Goal: Navigation & Orientation: Find specific page/section

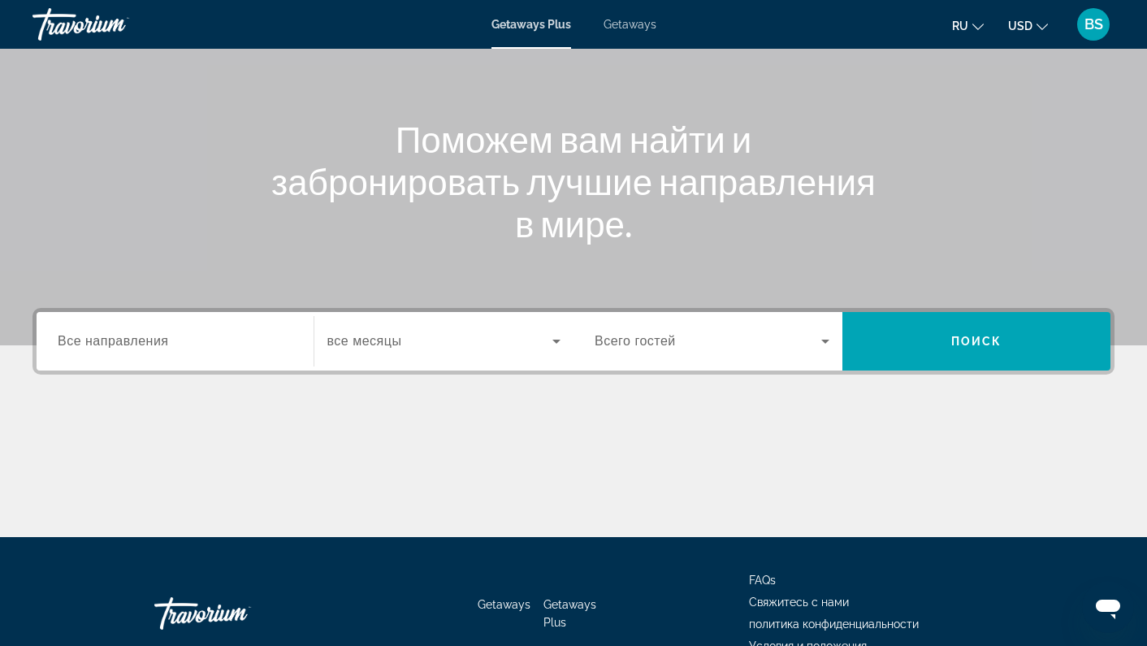
scroll to position [163, 0]
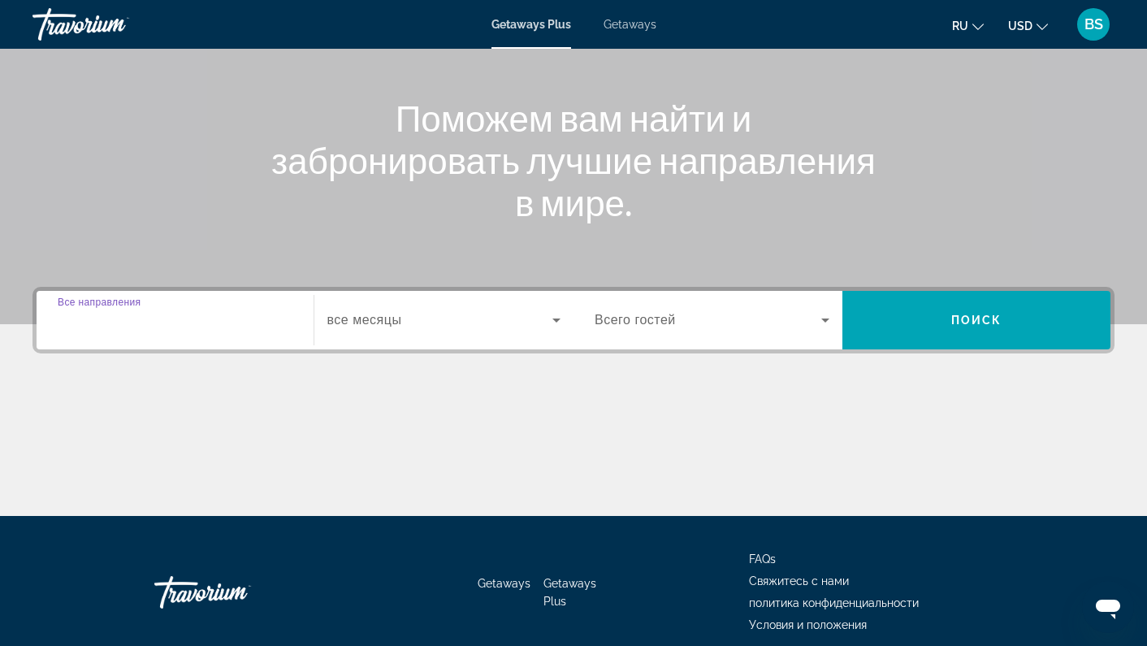
click at [257, 323] on input "Destination Все направления" at bounding box center [175, 320] width 235 height 19
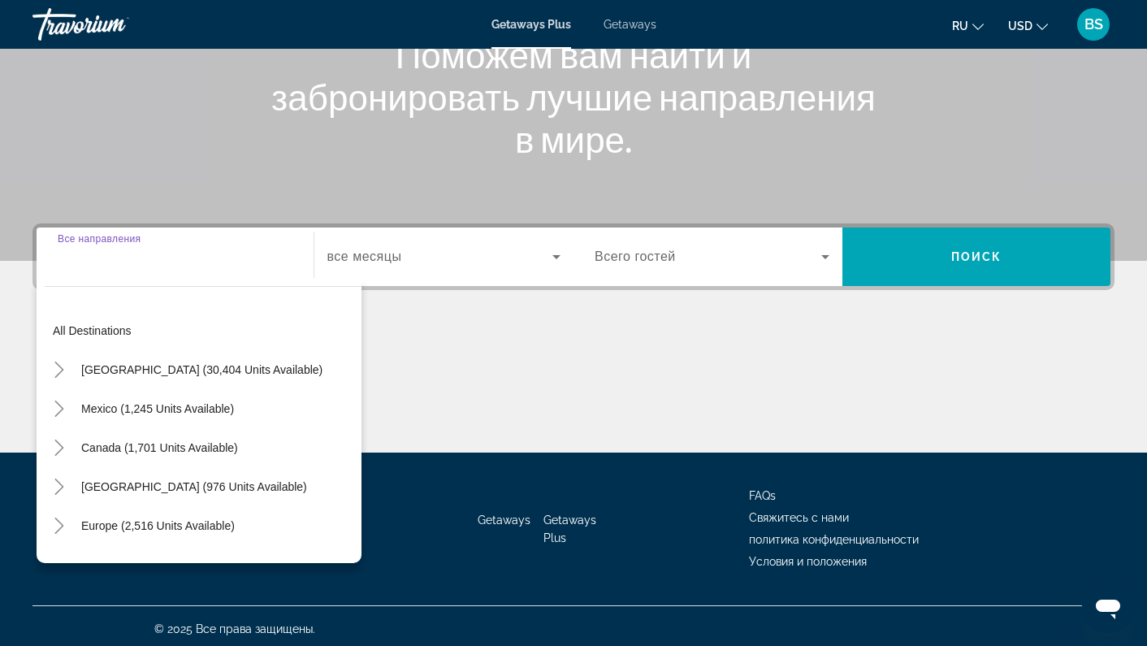
scroll to position [232, 0]
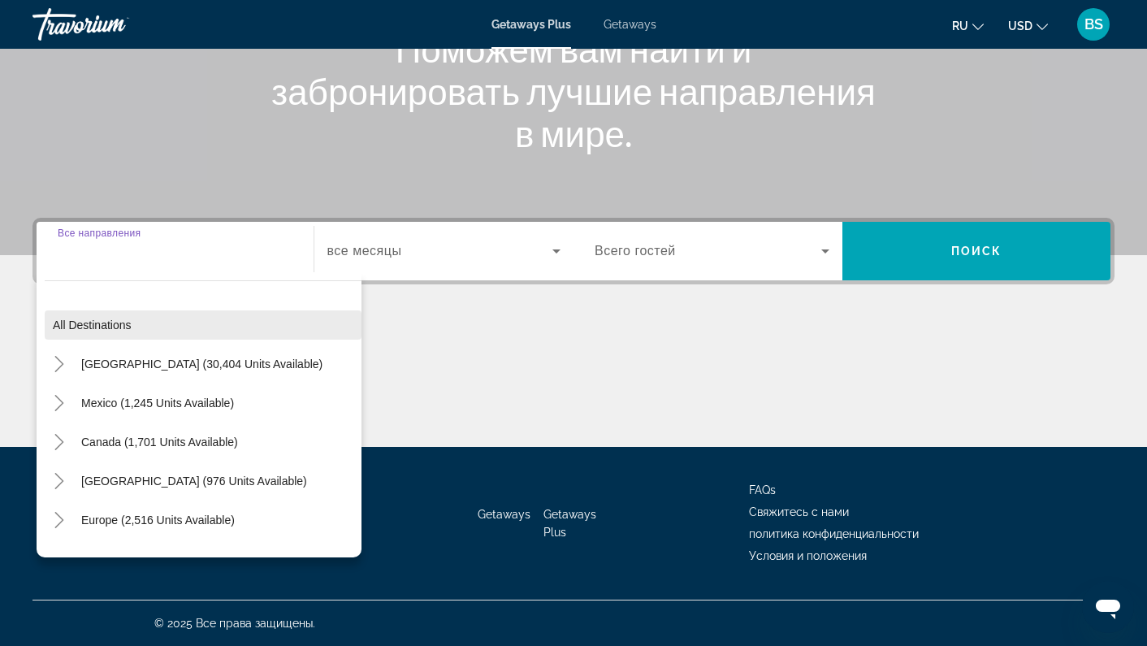
click at [259, 315] on span "Search widget" at bounding box center [203, 324] width 317 height 39
type input "**********"
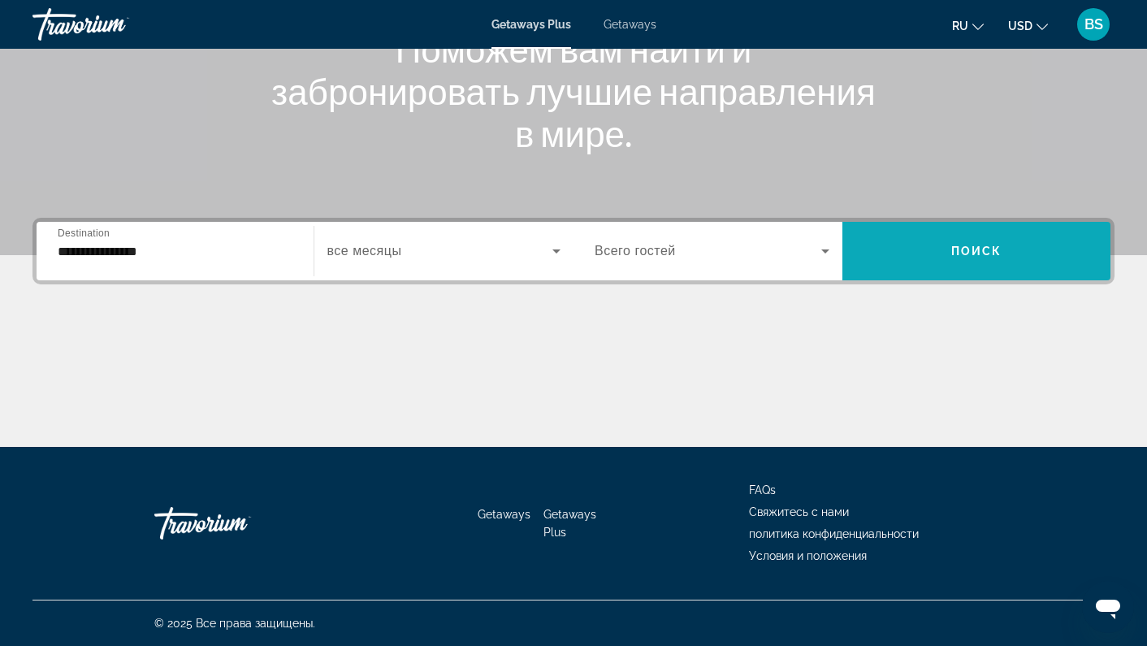
click at [995, 246] on span "Поиск" at bounding box center [976, 250] width 51 height 13
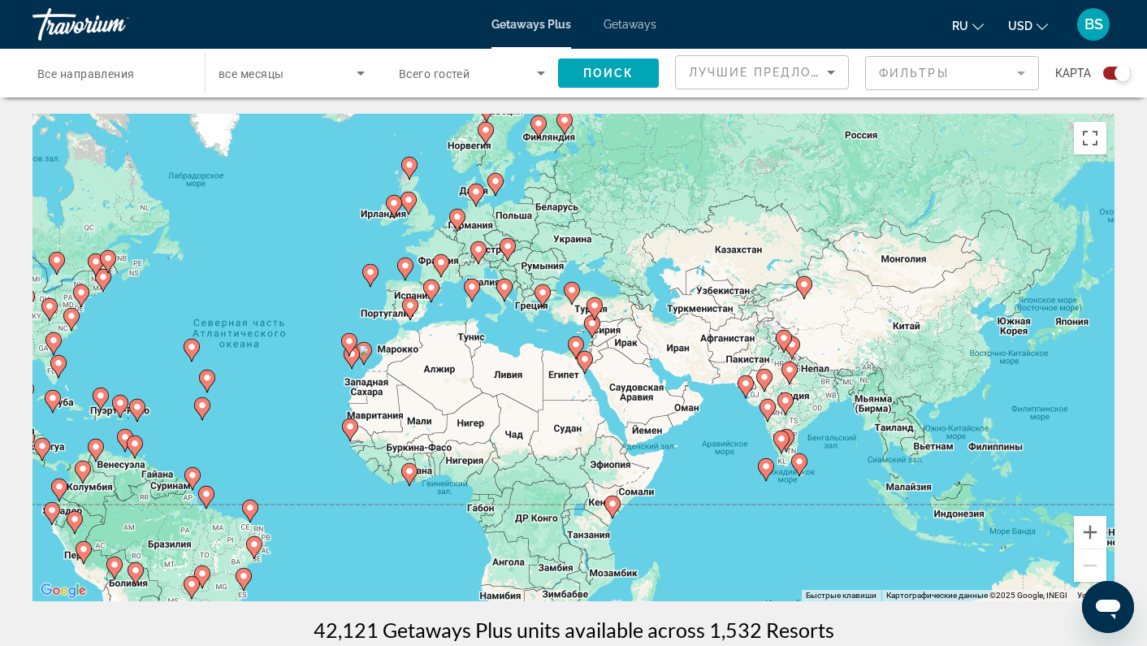
drag, startPoint x: 858, startPoint y: 314, endPoint x: 521, endPoint y: 315, distance: 336.3
click at [521, 315] on div "Чтобы активировать перетаскивание с помощью клавиатуры, нажмите Alt + Ввод. Пос…" at bounding box center [573, 357] width 1082 height 487
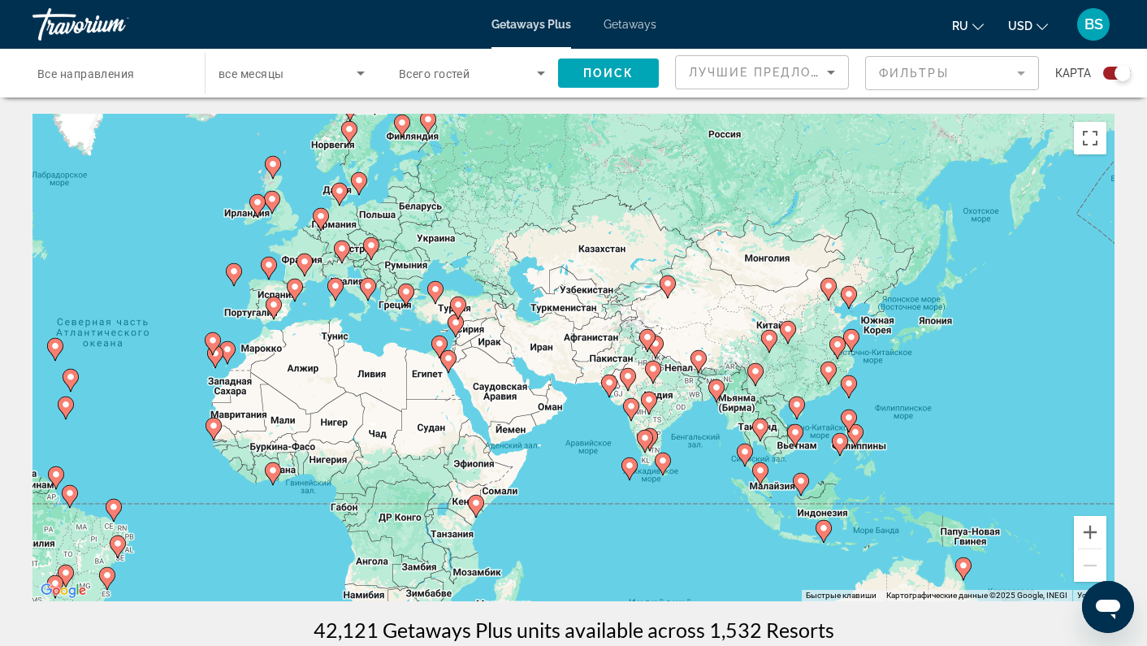
drag, startPoint x: 703, startPoint y: 357, endPoint x: 571, endPoint y: 357, distance: 132.4
click at [571, 357] on div "Чтобы активировать перетаскивание с помощью клавиатуры, нажмите Alt + Ввод. Пос…" at bounding box center [573, 357] width 1082 height 487
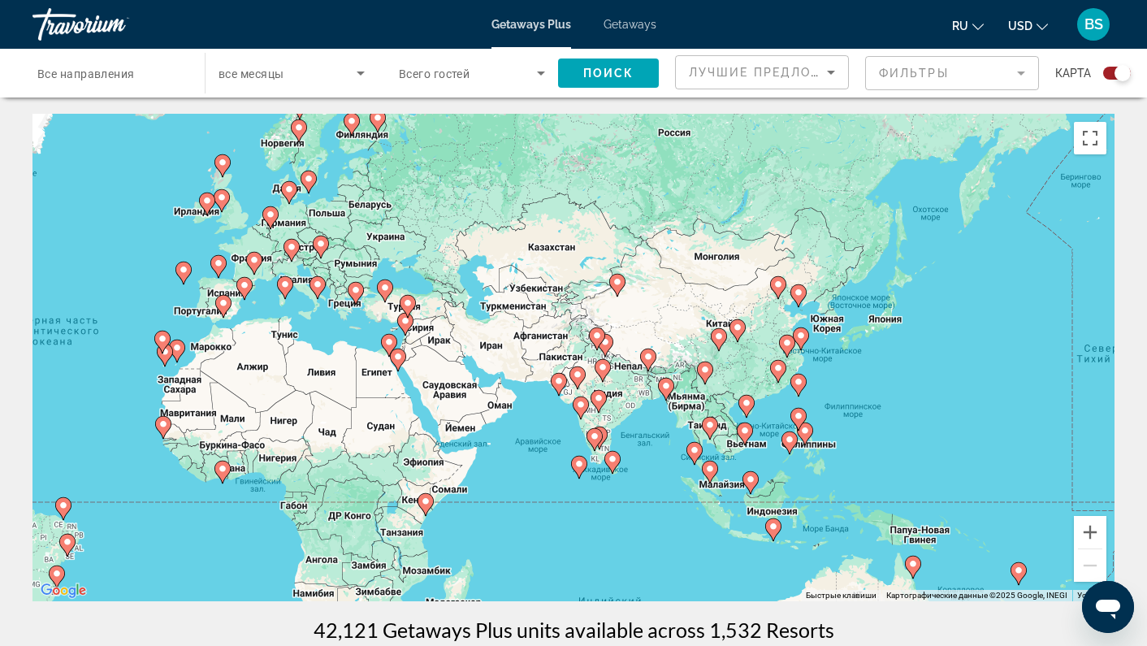
click at [954, 73] on mat-form-field "Фильтры" at bounding box center [952, 73] width 174 height 34
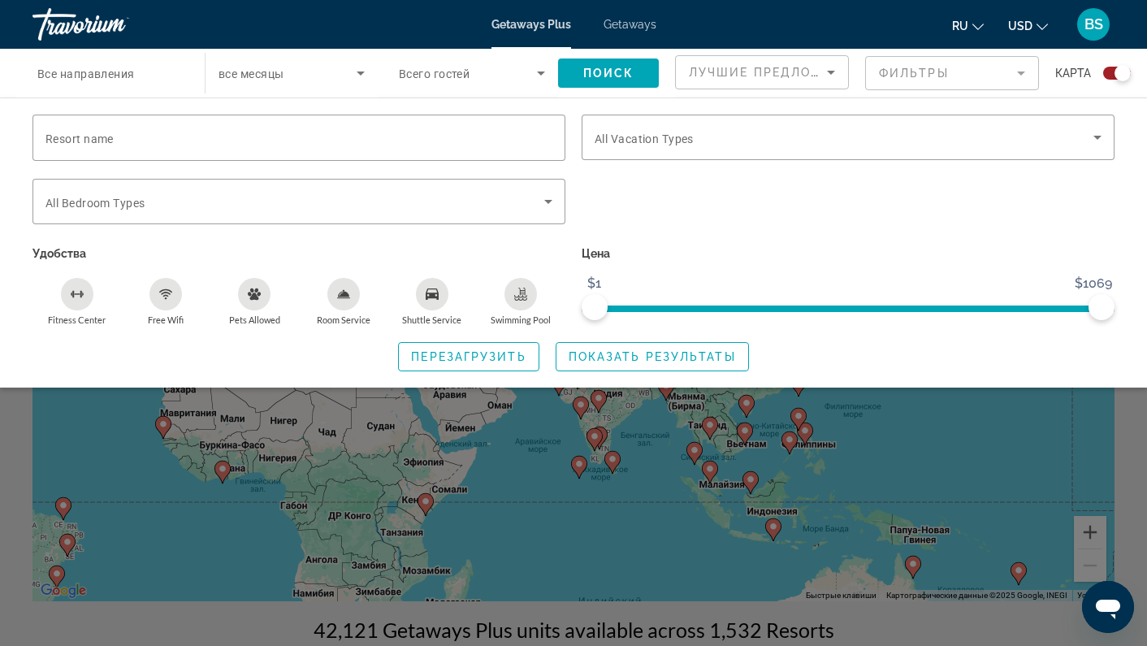
click at [993, 454] on div "Search widget" at bounding box center [573, 445] width 1147 height 402
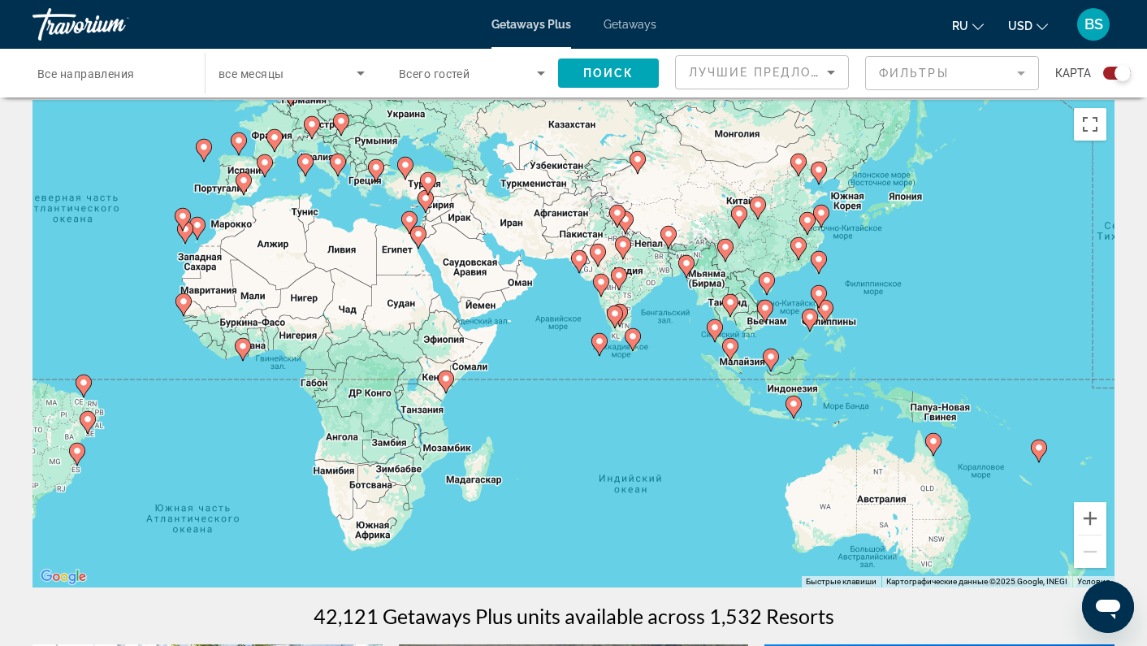
scroll to position [15, 0]
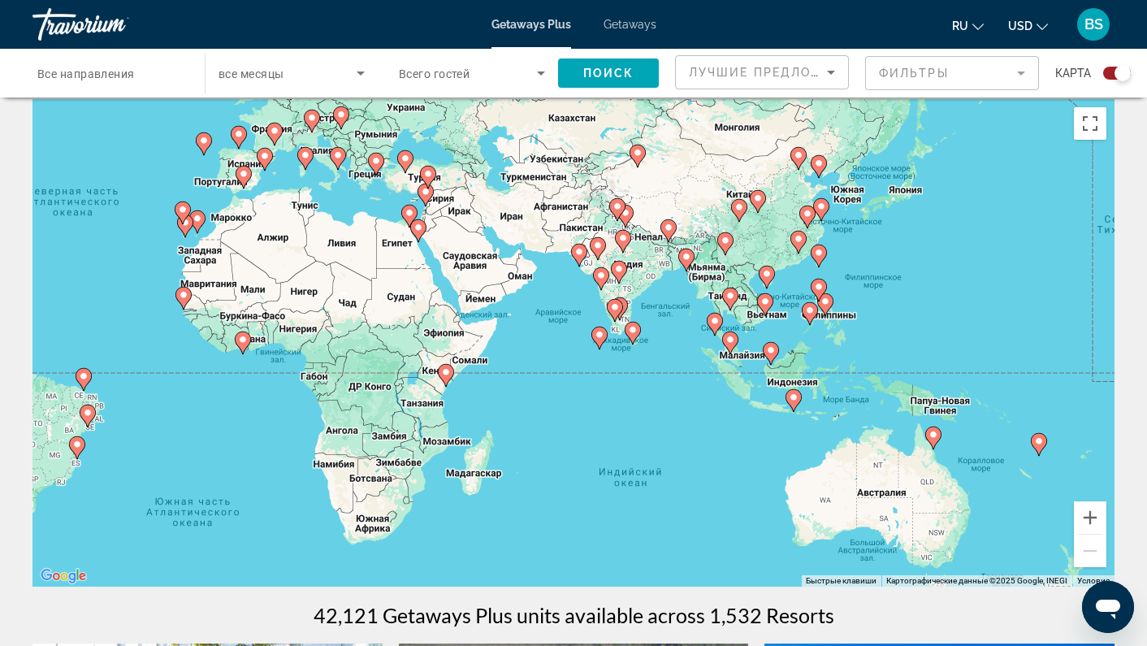
drag, startPoint x: 903, startPoint y: 461, endPoint x: 923, endPoint y: 330, distance: 133.1
click at [923, 330] on div "Чтобы активировать перетаскивание с помощью клавиатуры, нажмите Alt + Ввод. Пос…" at bounding box center [573, 342] width 1082 height 487
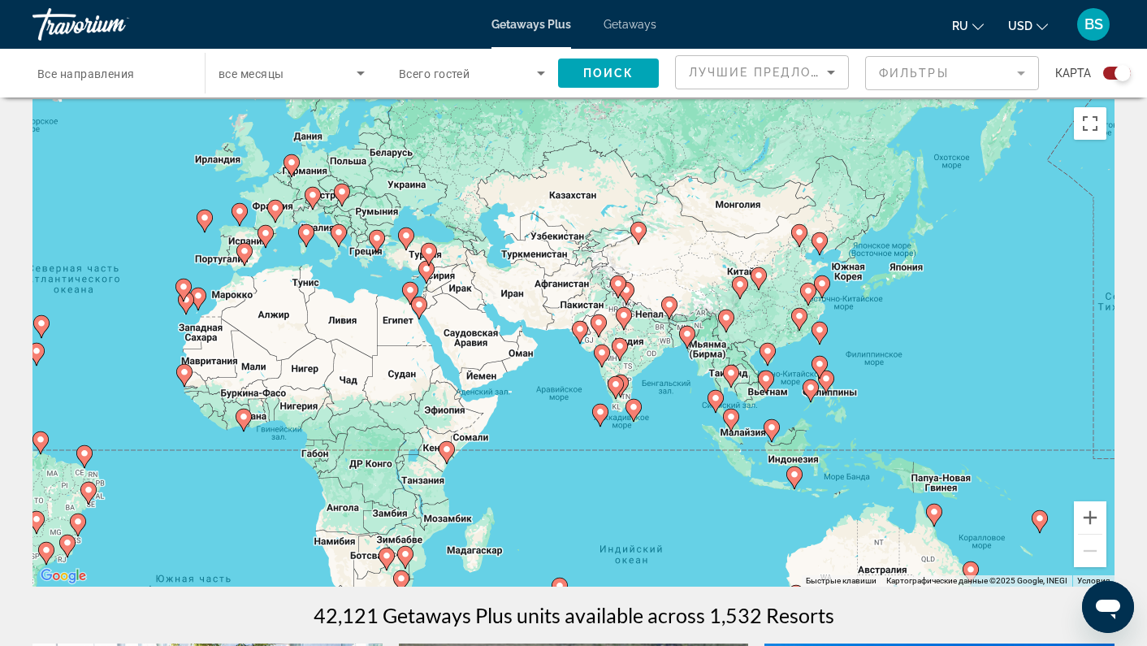
drag, startPoint x: 668, startPoint y: 279, endPoint x: 669, endPoint y: 354, distance: 75.5
click at [669, 354] on div "Чтобы активировать перетаскивание с помощью клавиатуры, нажмите Alt + Ввод. Пос…" at bounding box center [573, 342] width 1082 height 487
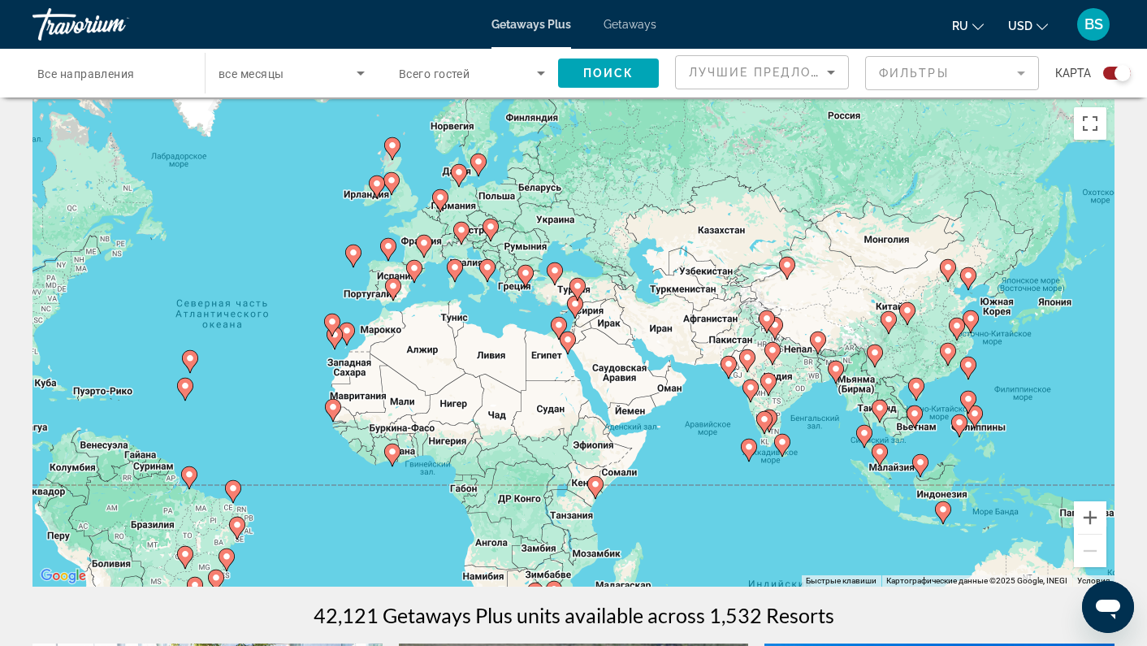
drag, startPoint x: 350, startPoint y: 264, endPoint x: 495, endPoint y: 298, distance: 149.3
click at [495, 298] on div "Чтобы активировать перетаскивание с помощью клавиатуры, нажмите Alt + Ввод. Пос…" at bounding box center [573, 342] width 1082 height 487
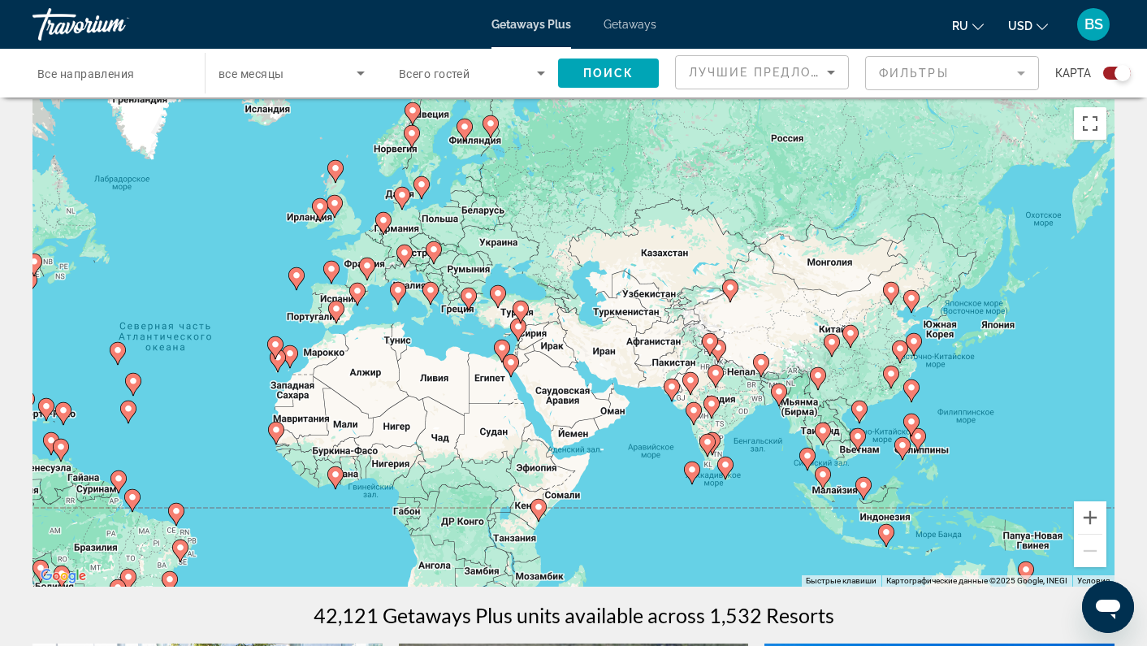
drag, startPoint x: 610, startPoint y: 237, endPoint x: 548, endPoint y: 267, distance: 68.7
click at [548, 267] on div "Чтобы активировать перетаскивание с помощью клавиатуры, нажмите Alt + Ввод. Пос…" at bounding box center [573, 342] width 1082 height 487
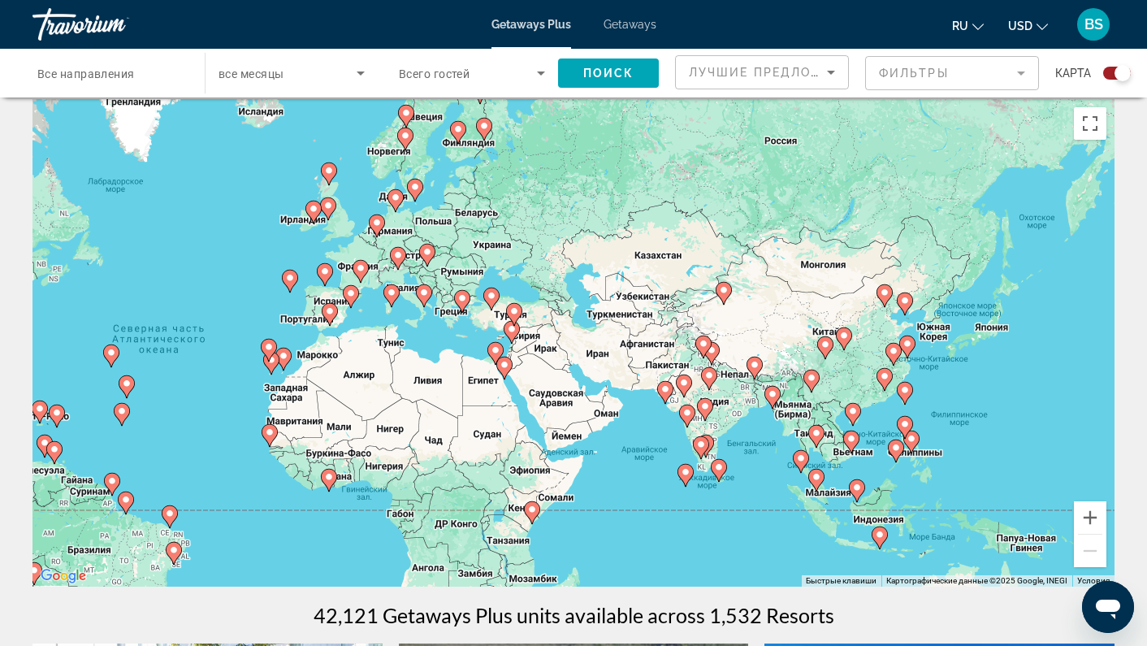
click at [492, 293] on image "Main content" at bounding box center [492, 296] width 10 height 10
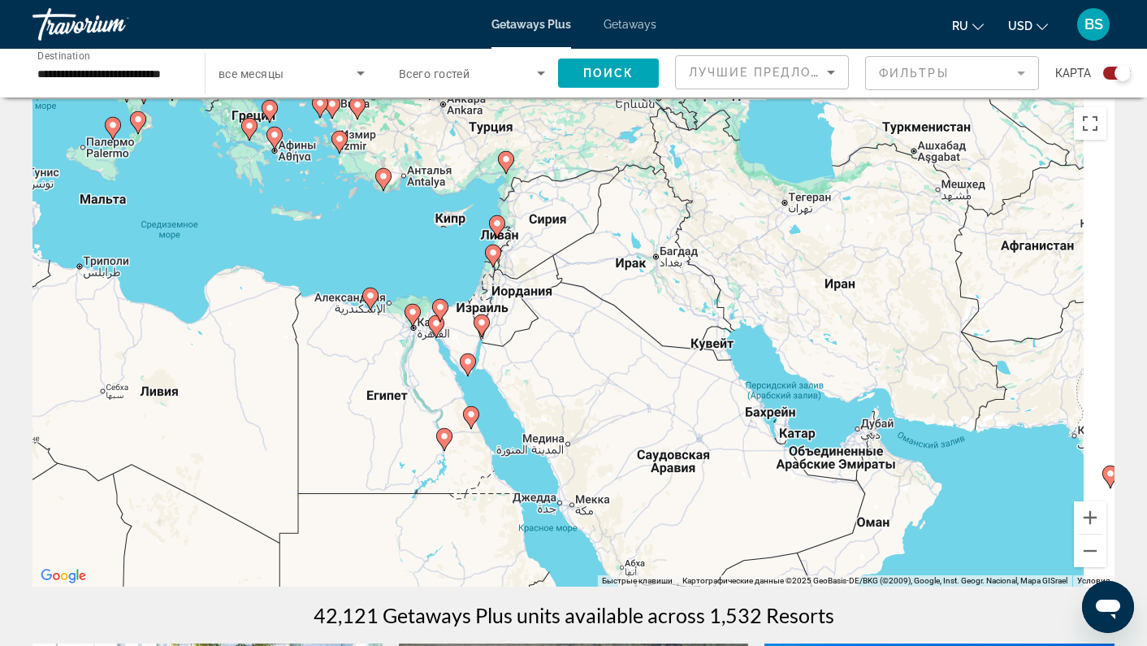
drag, startPoint x: 785, startPoint y: 340, endPoint x: 594, endPoint y: 187, distance: 244.9
click at [594, 187] on div "Чтобы активировать перетаскивание с помощью клавиатуры, нажмите Alt + Ввод. Пос…" at bounding box center [573, 342] width 1082 height 487
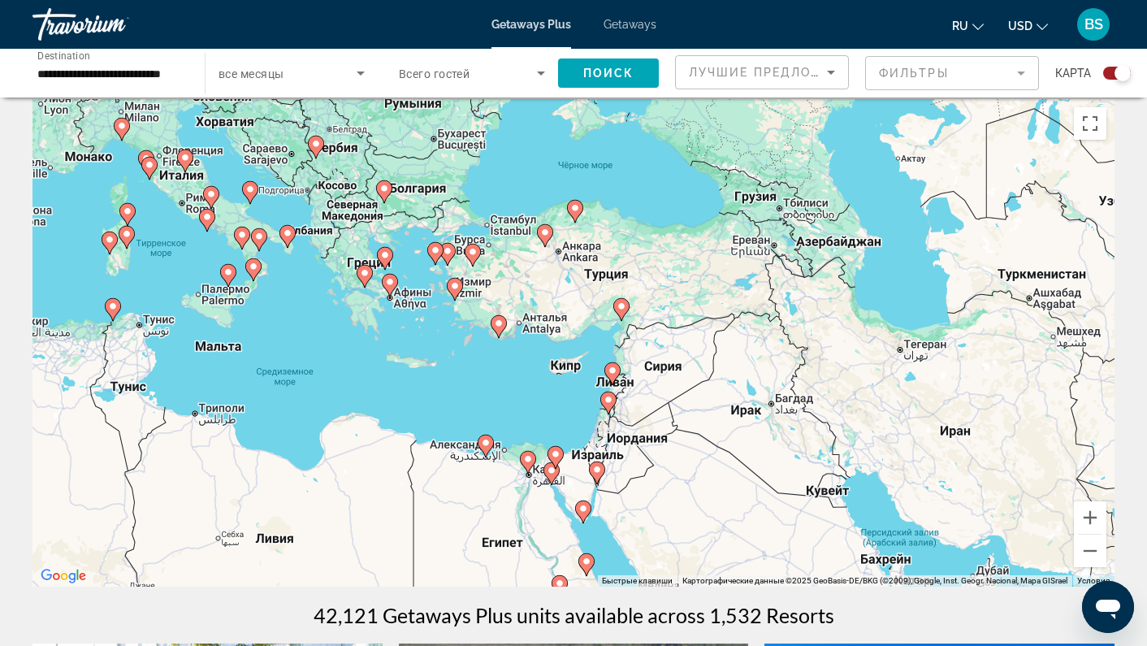
drag, startPoint x: 564, startPoint y: 152, endPoint x: 709, endPoint y: 335, distance: 233.0
click at [709, 335] on div "Чтобы активировать перетаскивание с помощью клавиатуры, нажмите Alt + Ввод. Пос…" at bounding box center [573, 342] width 1082 height 487
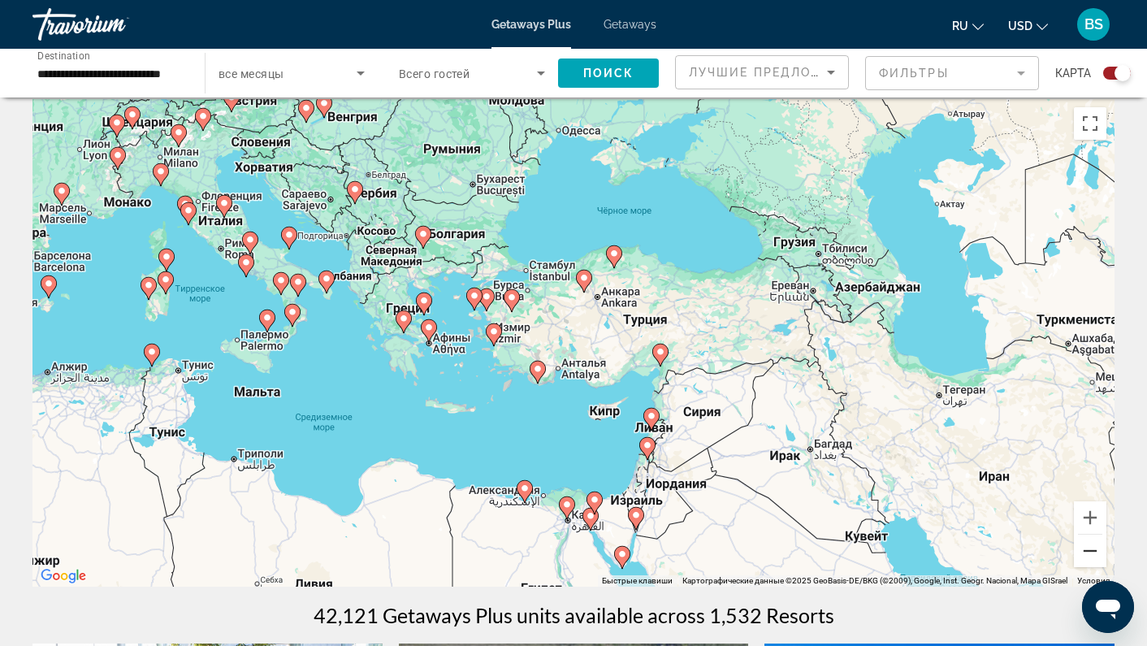
click at [1083, 551] on button "Уменьшить" at bounding box center [1090, 550] width 32 height 32
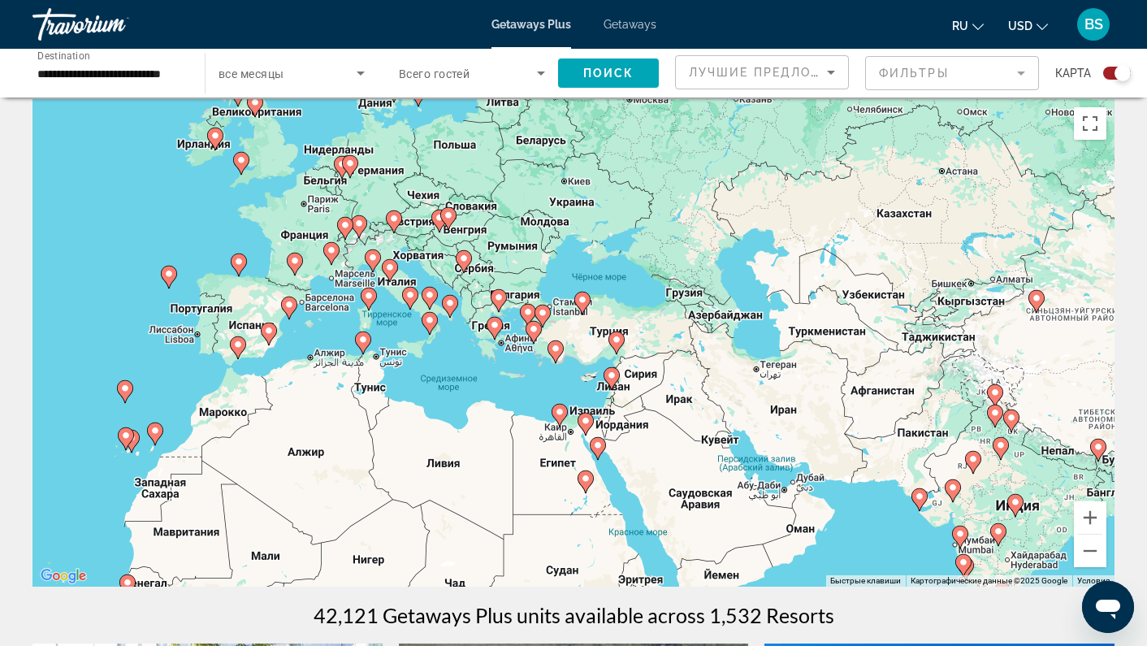
click at [372, 251] on icon "Main content" at bounding box center [372, 260] width 15 height 21
type input "**********"
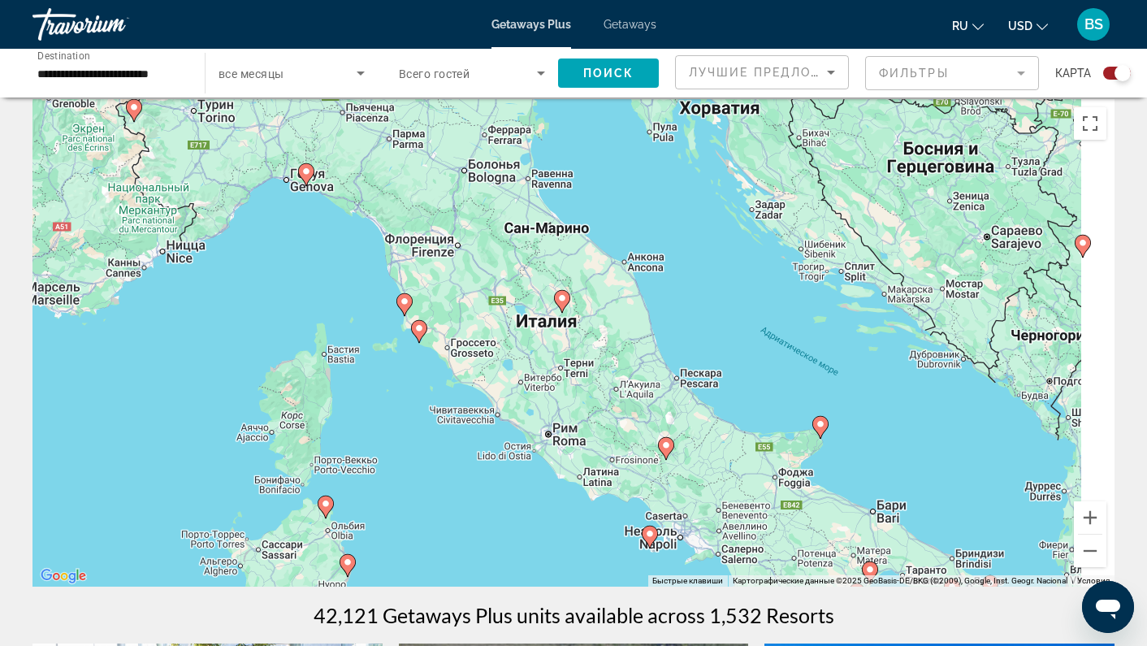
drag, startPoint x: 988, startPoint y: 386, endPoint x: 816, endPoint y: 360, distance: 173.3
click at [816, 360] on div "Чтобы активировать перетаскивание с помощью клавиатуры, нажмите Alt + Ввод. Пос…" at bounding box center [573, 342] width 1082 height 487
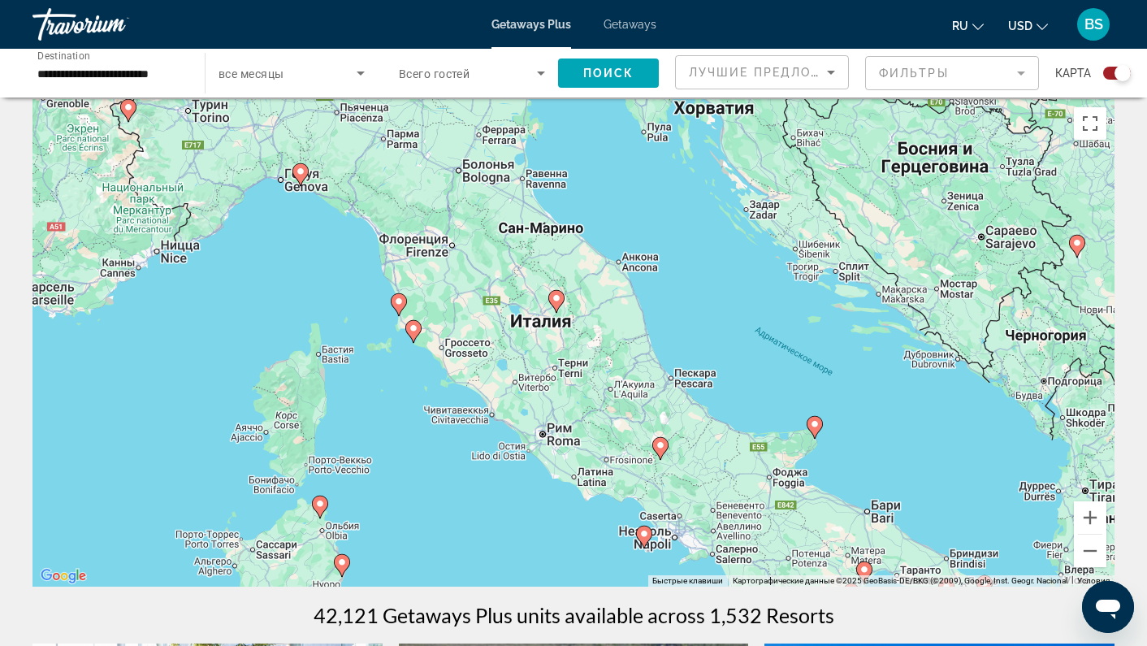
click at [418, 335] on gmp-advanced-marker "Main content" at bounding box center [413, 331] width 16 height 24
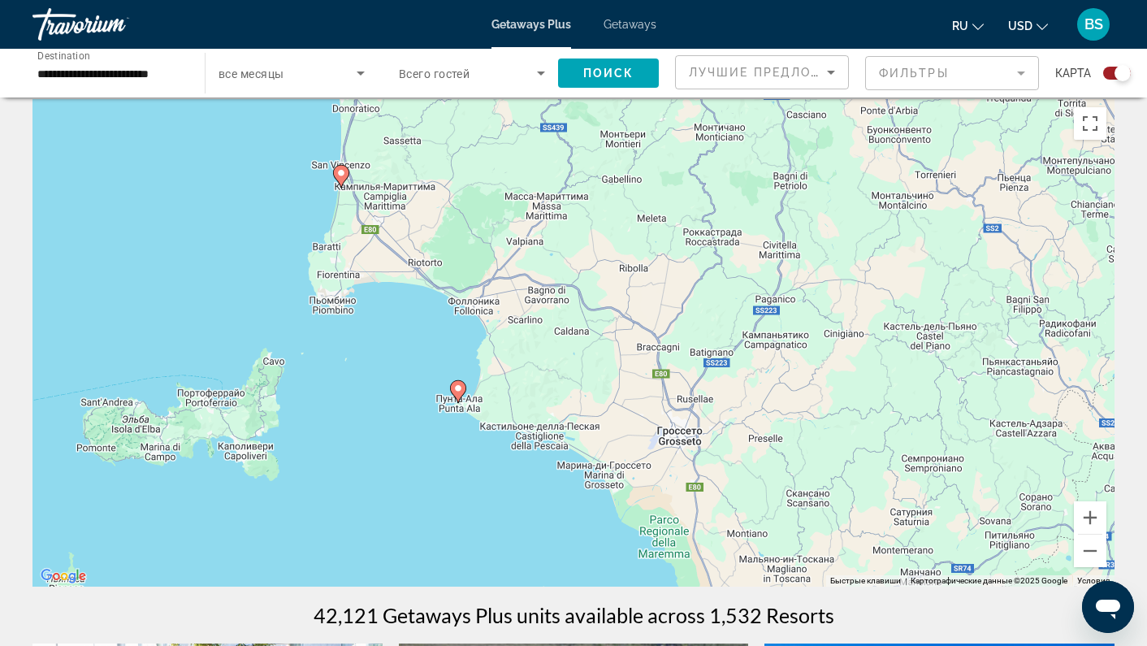
drag, startPoint x: 850, startPoint y: 299, endPoint x: 724, endPoint y: 365, distance: 142.8
click at [724, 365] on div "Чтобы активировать перетаскивание с помощью клавиатуры, нажмите Alt + Ввод. Пос…" at bounding box center [573, 342] width 1082 height 487
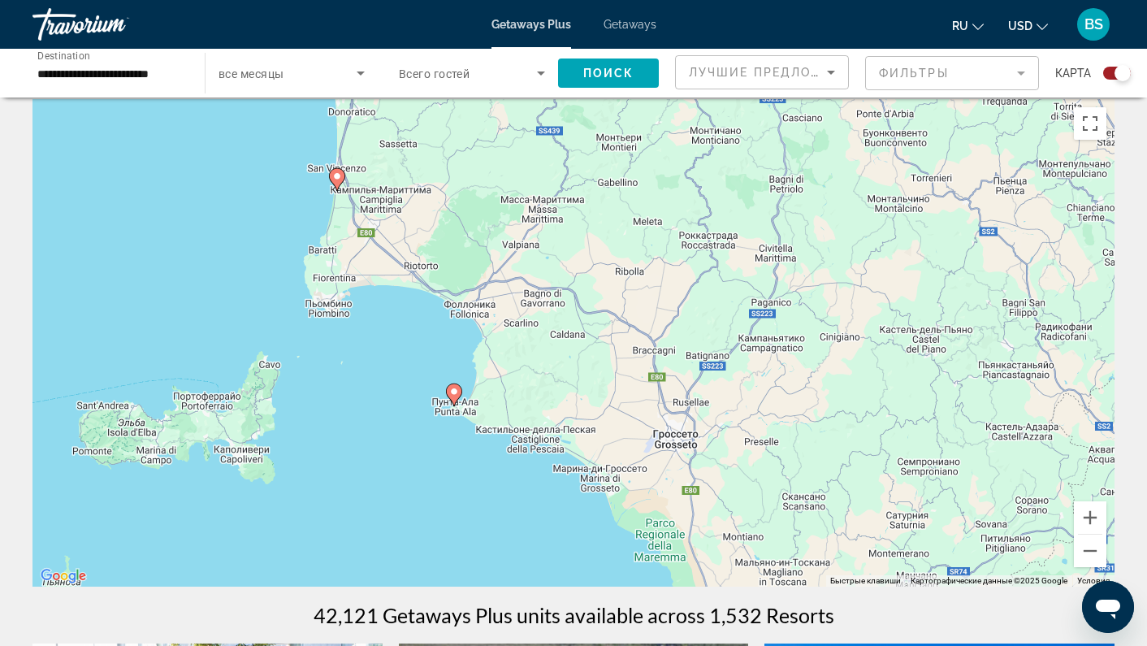
click at [335, 175] on image "Main content" at bounding box center [337, 176] width 10 height 10
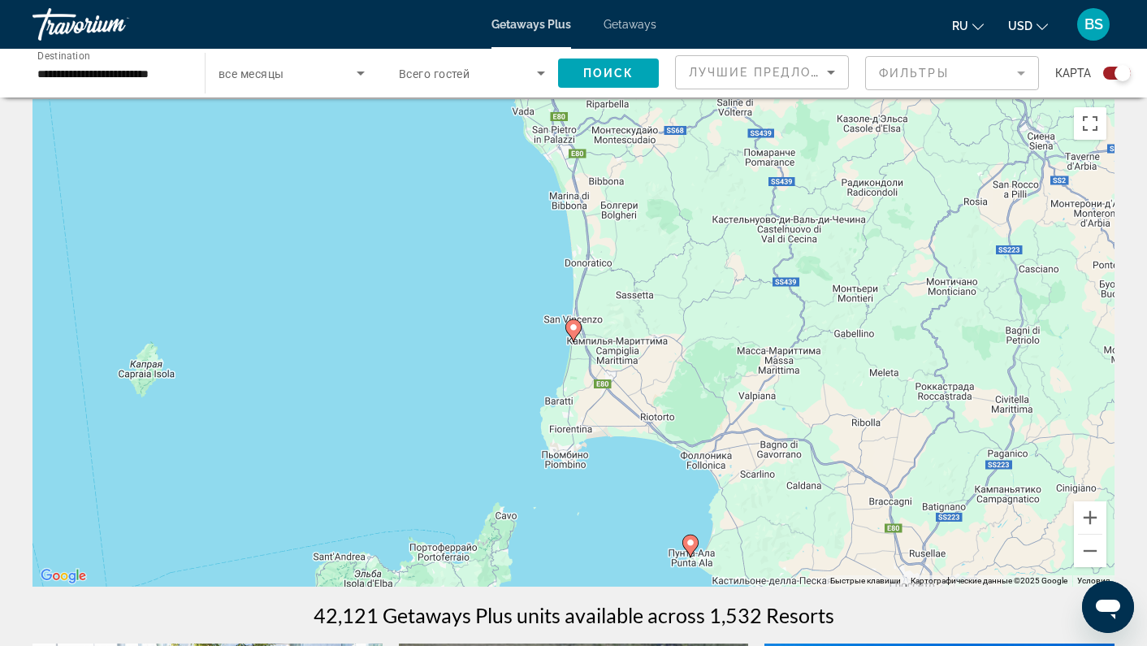
click at [580, 331] on gmp-advanced-marker "Main content" at bounding box center [573, 330] width 16 height 24
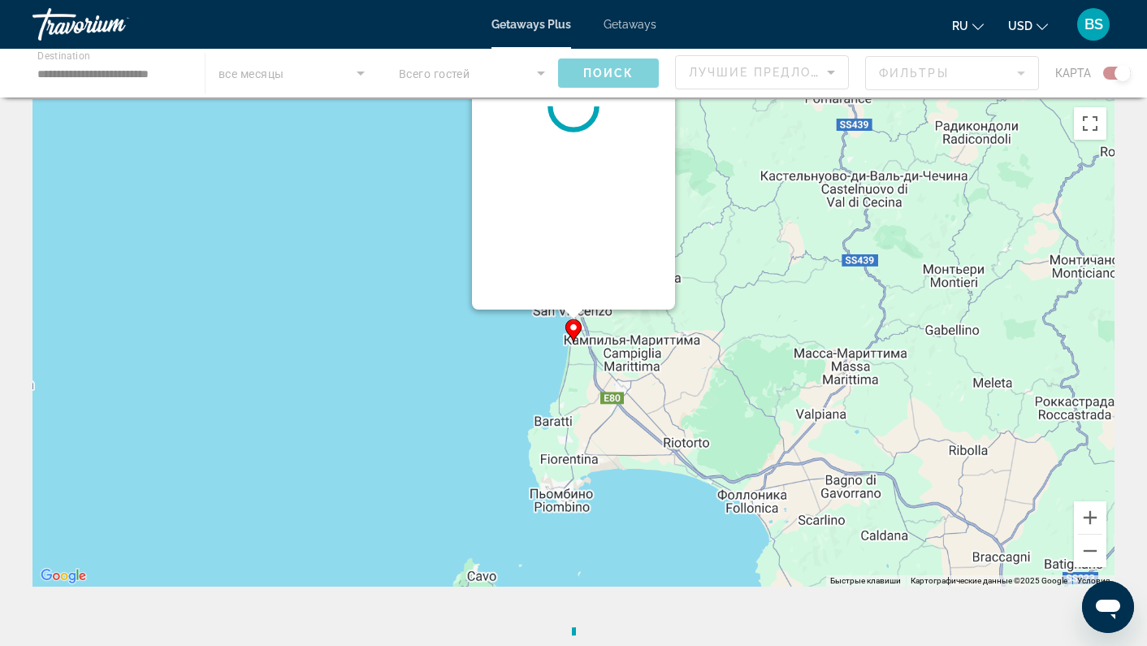
scroll to position [0, 0]
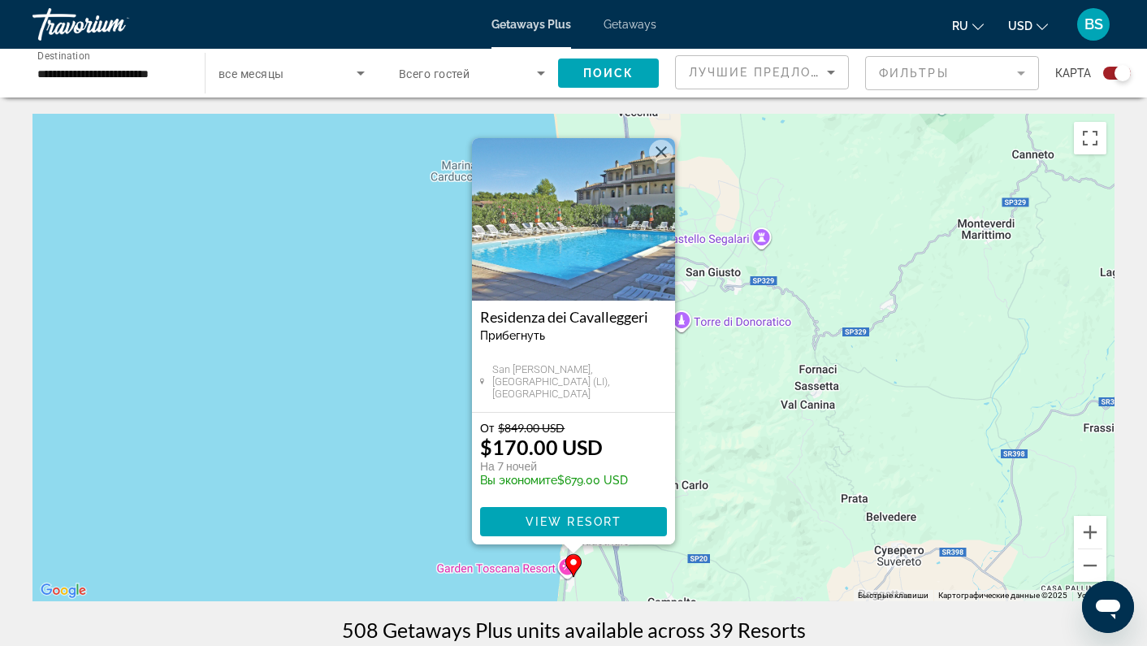
click at [660, 151] on button "Закрыть" at bounding box center [661, 152] width 24 height 24
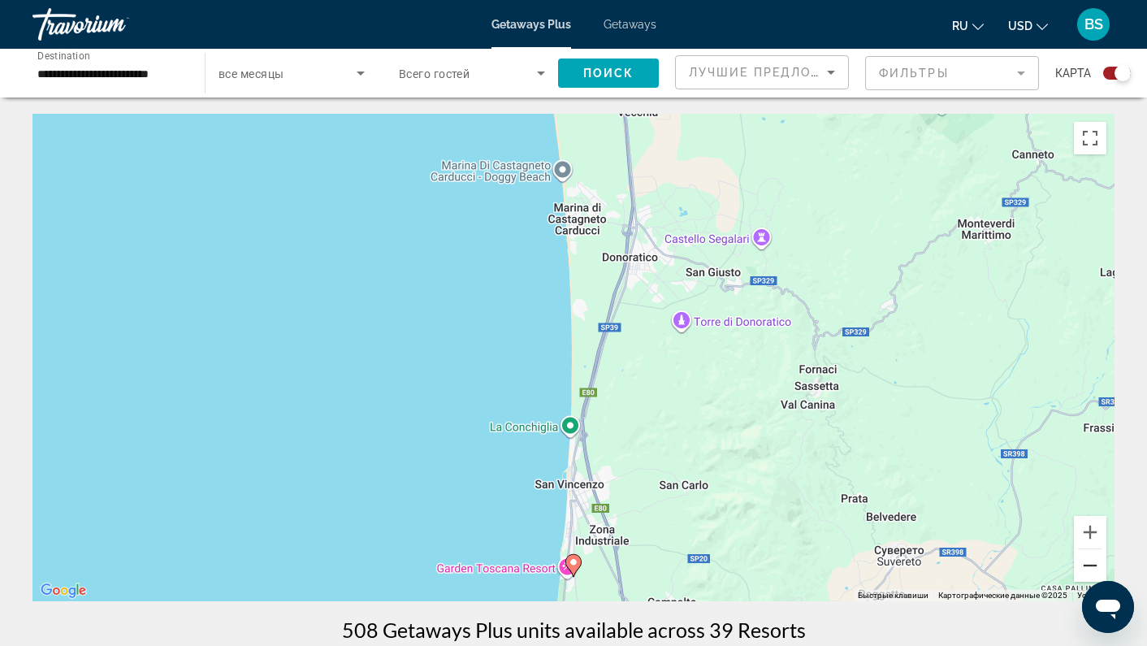
click at [1092, 564] on button "Уменьшить" at bounding box center [1090, 565] width 32 height 32
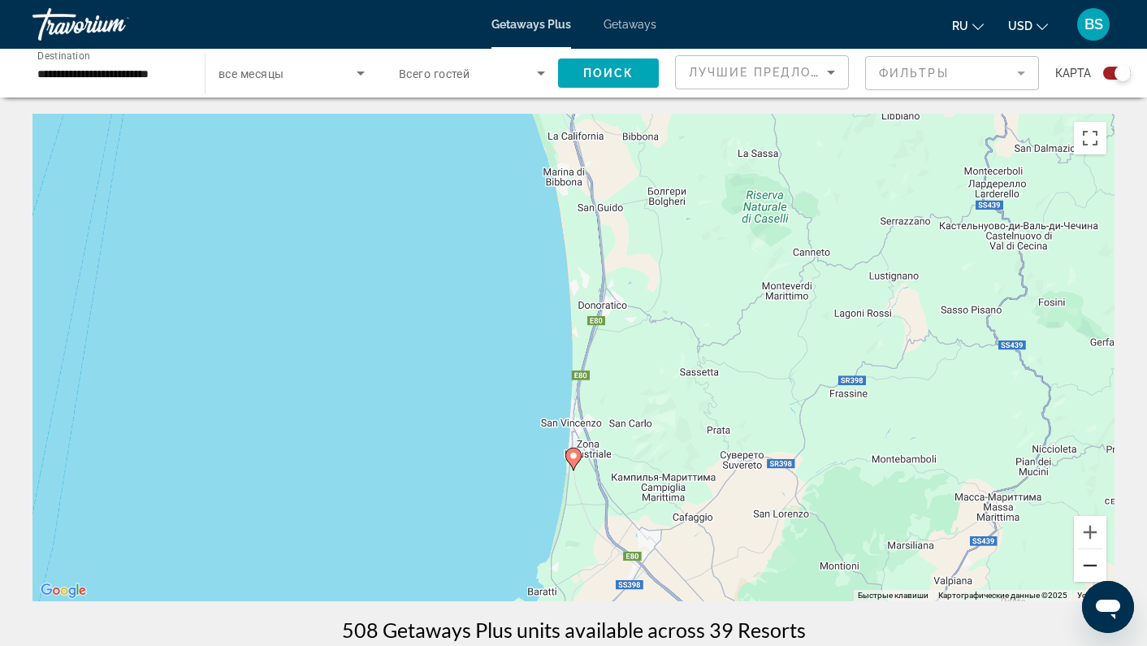
click at [1092, 564] on button "Уменьшить" at bounding box center [1090, 565] width 32 height 32
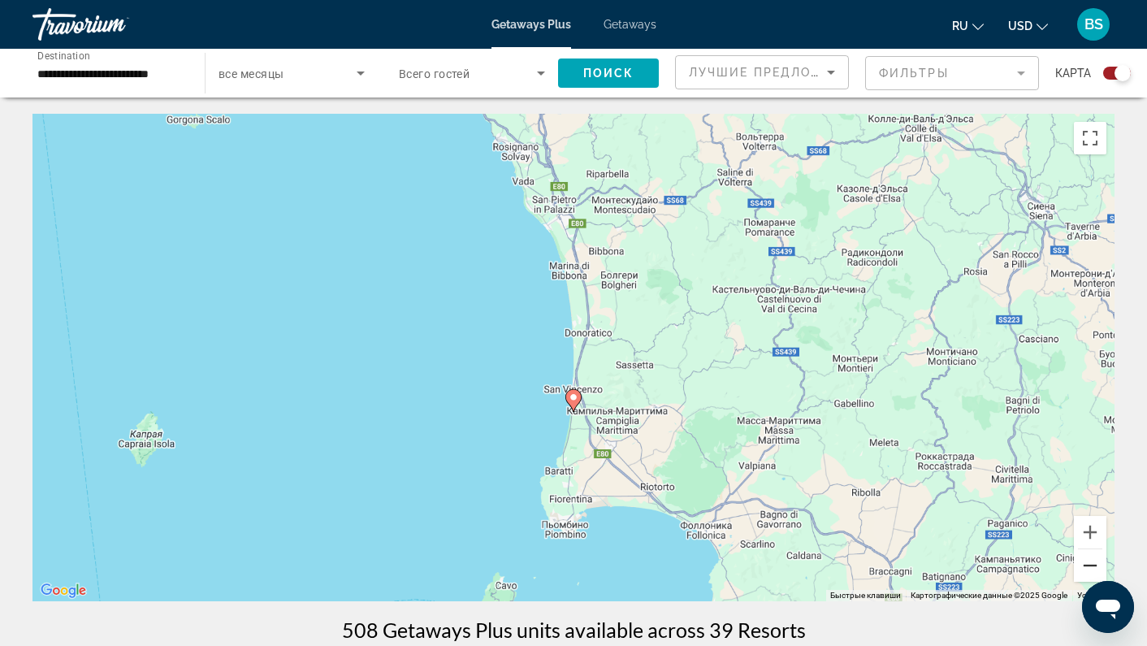
click at [1092, 564] on button "Уменьшить" at bounding box center [1090, 565] width 32 height 32
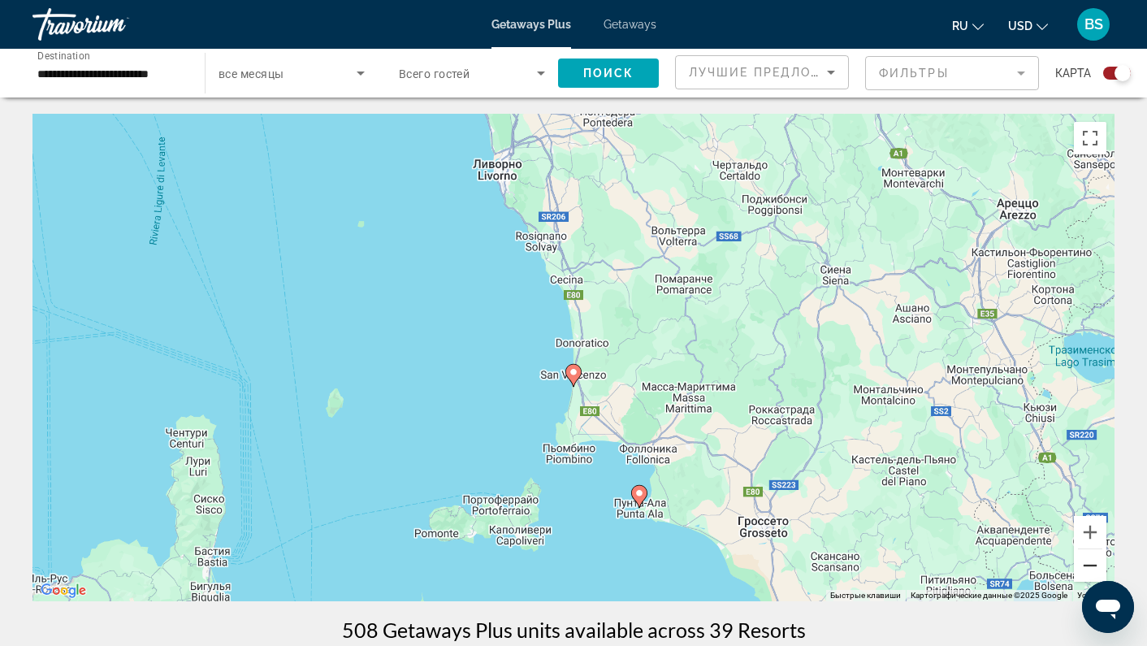
click at [1092, 564] on button "Уменьшить" at bounding box center [1090, 565] width 32 height 32
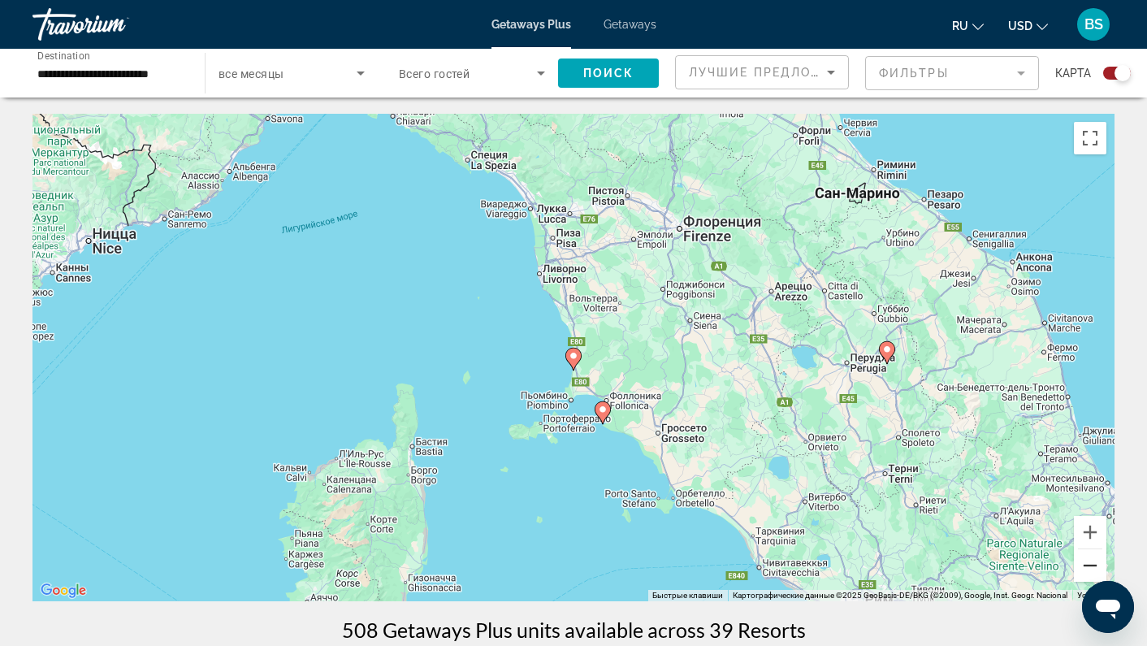
click at [1092, 564] on button "Уменьшить" at bounding box center [1090, 565] width 32 height 32
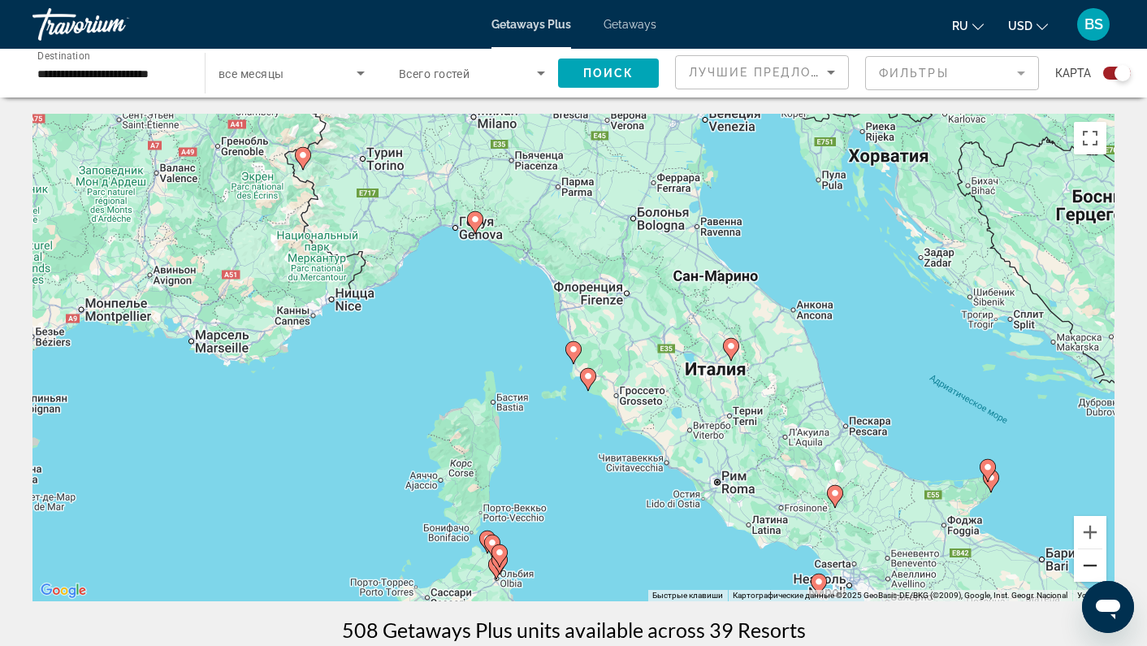
click at [1092, 564] on button "Уменьшить" at bounding box center [1090, 565] width 32 height 32
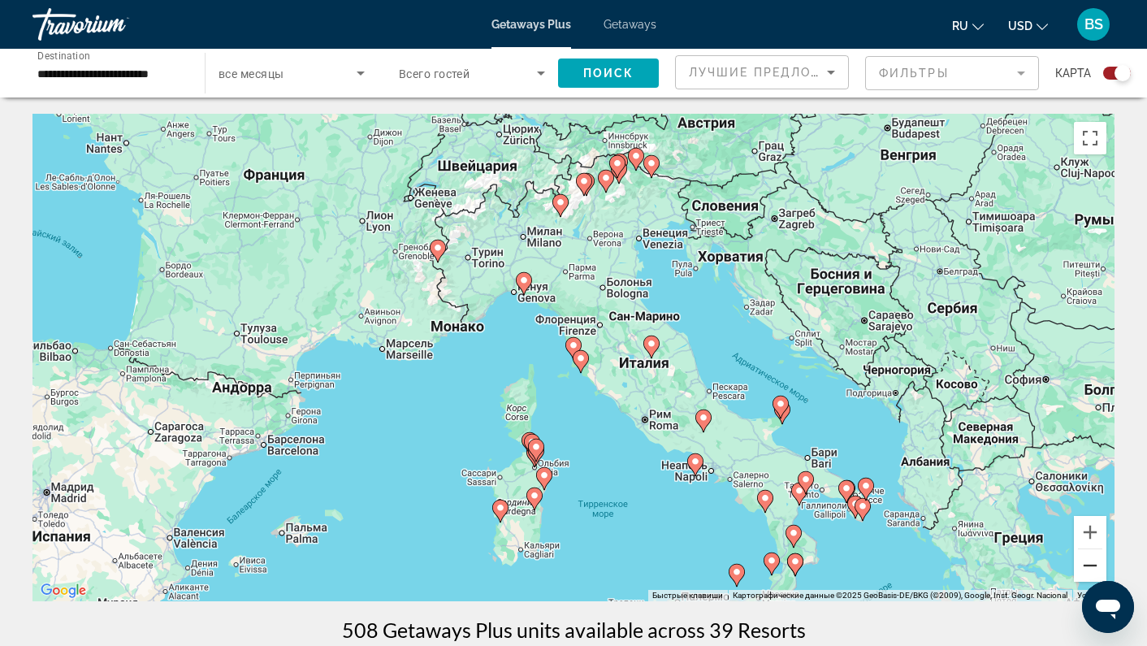
click at [1092, 564] on button "Уменьшить" at bounding box center [1090, 565] width 32 height 32
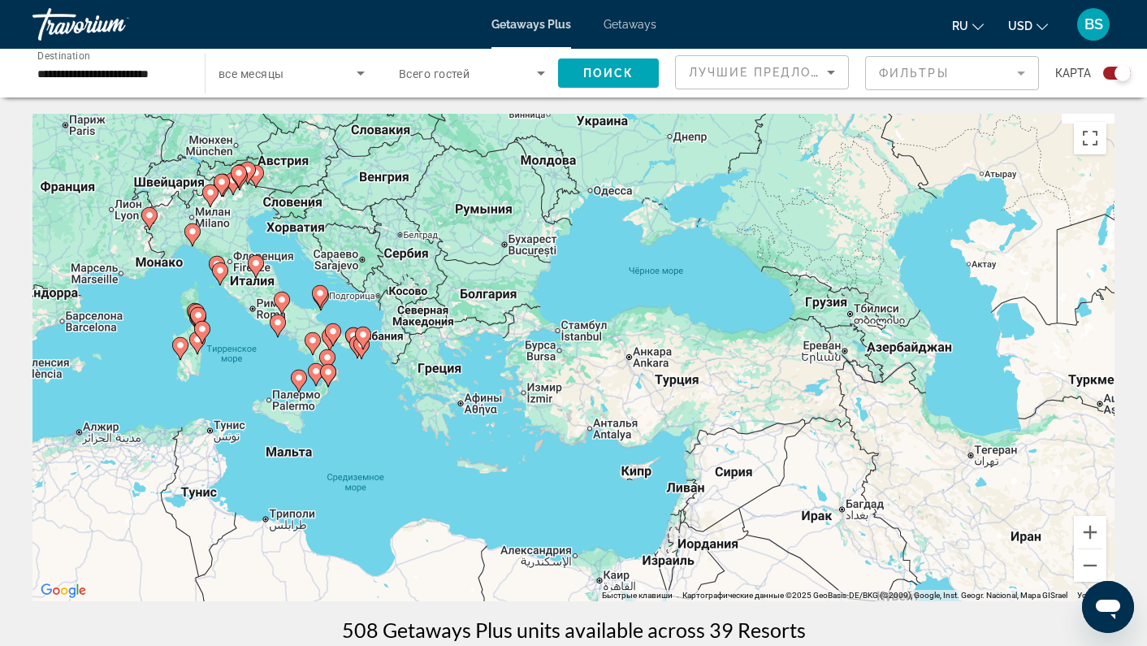
drag, startPoint x: 822, startPoint y: 471, endPoint x: 506, endPoint y: 400, distance: 323.9
click at [506, 400] on div "Чтобы активировать перетаскивание с помощью клавиатуры, нажмите Alt + Ввод. Пос…" at bounding box center [573, 357] width 1082 height 487
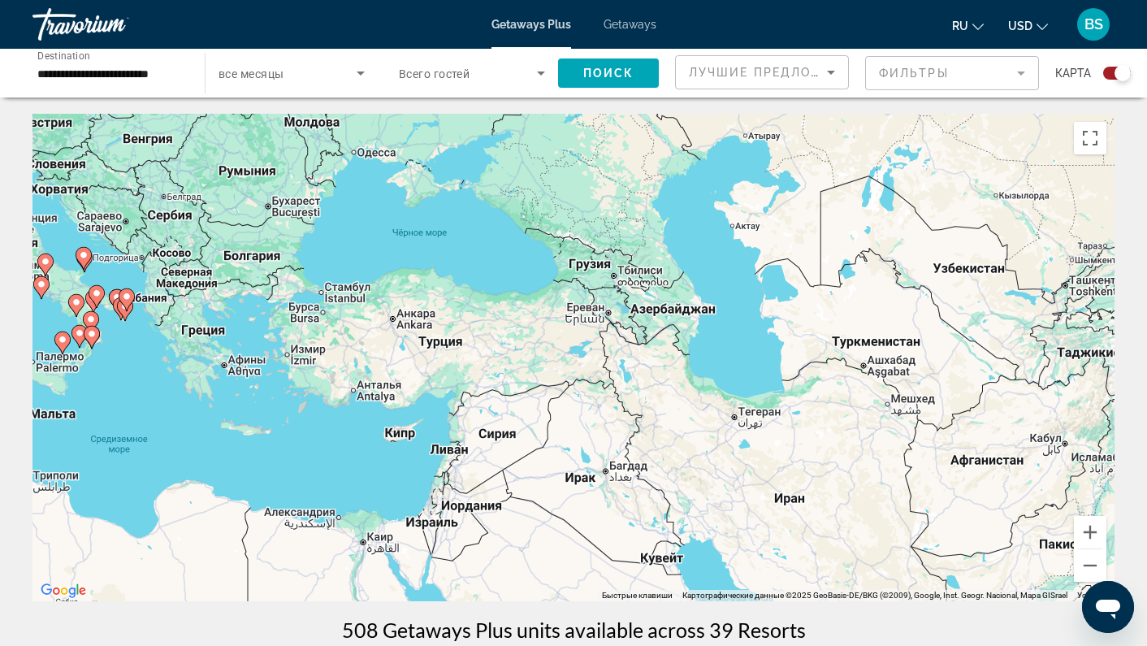
drag, startPoint x: 867, startPoint y: 450, endPoint x: 639, endPoint y: 415, distance: 230.9
click at [639, 415] on div "Чтобы активировать перетаскивание с помощью клавиатуры, нажмите Alt + Ввод. Пос…" at bounding box center [573, 357] width 1082 height 487
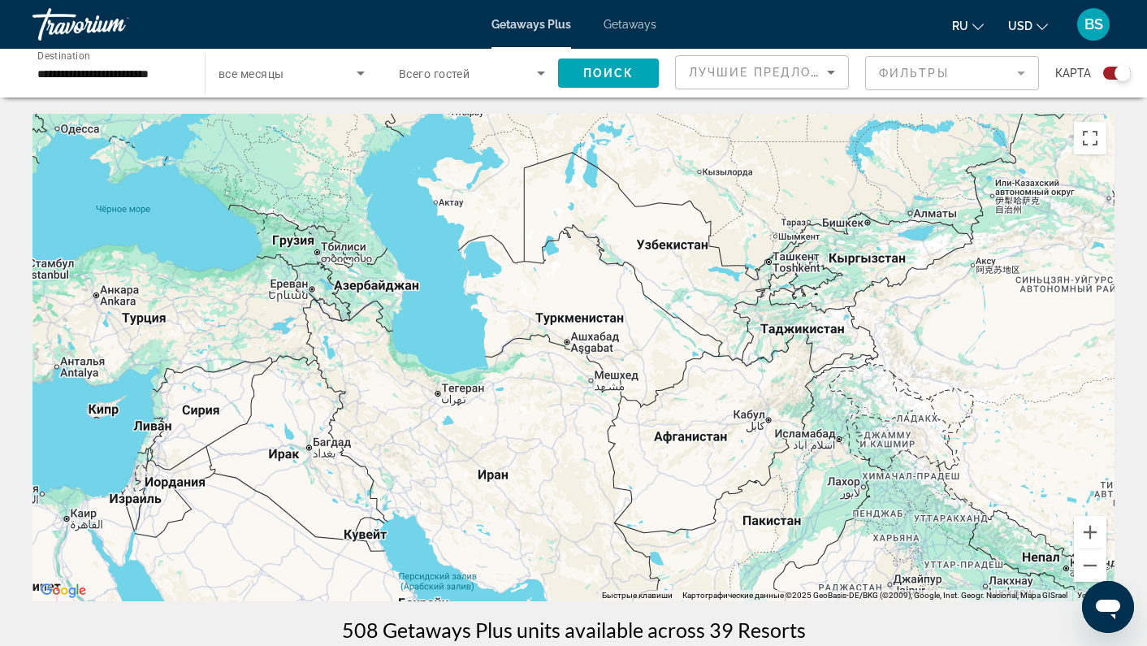
drag, startPoint x: 886, startPoint y: 436, endPoint x: 635, endPoint y: 408, distance: 252.6
click at [570, 412] on div "Чтобы активировать перетаскивание с помощью клавиатуры, нажмите Alt + Ввод. Пос…" at bounding box center [573, 357] width 1082 height 487
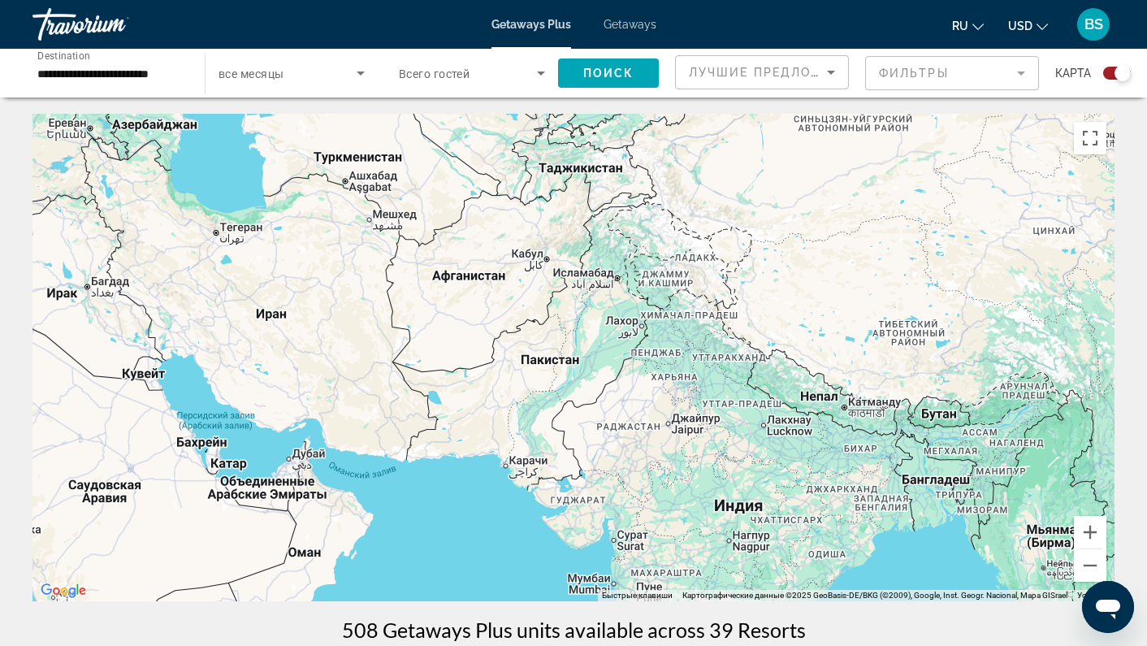
drag, startPoint x: 917, startPoint y: 413, endPoint x: 801, endPoint y: 264, distance: 189.3
click at [814, 268] on div "Main content" at bounding box center [573, 357] width 1082 height 487
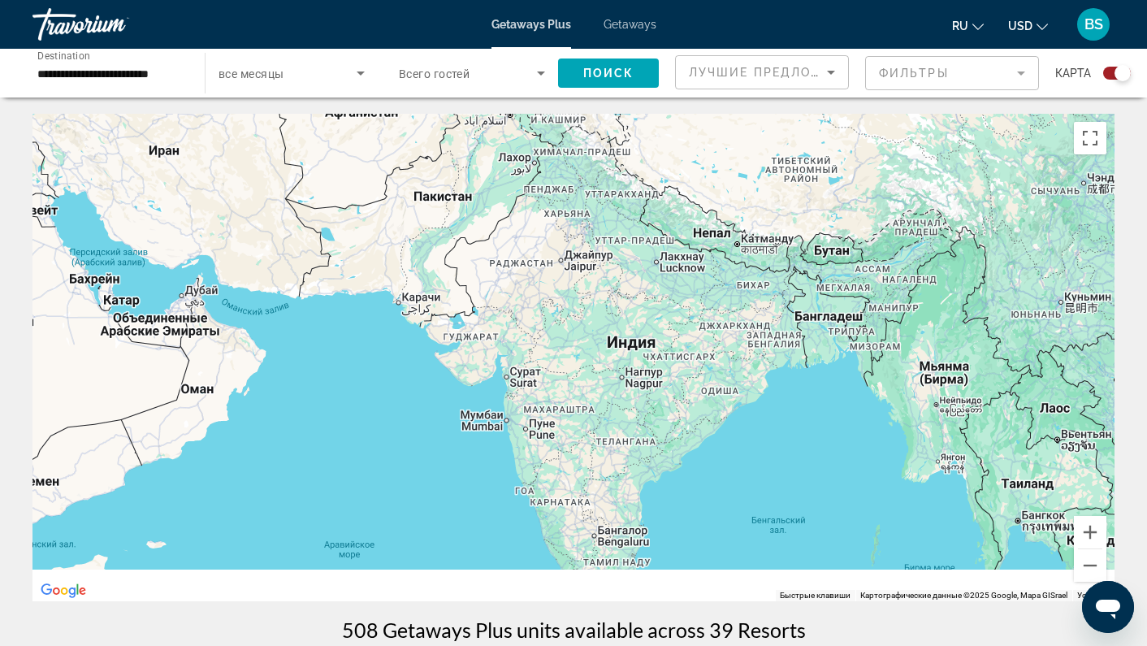
drag, startPoint x: 846, startPoint y: 431, endPoint x: 735, endPoint y: 247, distance: 215.3
click at [738, 251] on div "Main content" at bounding box center [573, 357] width 1082 height 487
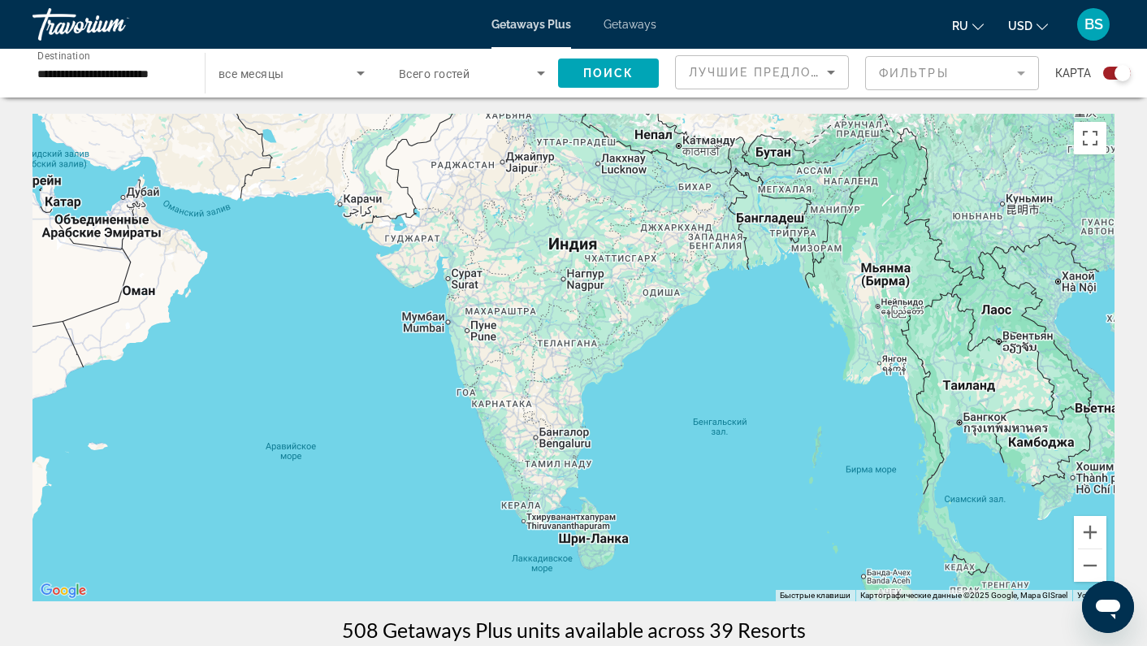
click at [179, 76] on input "**********" at bounding box center [110, 73] width 146 height 19
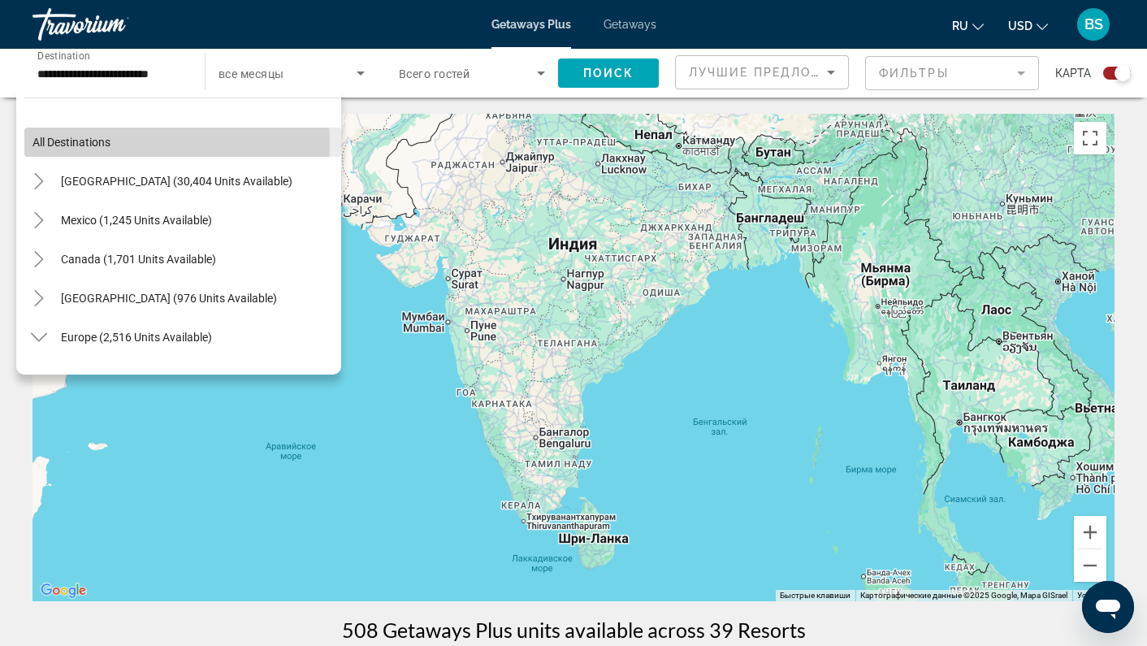
click at [142, 145] on span "Search widget" at bounding box center [182, 142] width 317 height 39
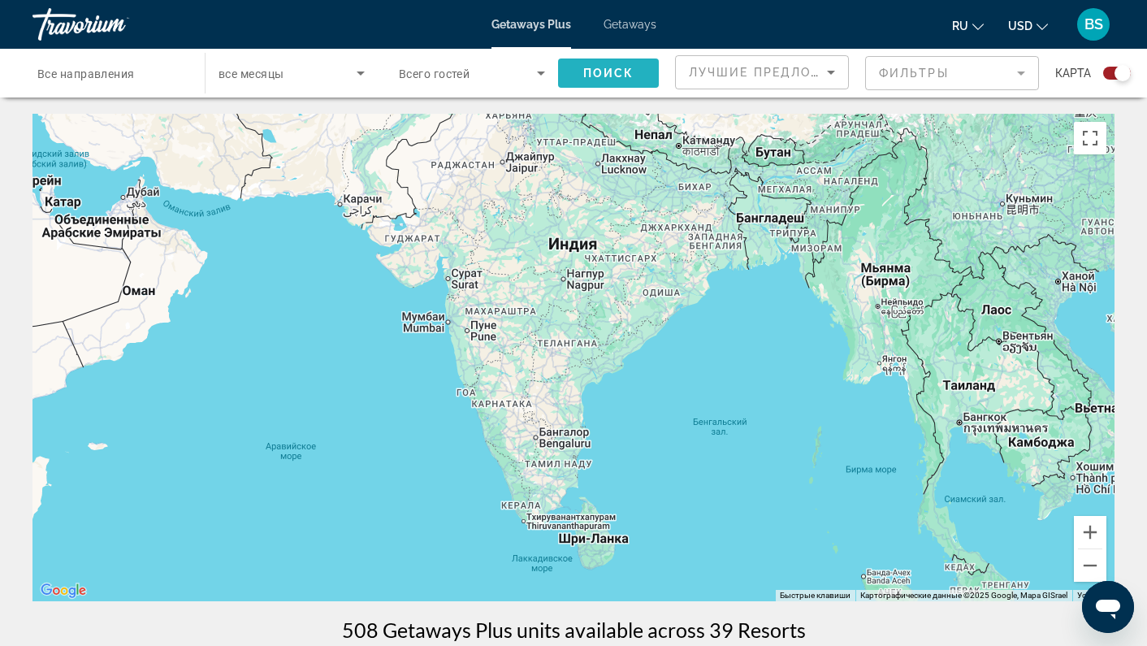
click at [612, 79] on span "Поиск" at bounding box center [608, 73] width 51 height 13
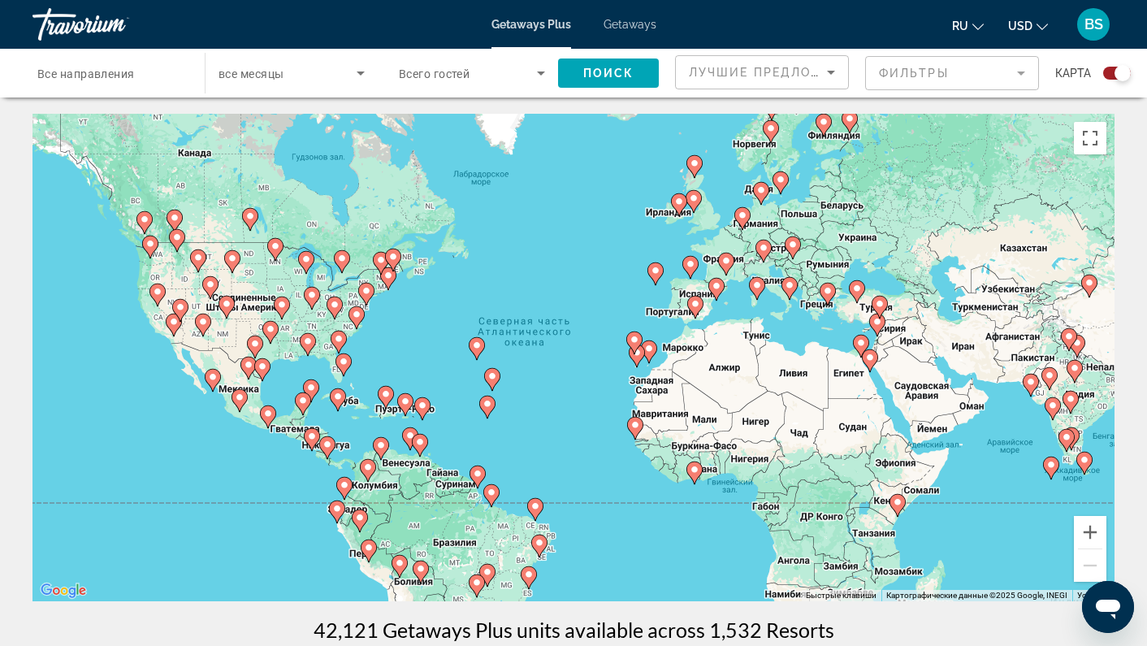
drag, startPoint x: 1144, startPoint y: 447, endPoint x: 923, endPoint y: 410, distance: 223.1
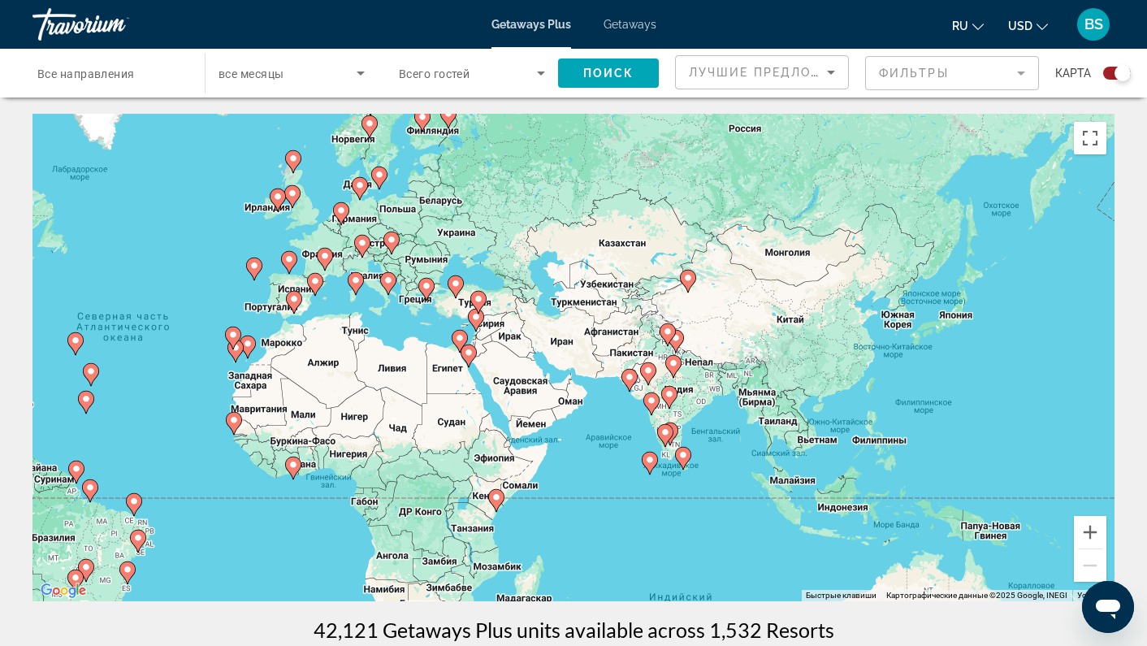
drag, startPoint x: 856, startPoint y: 408, endPoint x: 513, endPoint y: 401, distance: 342.8
click at [513, 401] on div "Чтобы активировать перетаскивание с помощью клавиатуры, нажмите Alt + Ввод. Пос…" at bounding box center [573, 357] width 1082 height 487
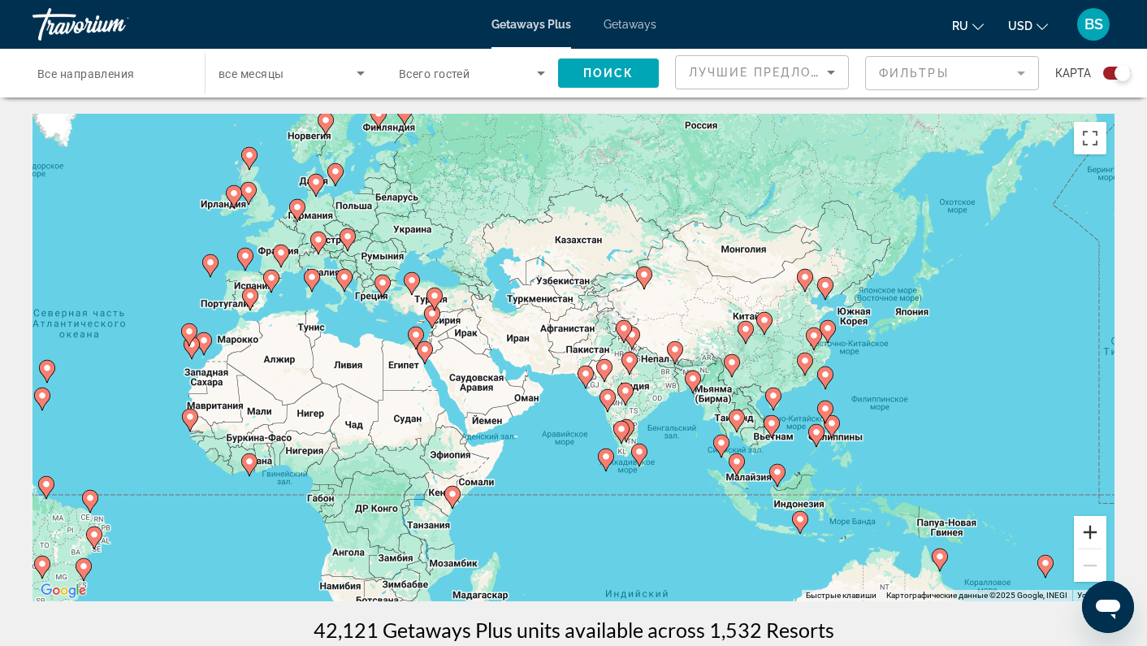
click at [1097, 534] on button "Увеличить" at bounding box center [1090, 532] width 32 height 32
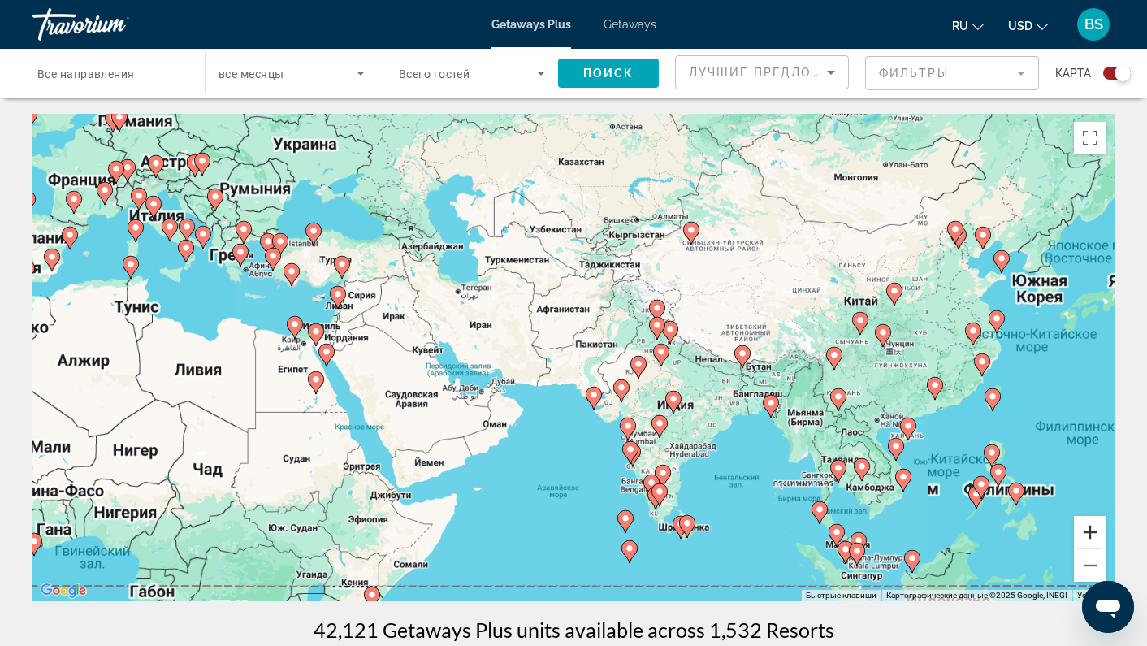
click at [1097, 534] on button "Увеличить" at bounding box center [1090, 532] width 32 height 32
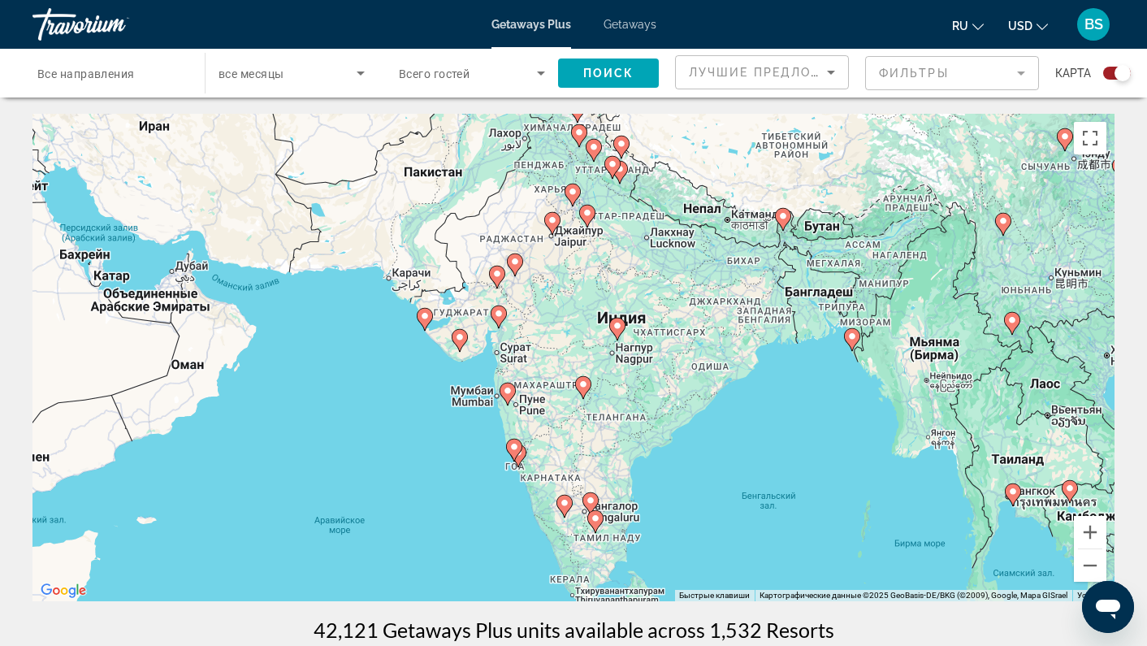
drag, startPoint x: 909, startPoint y: 513, endPoint x: 700, endPoint y: 352, distance: 264.0
click at [706, 355] on div "Чтобы активировать перетаскивание с помощью клавиатуры, нажмите Alt + Ввод. Пос…" at bounding box center [573, 357] width 1082 height 487
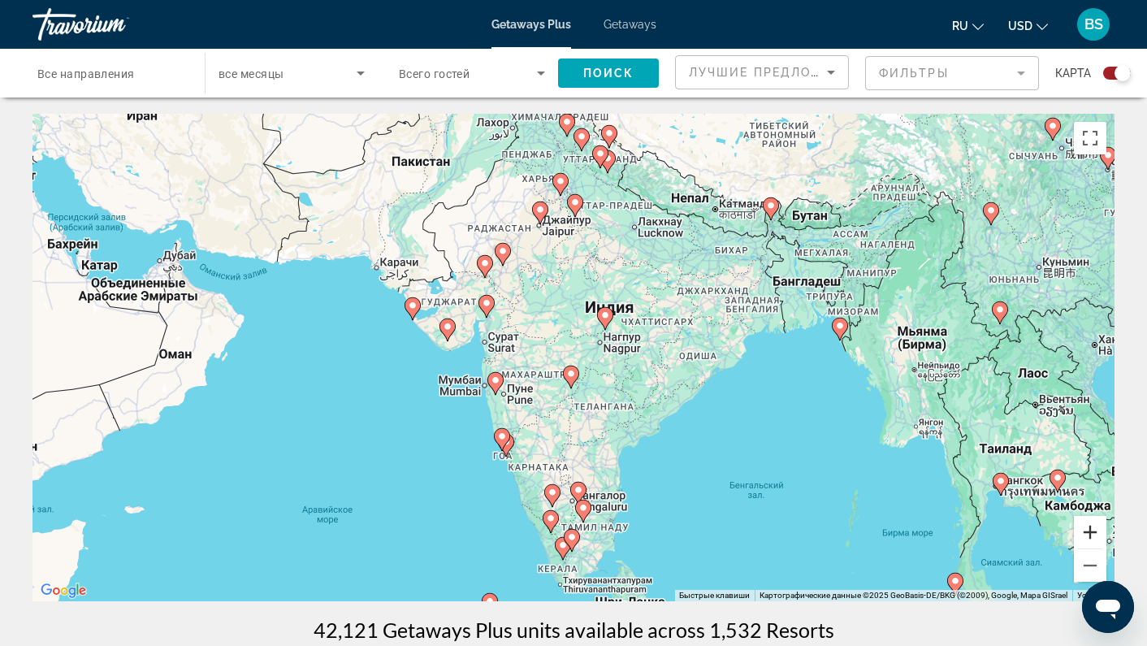
click at [1093, 526] on button "Увеличить" at bounding box center [1090, 532] width 32 height 32
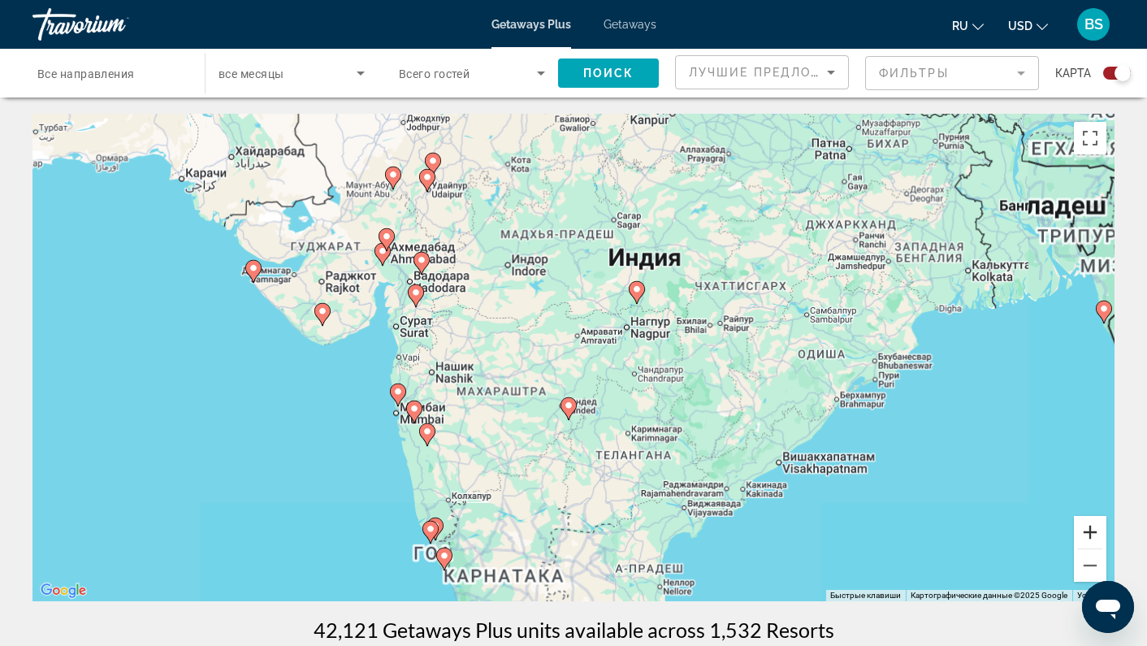
click at [1093, 526] on button "Увеличить" at bounding box center [1090, 532] width 32 height 32
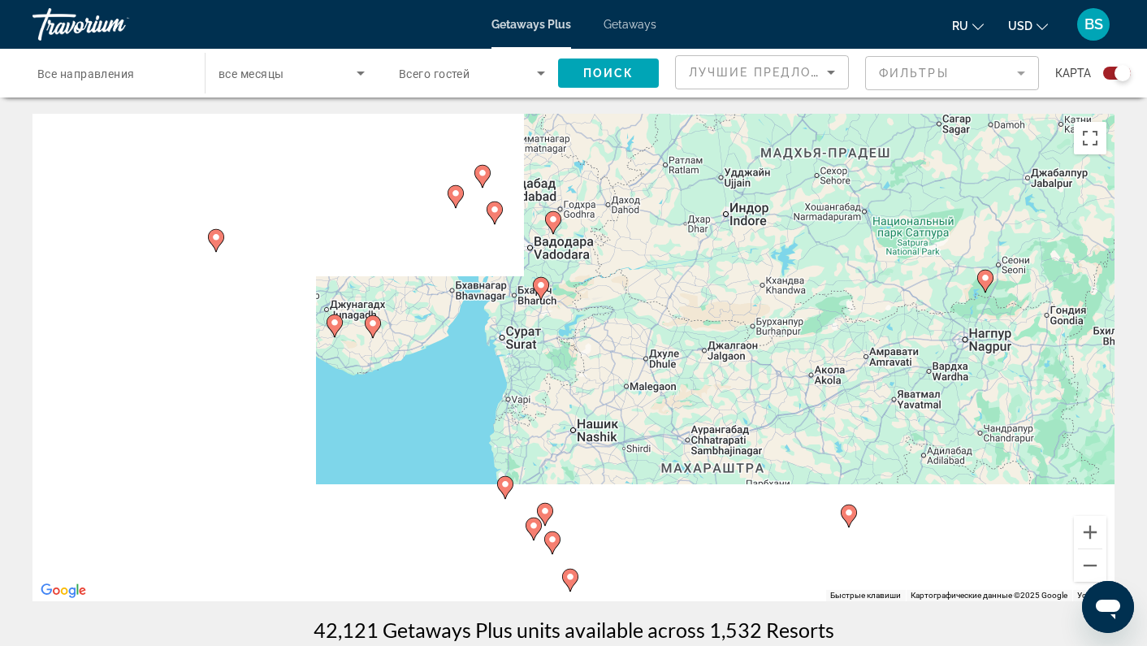
drag, startPoint x: 176, startPoint y: 282, endPoint x: 435, endPoint y: 317, distance: 260.6
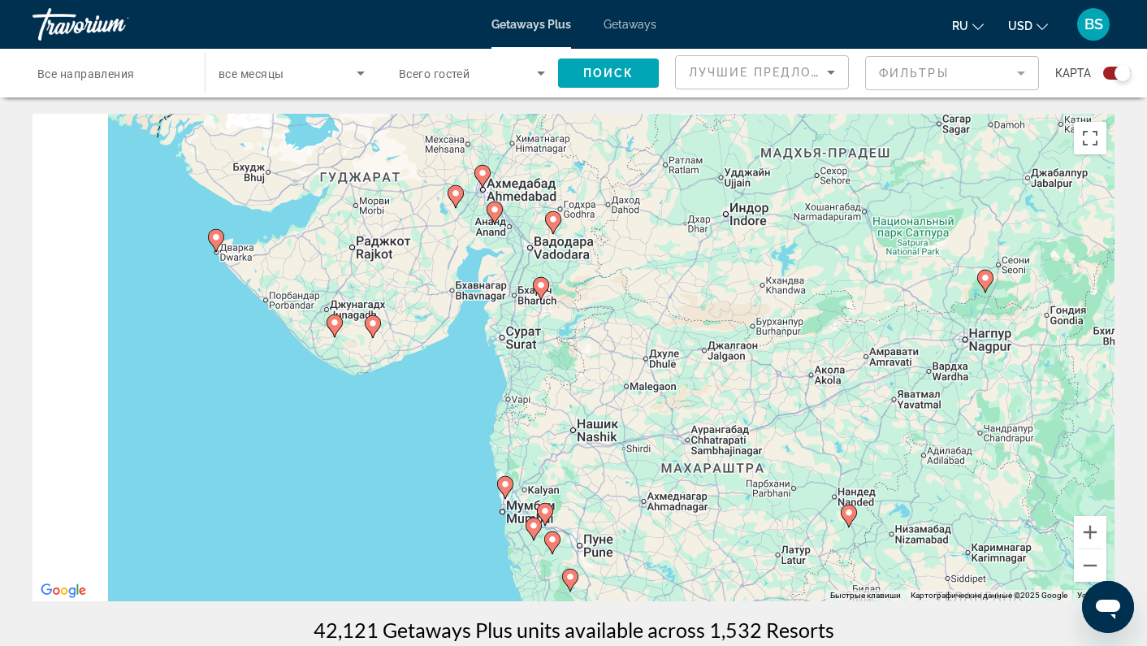
click at [435, 317] on div "Чтобы активировать перетаскивание с помощью клавиатуры, нажмите Alt + Ввод. Пос…" at bounding box center [573, 357] width 1082 height 487
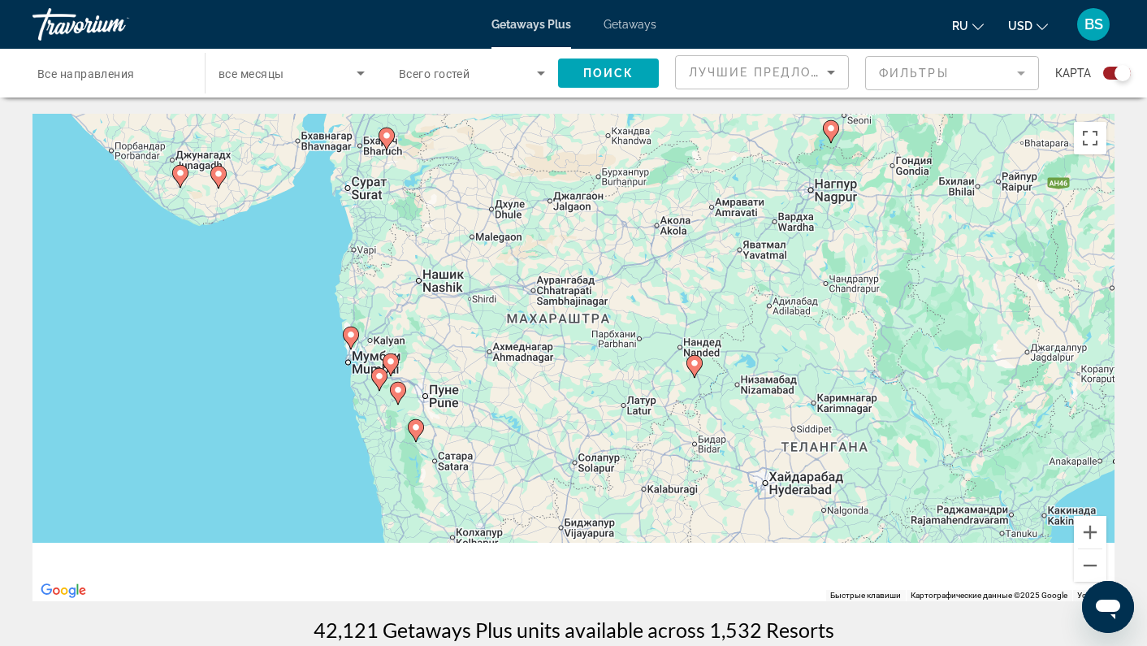
drag, startPoint x: 682, startPoint y: 417, endPoint x: 526, endPoint y: 265, distance: 217.7
click at [526, 265] on div "Чтобы активировать перетаскивание с помощью клавиатуры, нажмите Alt + Ввод. Пос…" at bounding box center [573, 357] width 1082 height 487
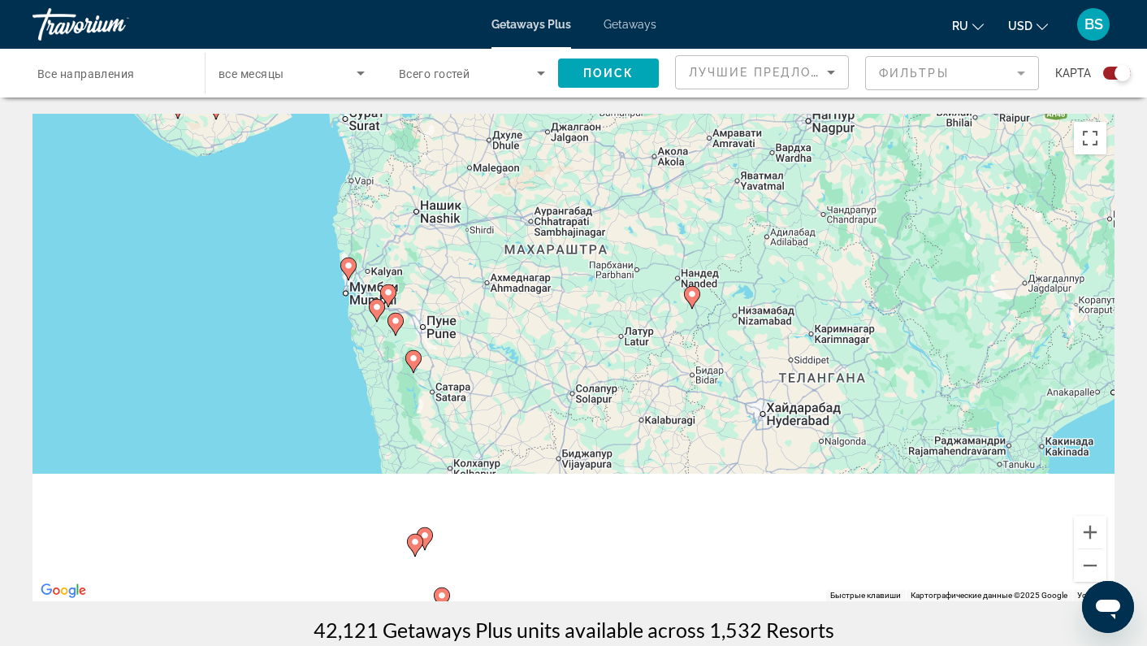
drag, startPoint x: 611, startPoint y: 407, endPoint x: 582, endPoint y: 201, distance: 208.4
click at [582, 201] on div "Чтобы активировать перетаскивание с помощью клавиатуры, нажмите Alt + Ввод. Пос…" at bounding box center [573, 357] width 1082 height 487
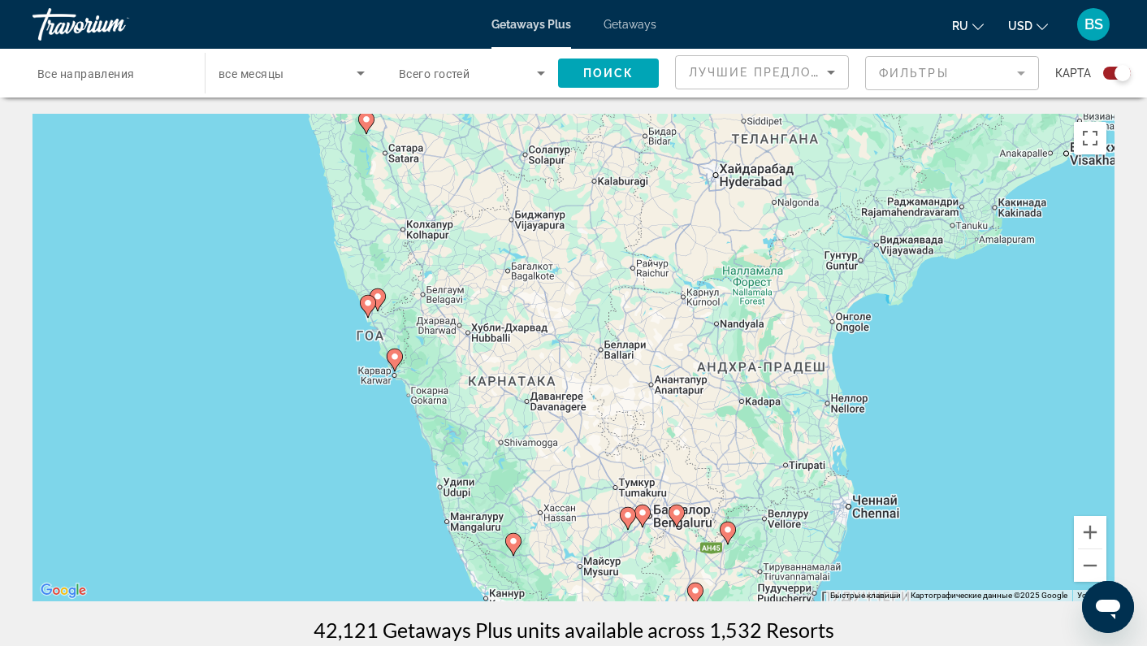
drag, startPoint x: 587, startPoint y: 369, endPoint x: 580, endPoint y: 326, distance: 43.7
click at [580, 326] on div "Чтобы активировать перетаскивание с помощью клавиатуры, нажмите Alt + Ввод. Пос…" at bounding box center [573, 357] width 1082 height 487
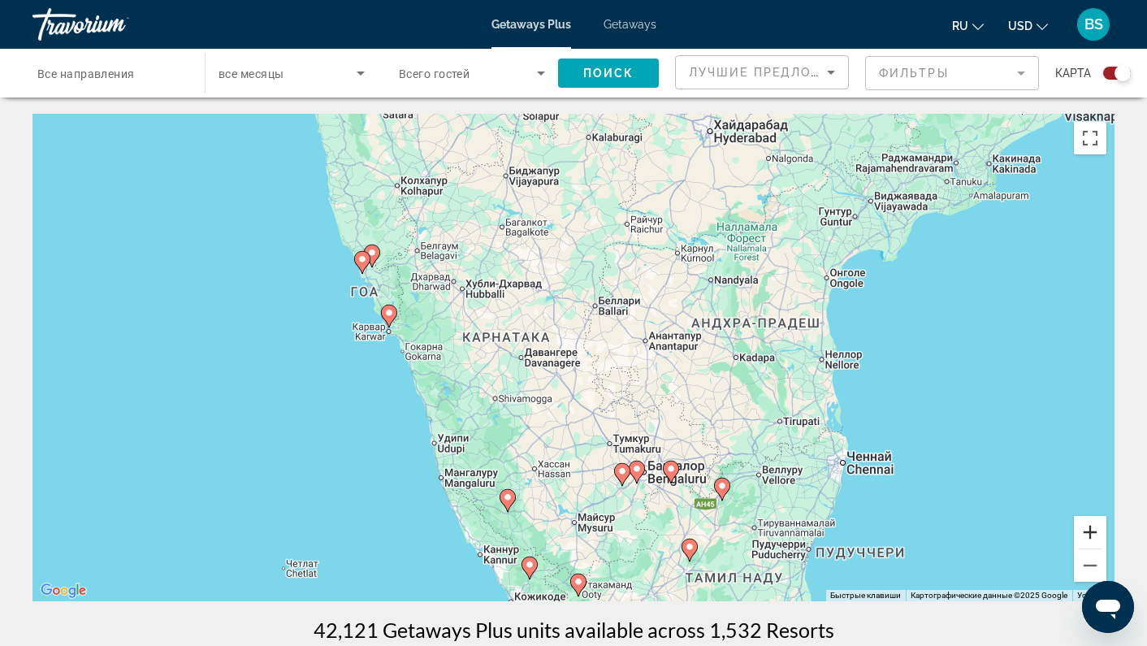
click at [1087, 526] on button "Увеличить" at bounding box center [1090, 532] width 32 height 32
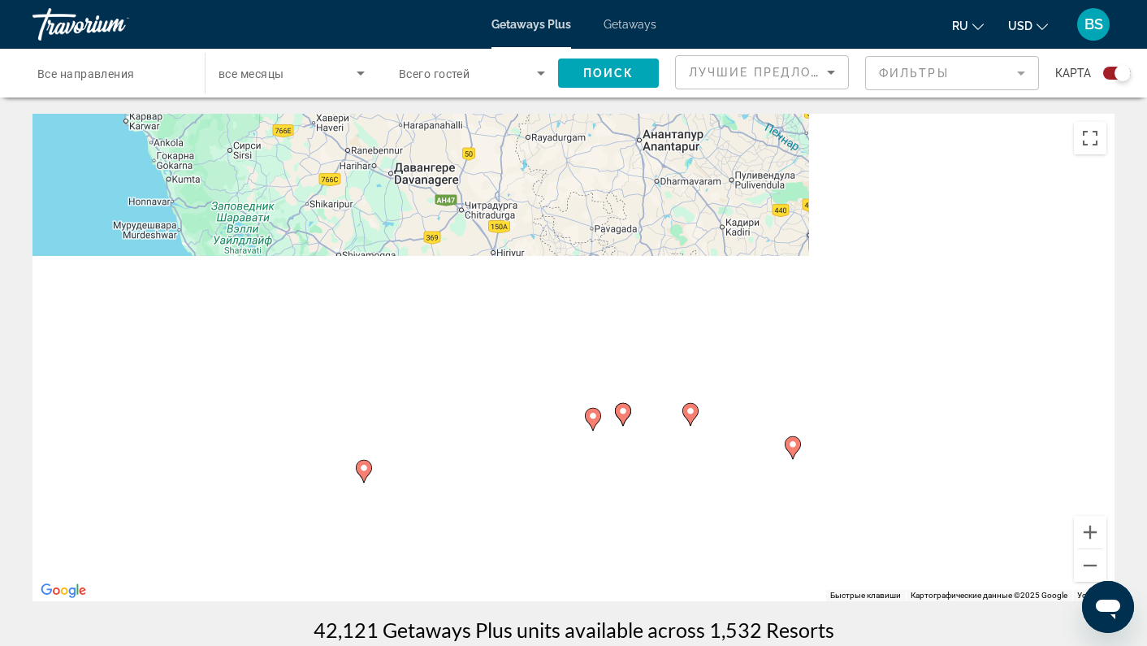
drag, startPoint x: 595, startPoint y: 394, endPoint x: 516, endPoint y: 206, distance: 203.8
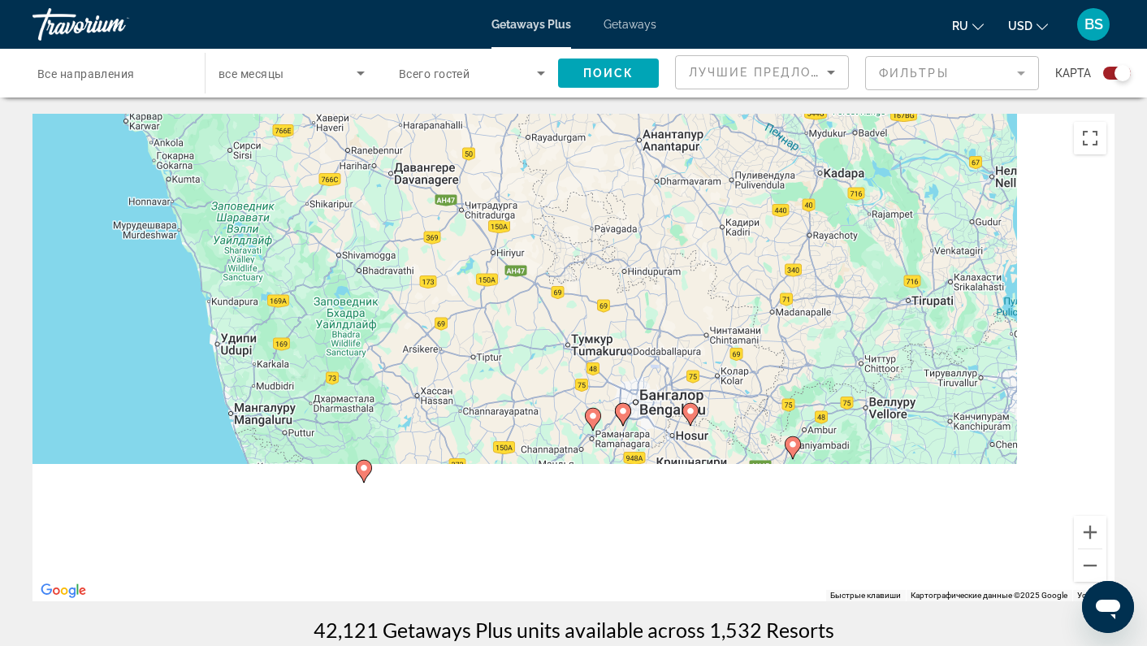
click at [517, 210] on div "Чтобы активировать перетаскивание с помощью клавиатуры, нажмите Alt + Ввод. Пос…" at bounding box center [573, 357] width 1082 height 487
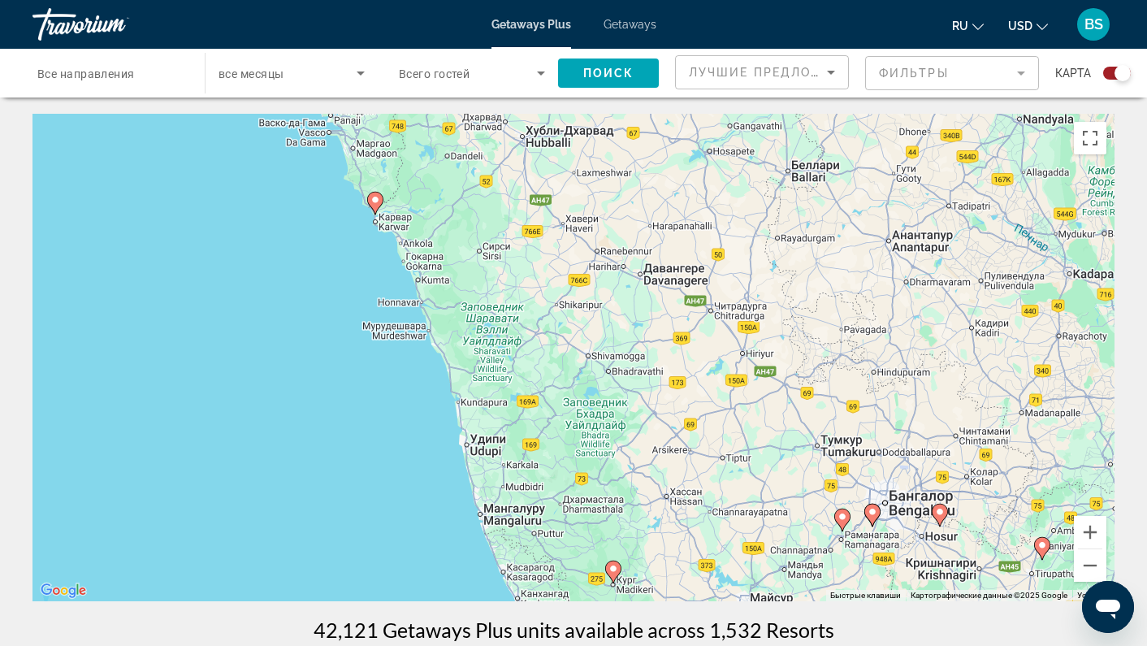
drag, startPoint x: 279, startPoint y: 269, endPoint x: 526, endPoint y: 374, distance: 268.2
click at [542, 396] on div "Чтобы активировать перетаскивание с помощью клавиатуры, нажмите Alt + Ввод. Пос…" at bounding box center [573, 357] width 1082 height 487
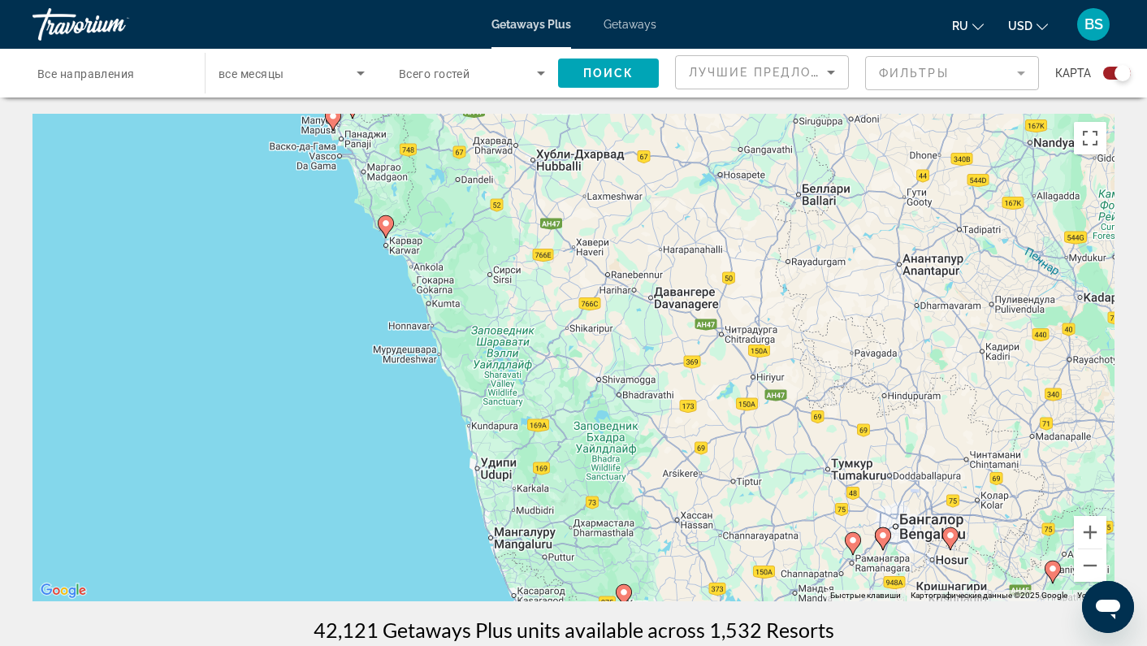
click at [387, 221] on image "Main content" at bounding box center [386, 223] width 10 height 10
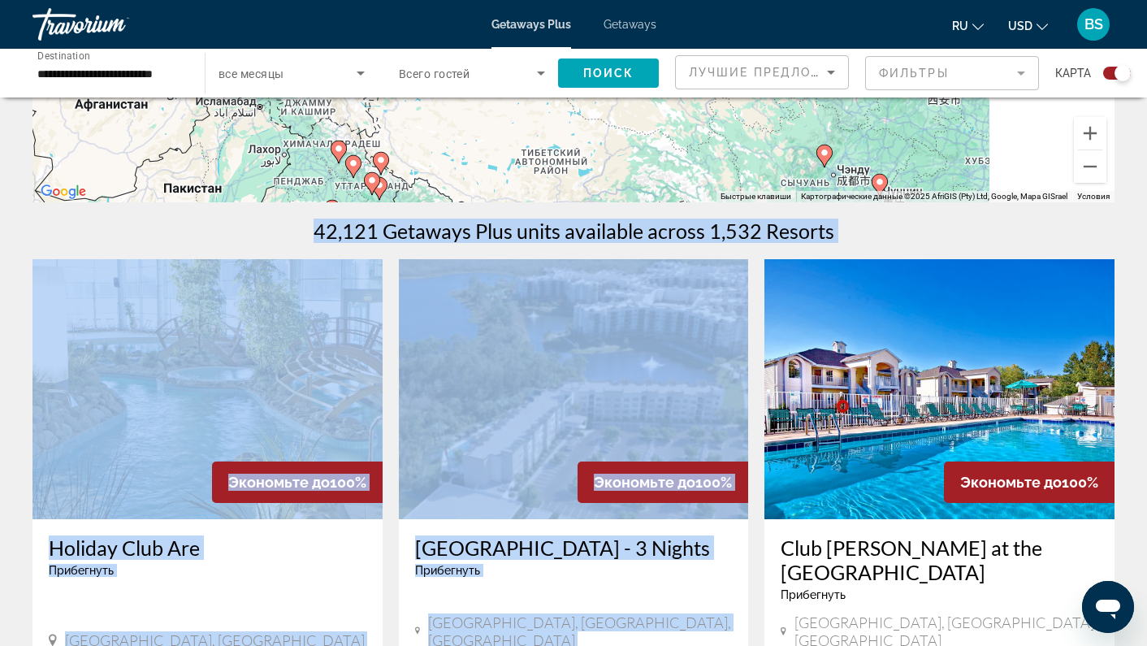
scroll to position [447, 0]
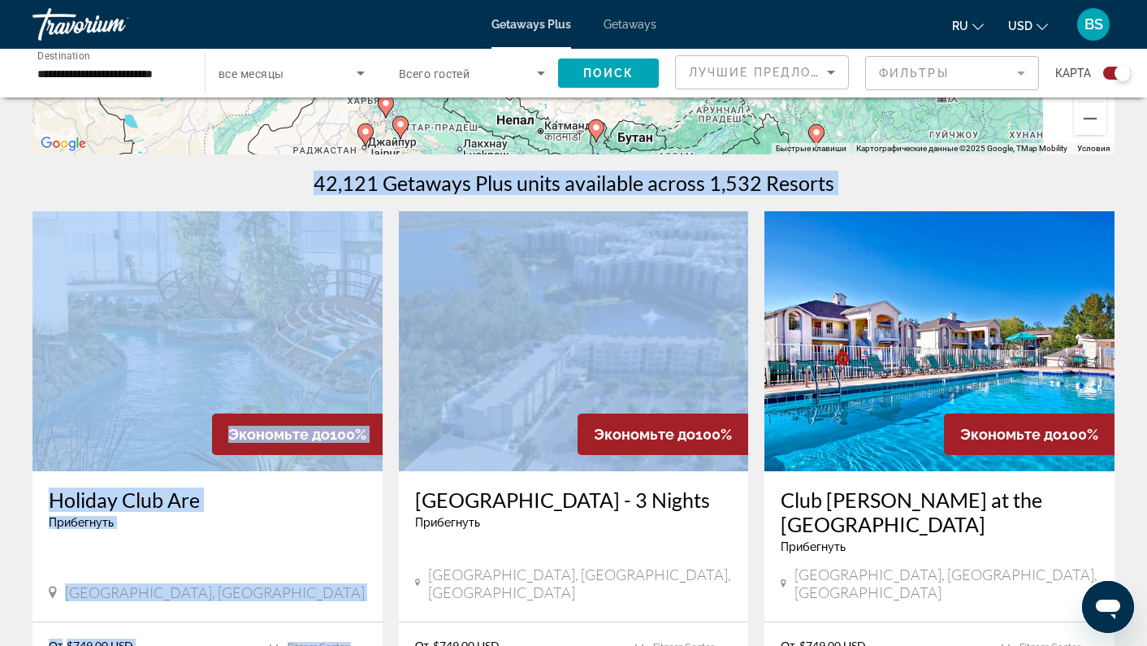
drag, startPoint x: 802, startPoint y: 350, endPoint x: 560, endPoint y: 379, distance: 243.0
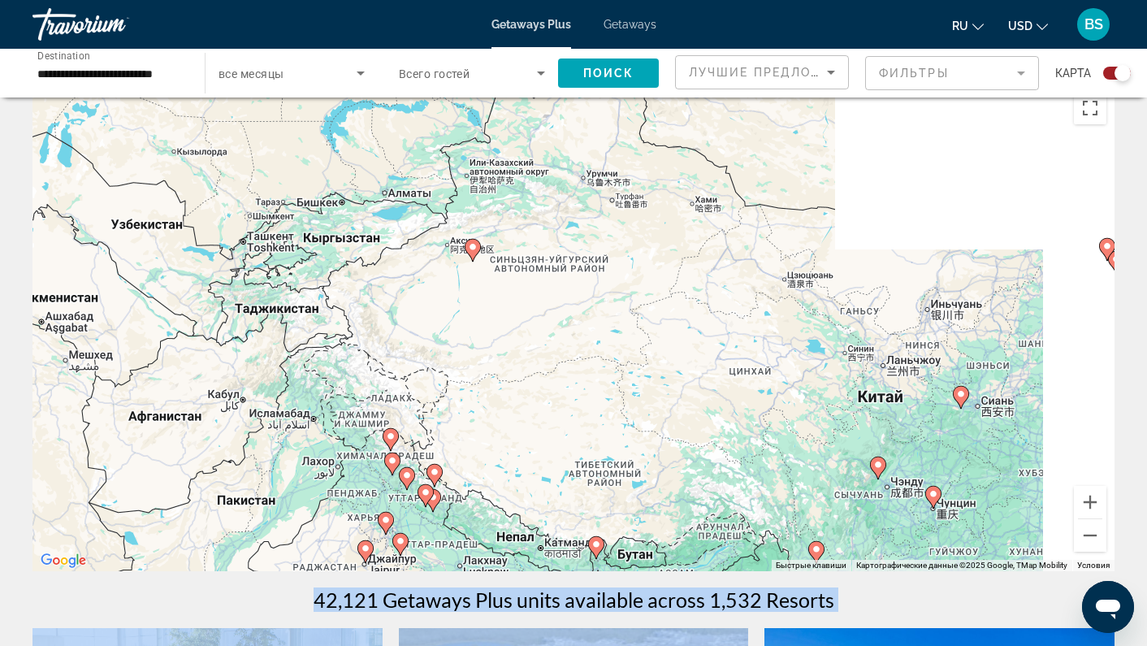
scroll to position [0, 0]
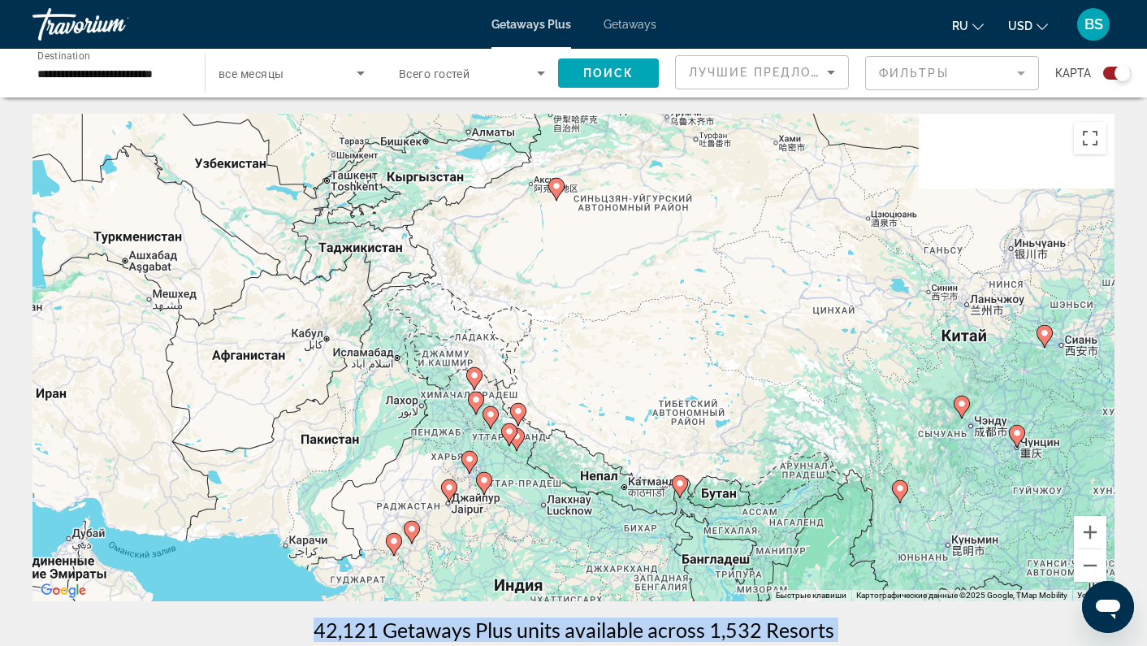
drag, startPoint x: 621, startPoint y: 374, endPoint x: 702, endPoint y: 282, distance: 122.6
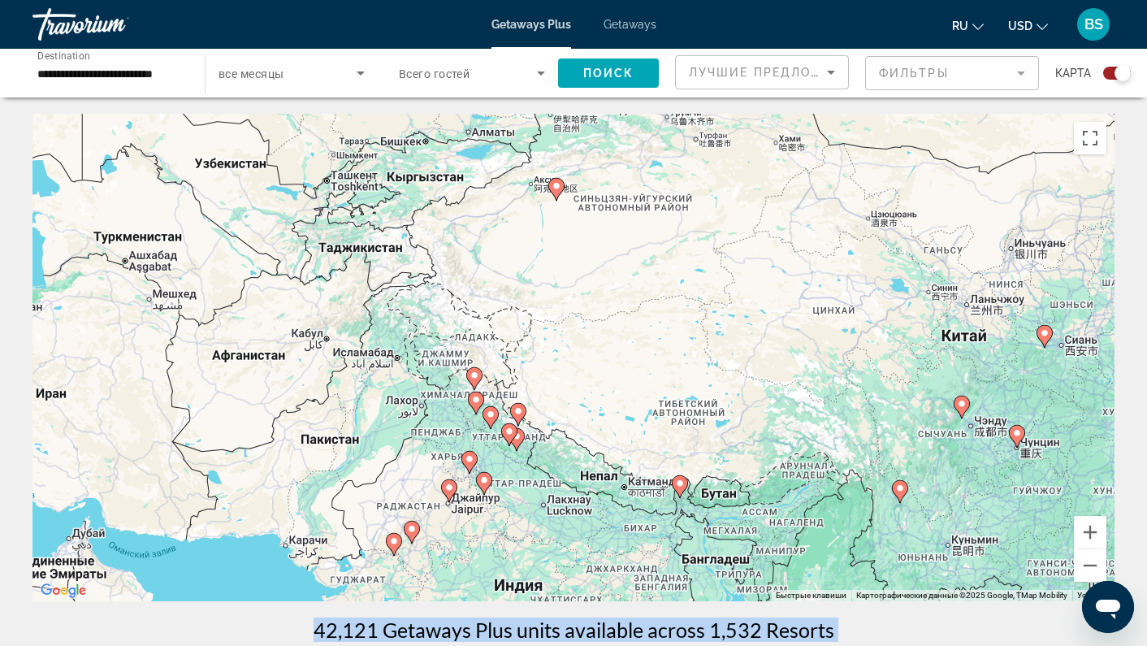
click at [702, 282] on div "Чтобы активировать перетаскивание с помощью клавиатуры, нажмите Alt + Ввод. Пос…" at bounding box center [573, 357] width 1082 height 487
click at [555, 180] on icon "Main content" at bounding box center [556, 189] width 15 height 21
type input "**********"
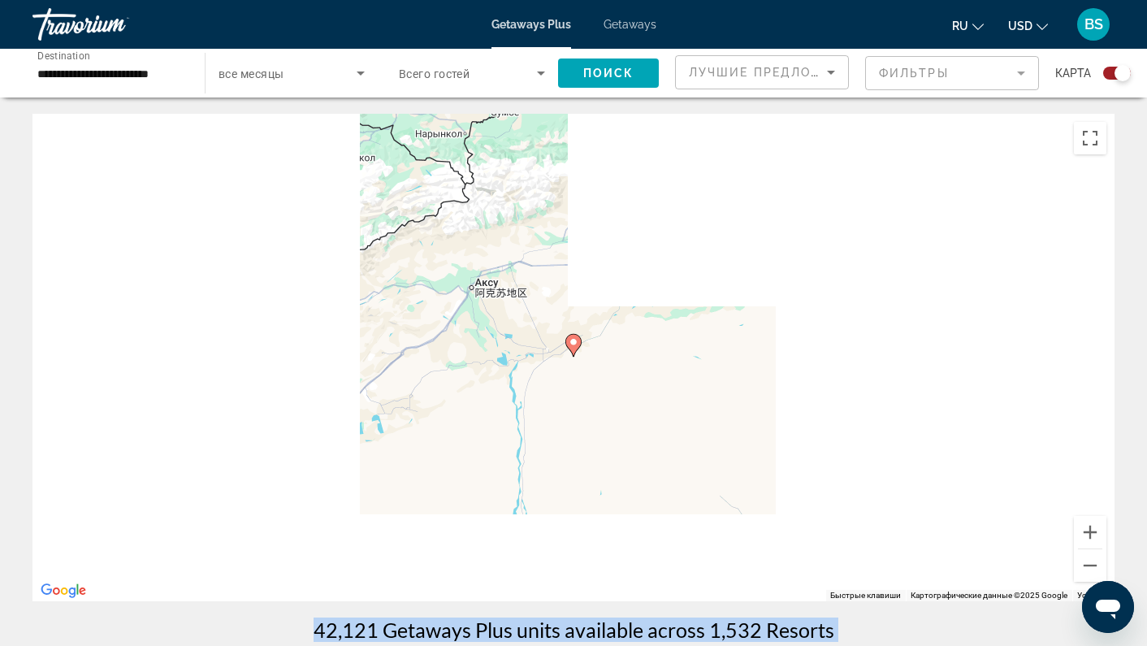
click at [577, 344] on image "Main content" at bounding box center [574, 342] width 10 height 10
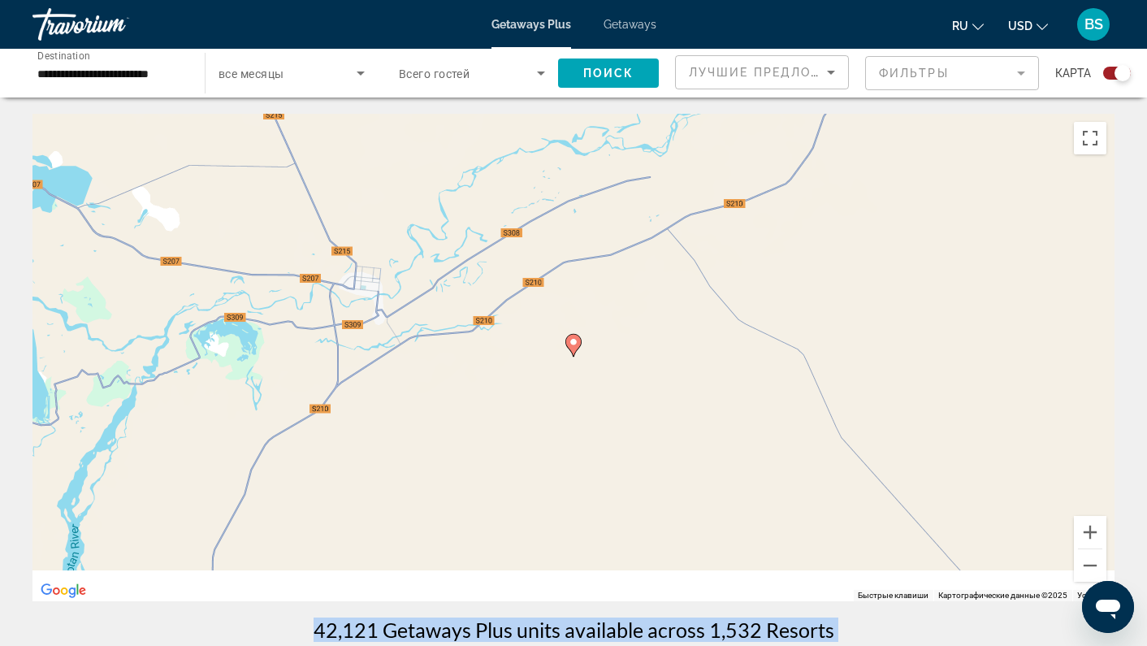
click at [573, 337] on icon "Main content" at bounding box center [573, 345] width 15 height 21
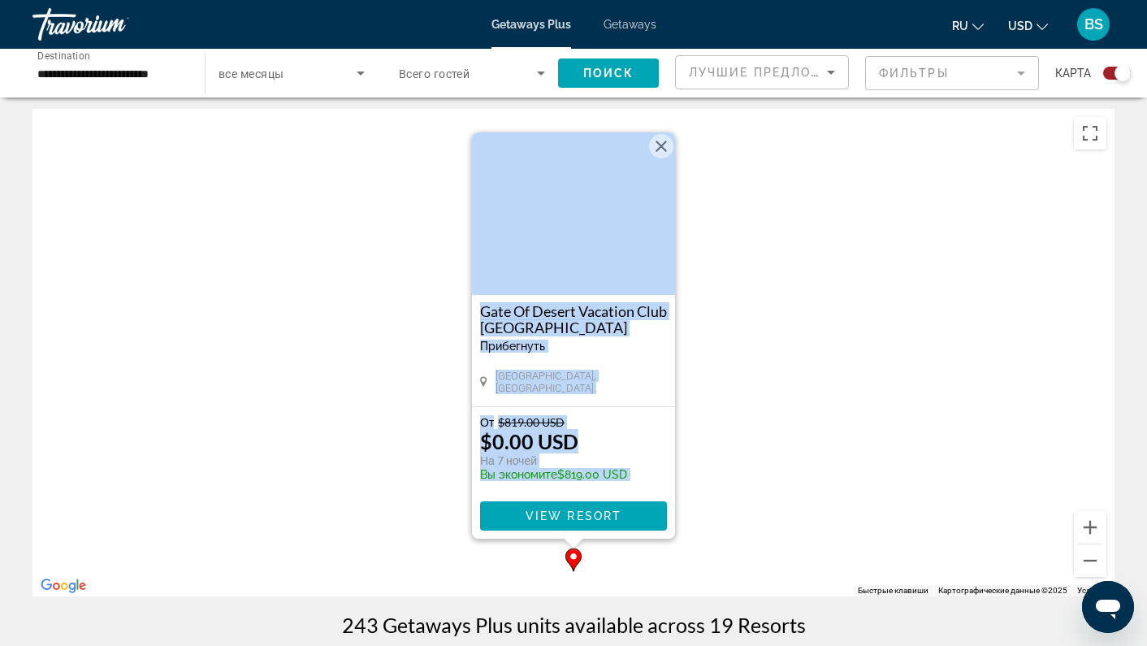
scroll to position [23, 0]
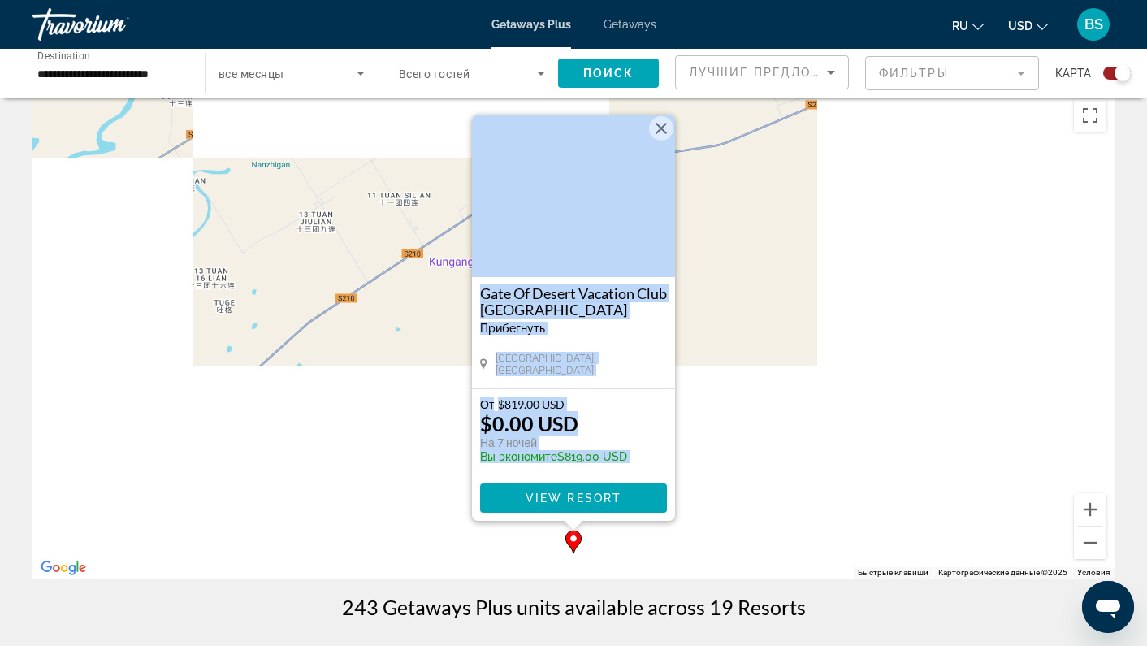
click at [664, 130] on button "Закрыть" at bounding box center [661, 128] width 24 height 24
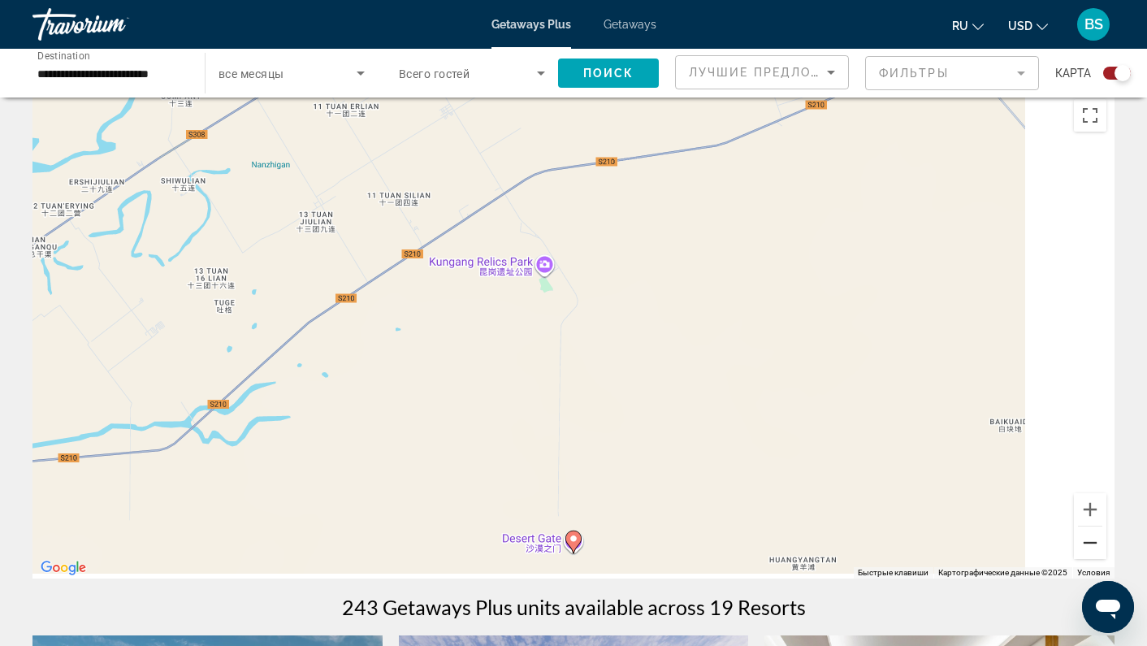
click at [1098, 545] on button "Уменьшить" at bounding box center [1090, 542] width 32 height 32
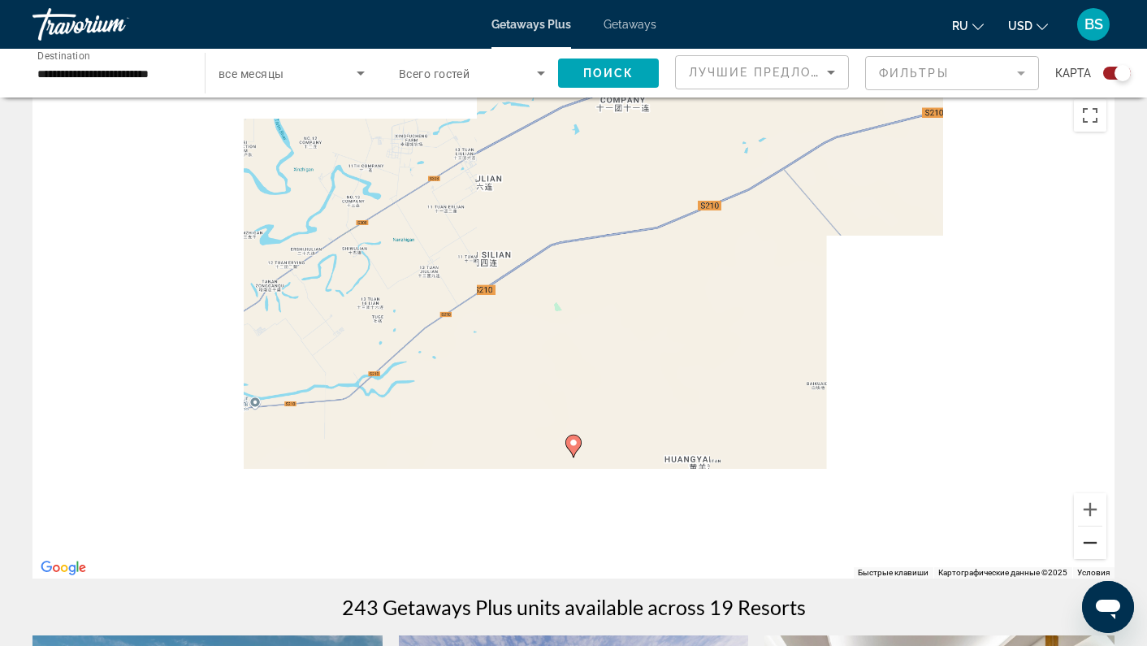
click at [1098, 545] on button "Уменьшить" at bounding box center [1090, 542] width 32 height 32
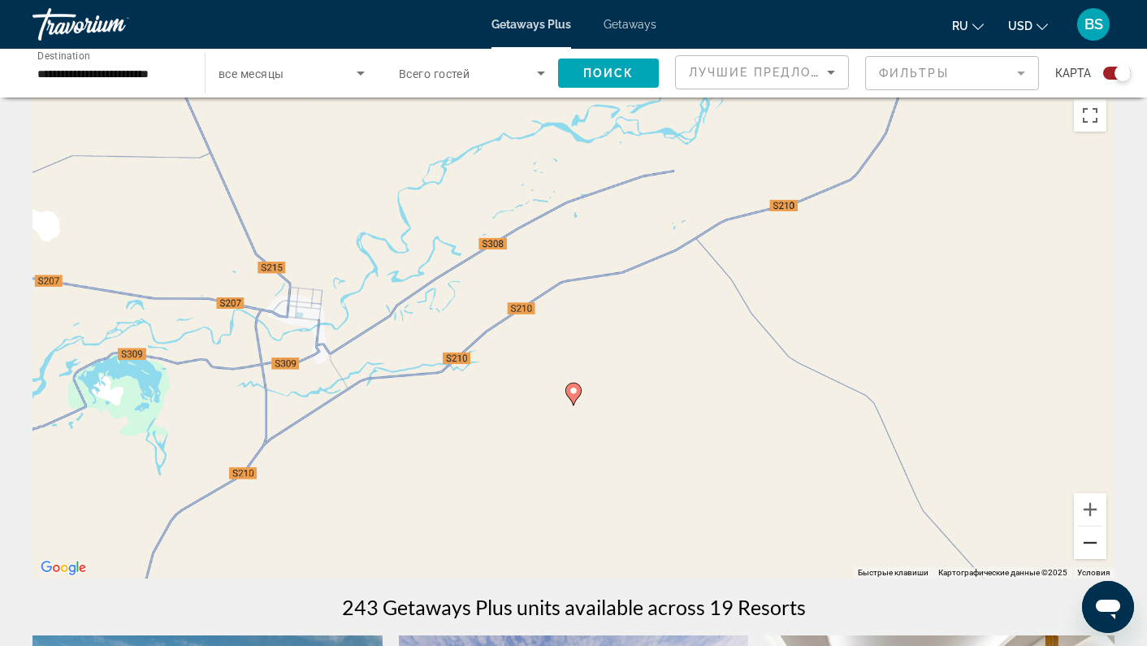
click at [1098, 545] on button "Уменьшить" at bounding box center [1090, 542] width 32 height 32
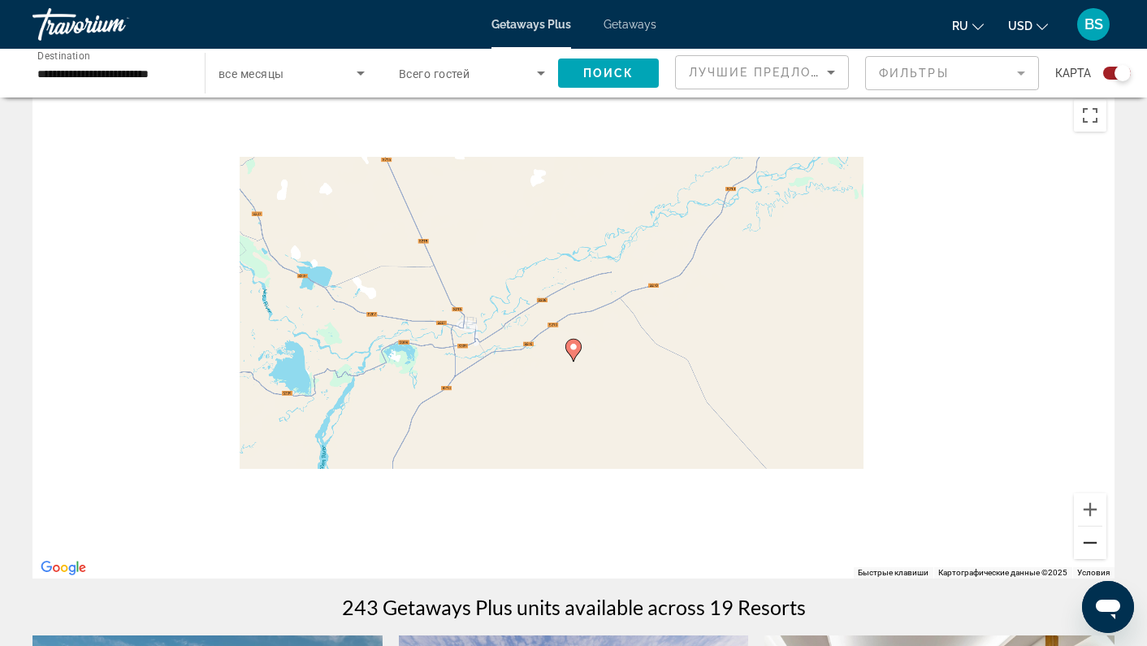
click at [1098, 545] on button "Уменьшить" at bounding box center [1090, 542] width 32 height 32
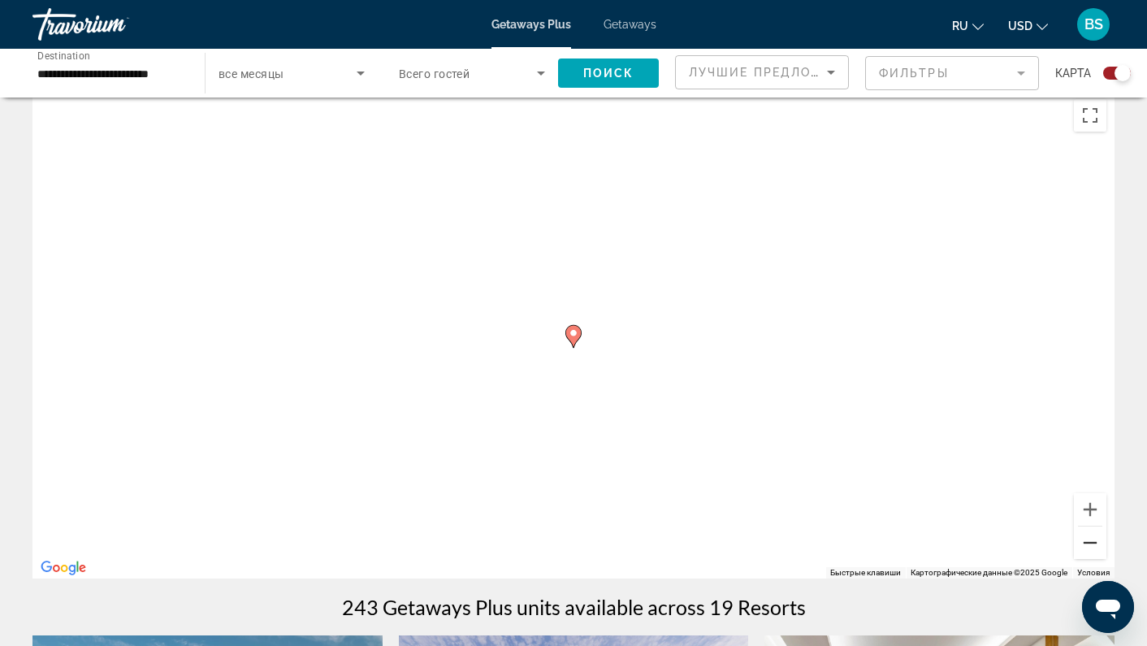
click at [1098, 545] on button "Уменьшить" at bounding box center [1090, 542] width 32 height 32
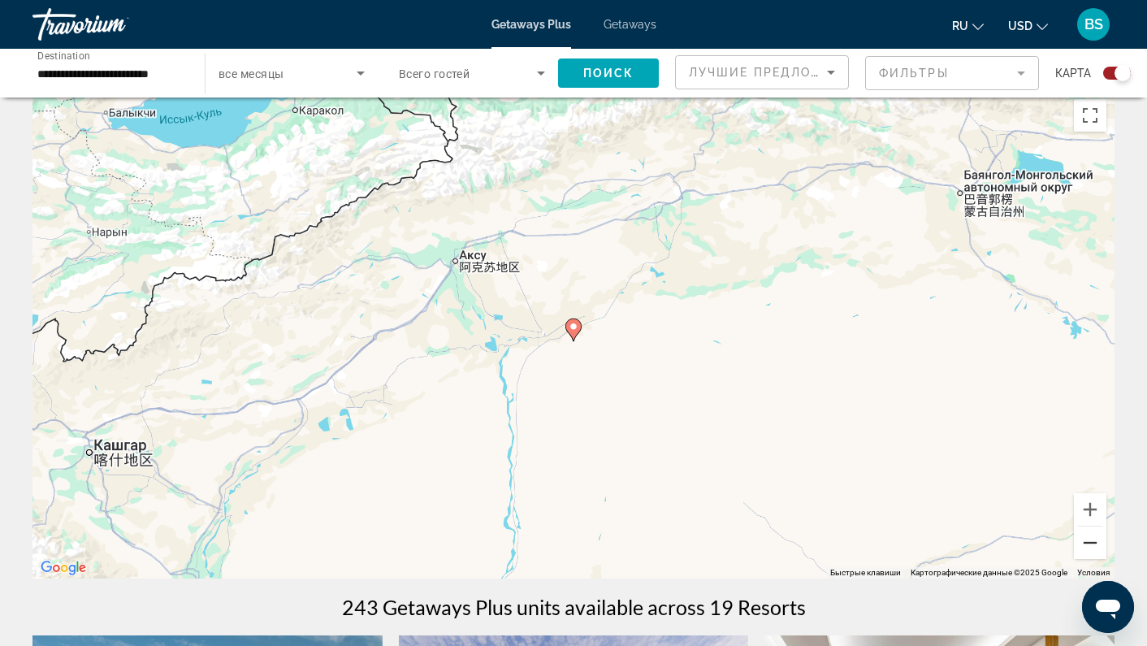
click at [1098, 545] on button "Уменьшить" at bounding box center [1090, 542] width 32 height 32
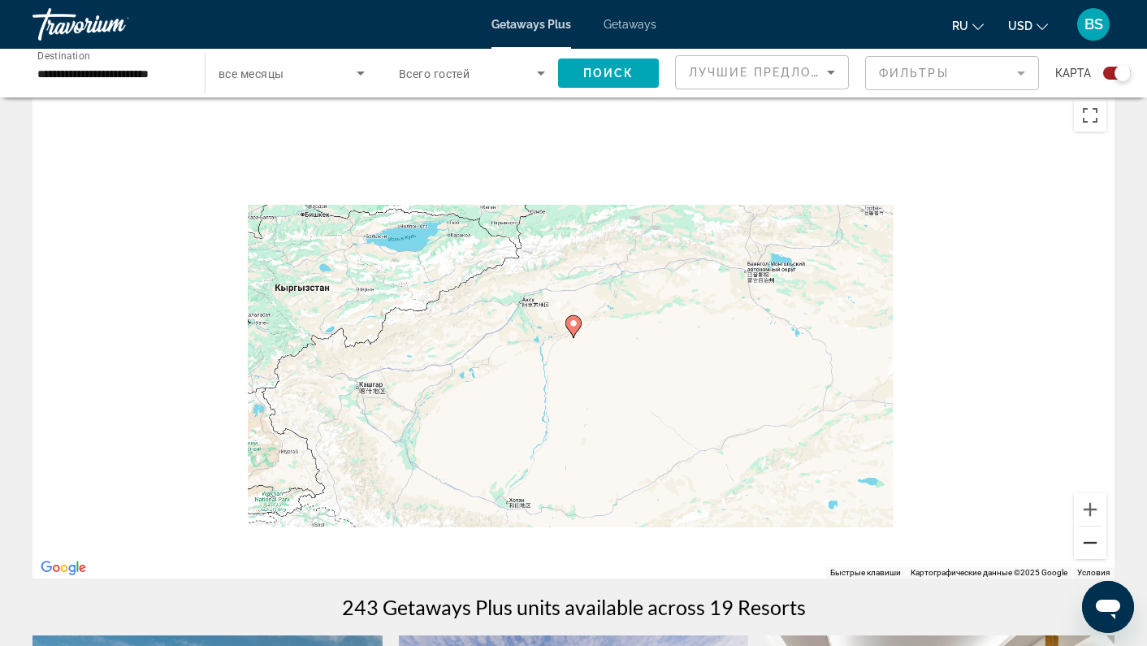
click at [1098, 545] on button "Уменьшить" at bounding box center [1090, 542] width 32 height 32
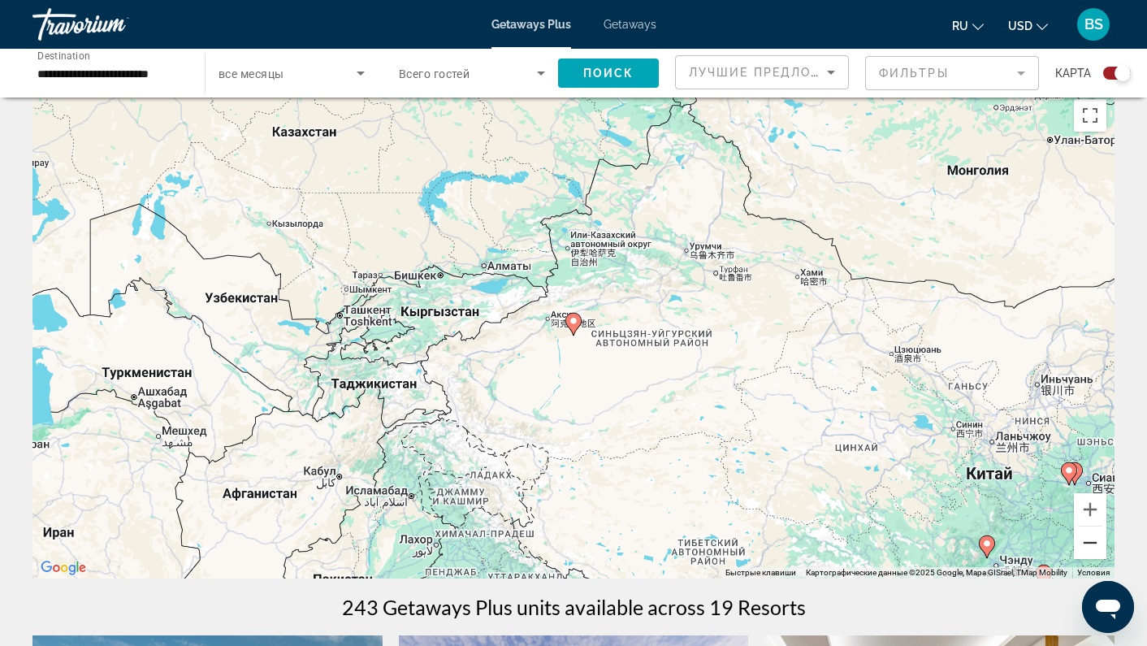
click at [1098, 545] on button "Уменьшить" at bounding box center [1090, 542] width 32 height 32
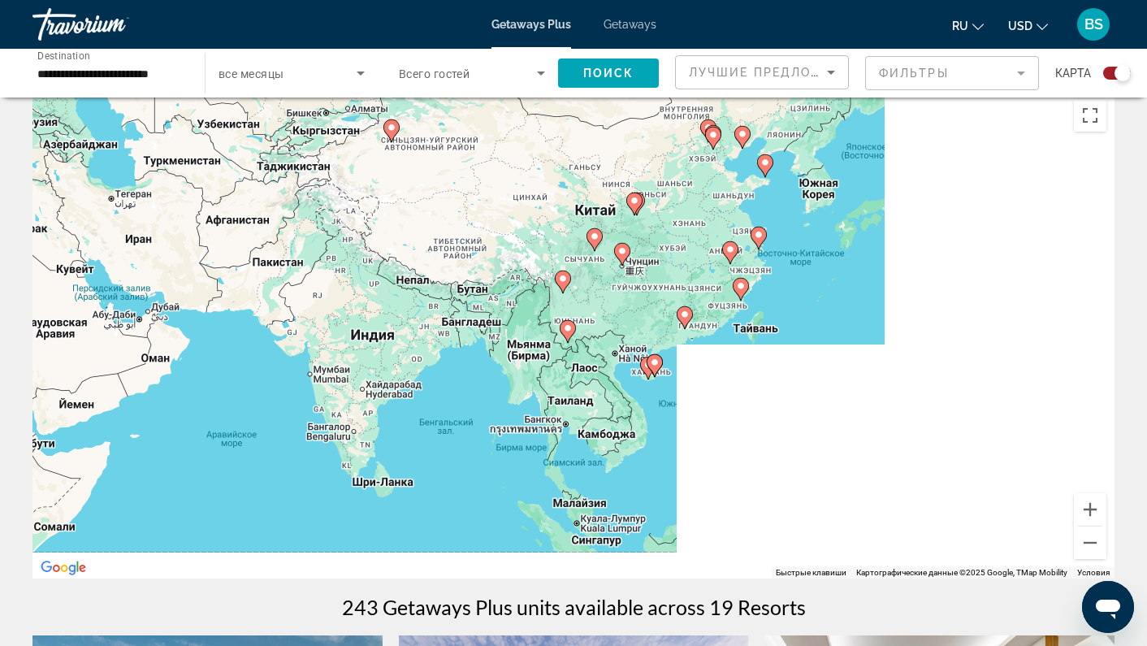
drag, startPoint x: 719, startPoint y: 479, endPoint x: 489, endPoint y: 249, distance: 325.6
click at [507, 249] on div "Чтобы активировать перетаскивание с помощью клавиатуры, нажмите Alt + Ввод. Пос…" at bounding box center [573, 334] width 1082 height 487
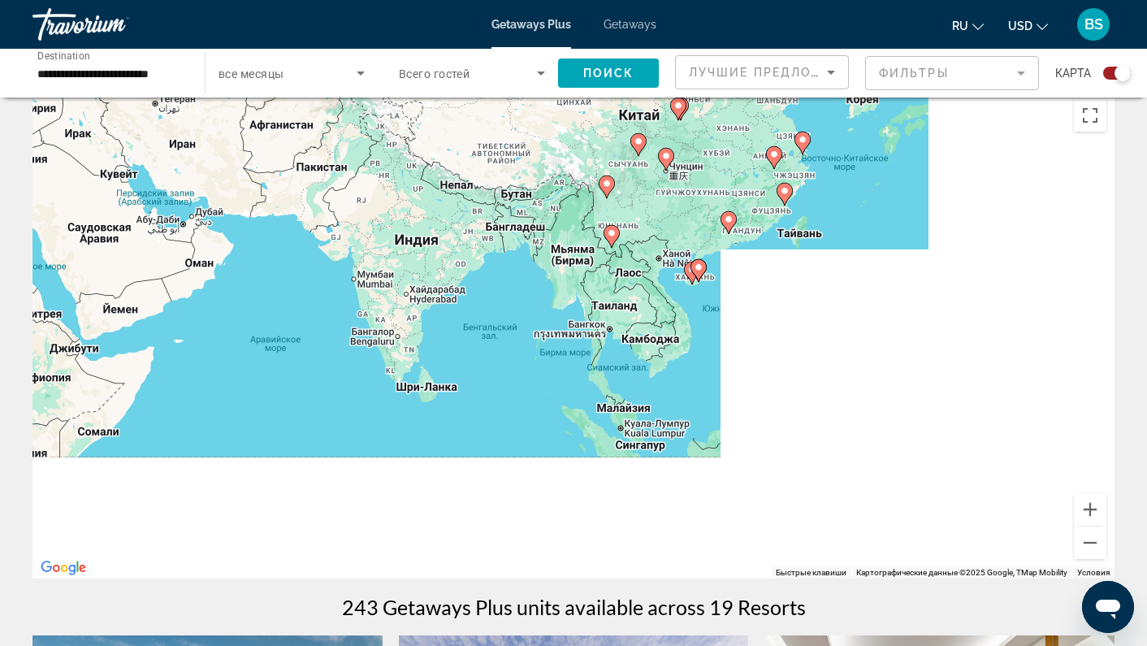
drag, startPoint x: 385, startPoint y: 302, endPoint x: 479, endPoint y: 263, distance: 102.0
click at [479, 263] on div "Чтобы активировать перетаскивание с помощью клавиатуры, нажмите Alt + Ввод. Пос…" at bounding box center [573, 334] width 1082 height 487
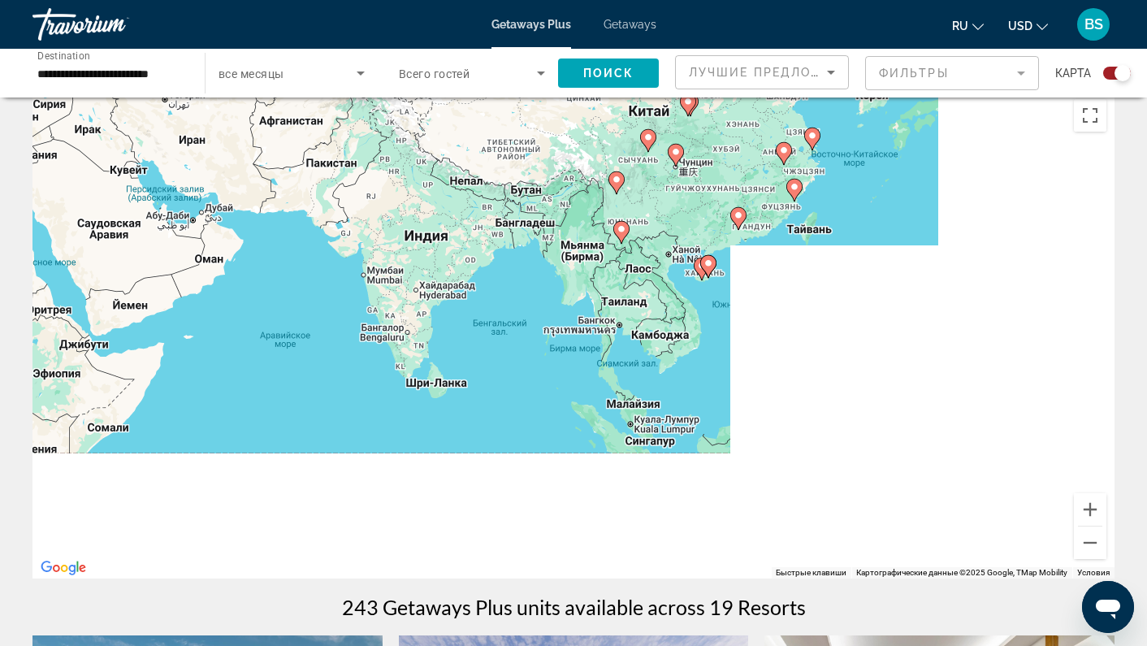
click at [361, 78] on icon "Search widget" at bounding box center [360, 72] width 19 height 19
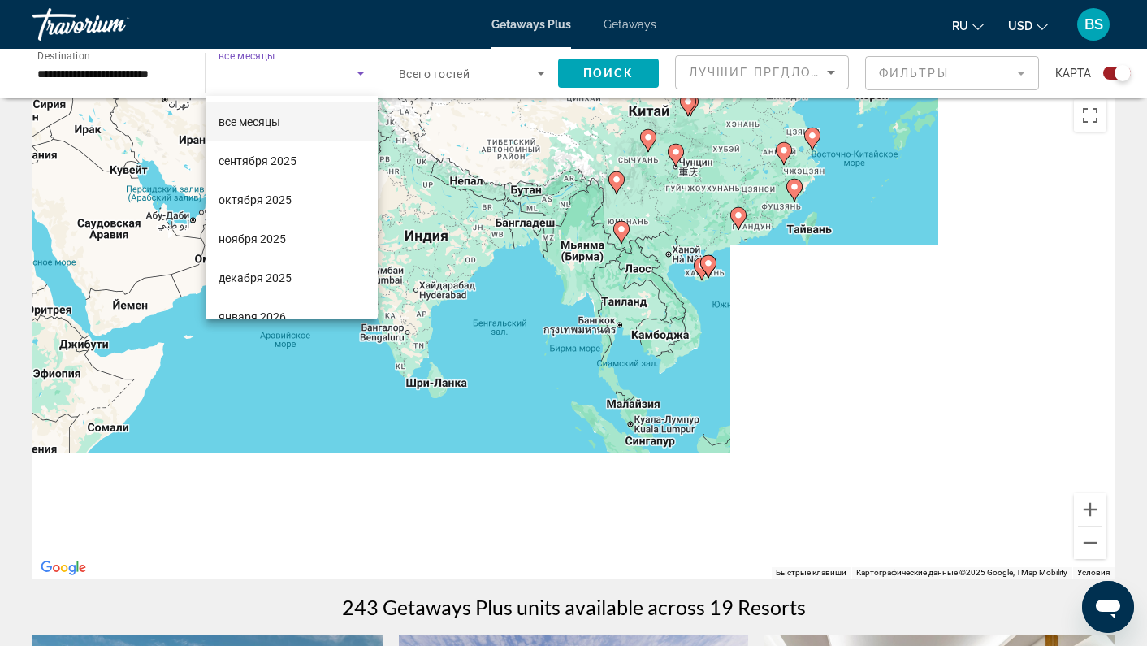
click at [361, 78] on div at bounding box center [573, 323] width 1147 height 646
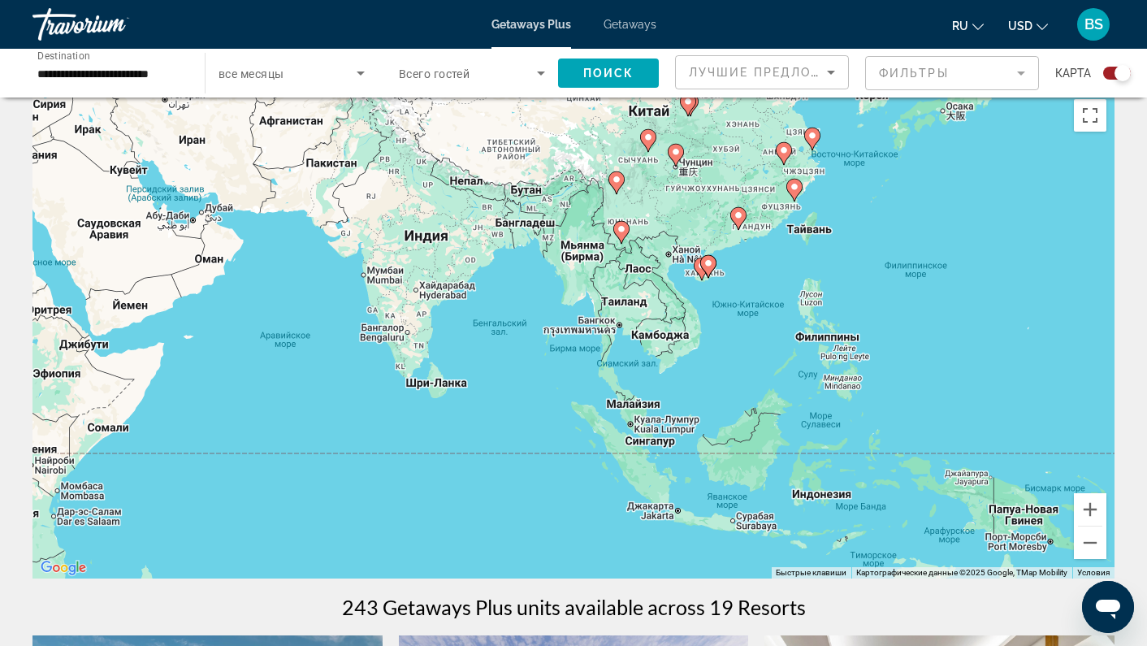
click at [177, 75] on input "**********" at bounding box center [110, 73] width 146 height 19
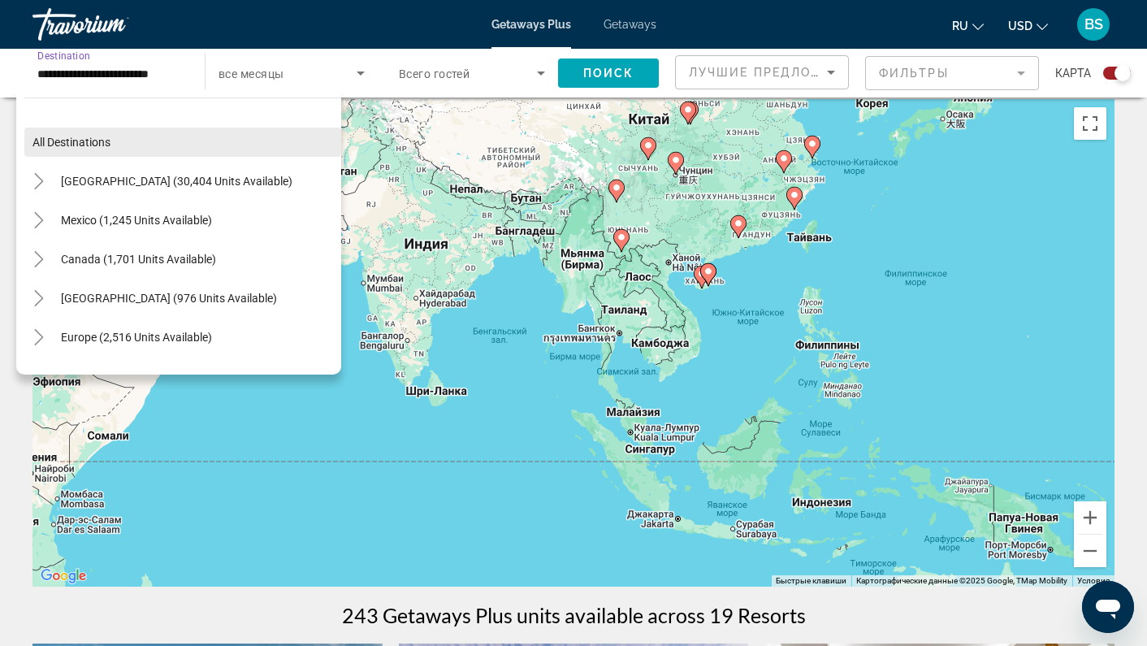
scroll to position [0, 0]
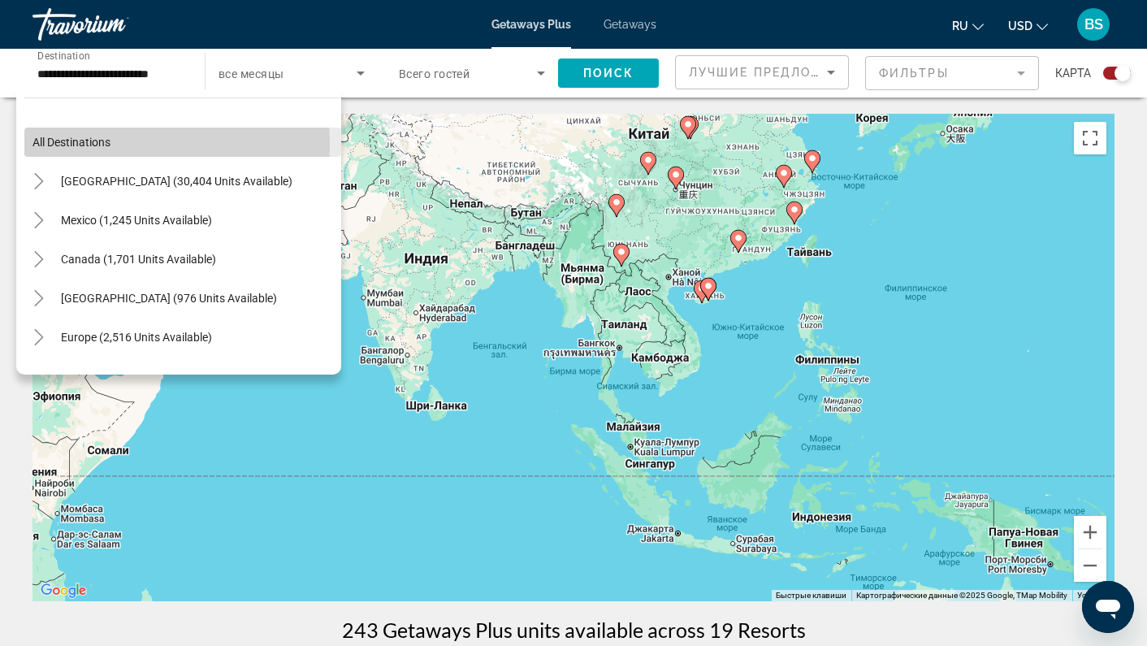
click at [55, 145] on span "All destinations" at bounding box center [71, 142] width 78 height 13
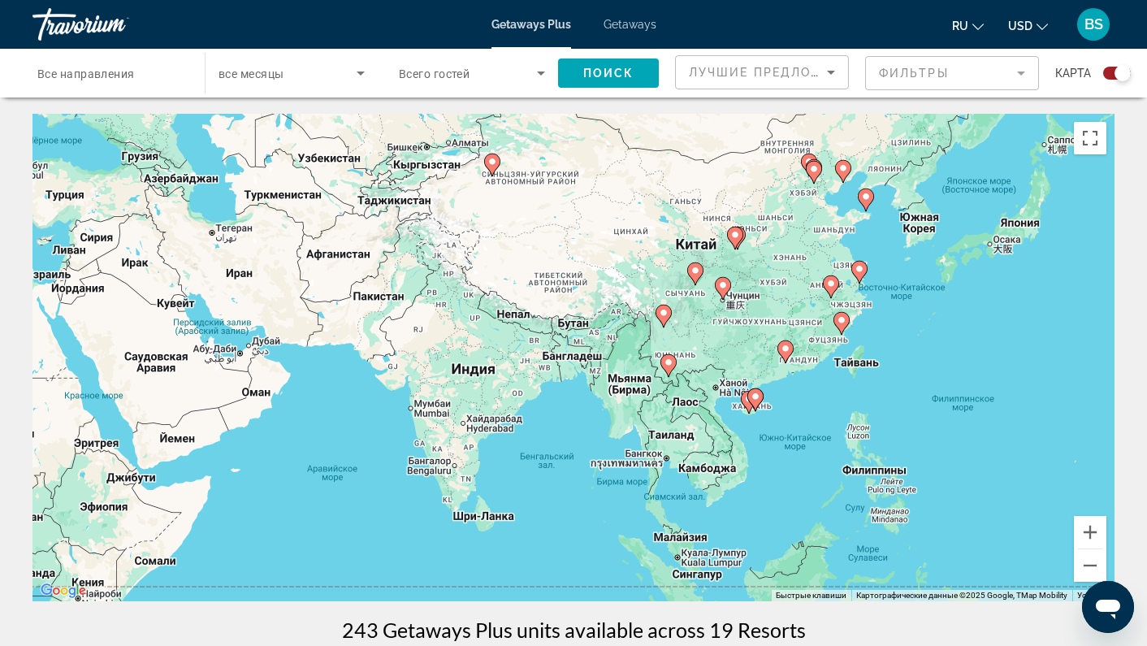
drag, startPoint x: 510, startPoint y: 296, endPoint x: 558, endPoint y: 409, distance: 123.4
click at [558, 409] on div "Чтобы активировать перетаскивание с помощью клавиатуры, нажмите Alt + Ввод. Пос…" at bounding box center [573, 357] width 1082 height 487
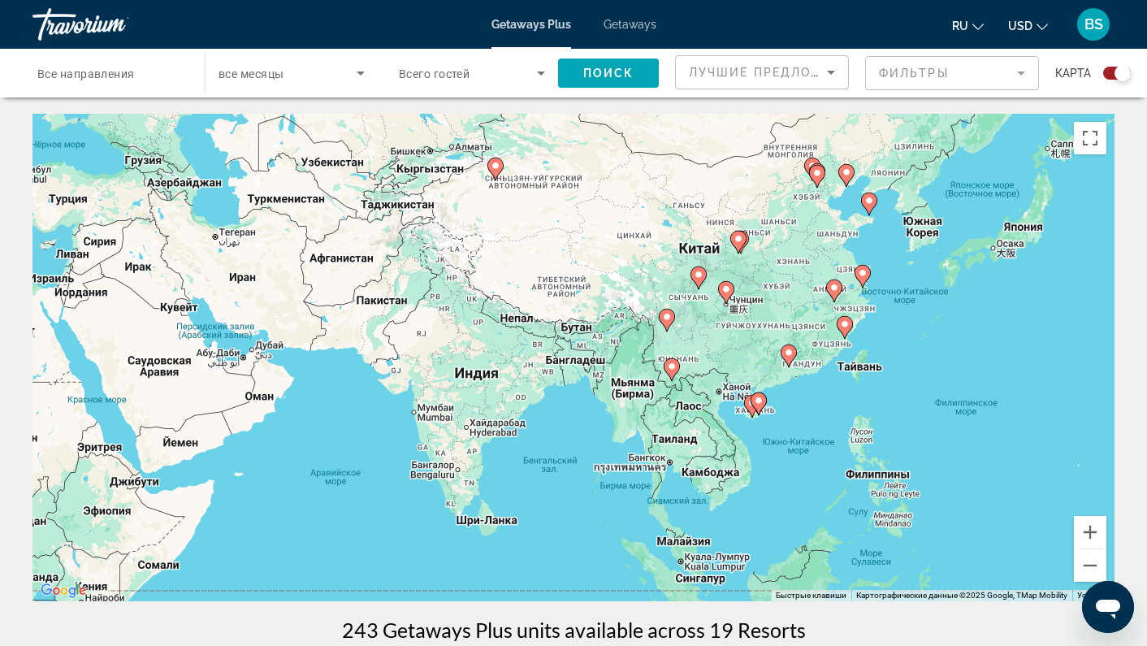
click at [867, 272] on icon "Main content" at bounding box center [862, 276] width 15 height 21
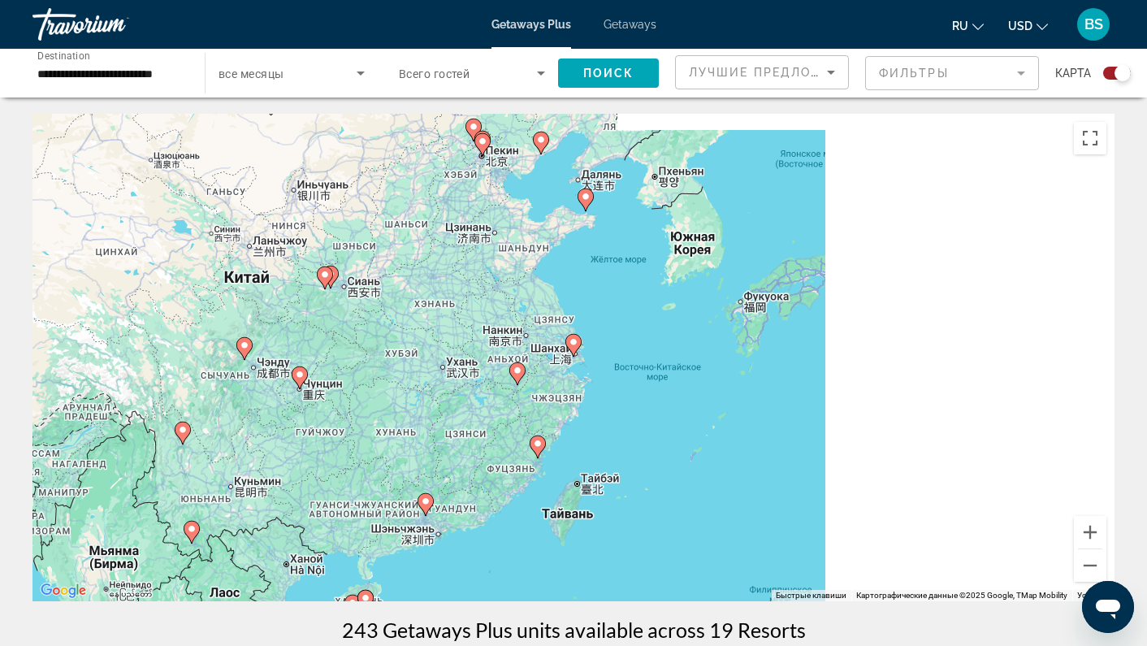
click at [574, 341] on image "Main content" at bounding box center [574, 342] width 10 height 10
type input "**********"
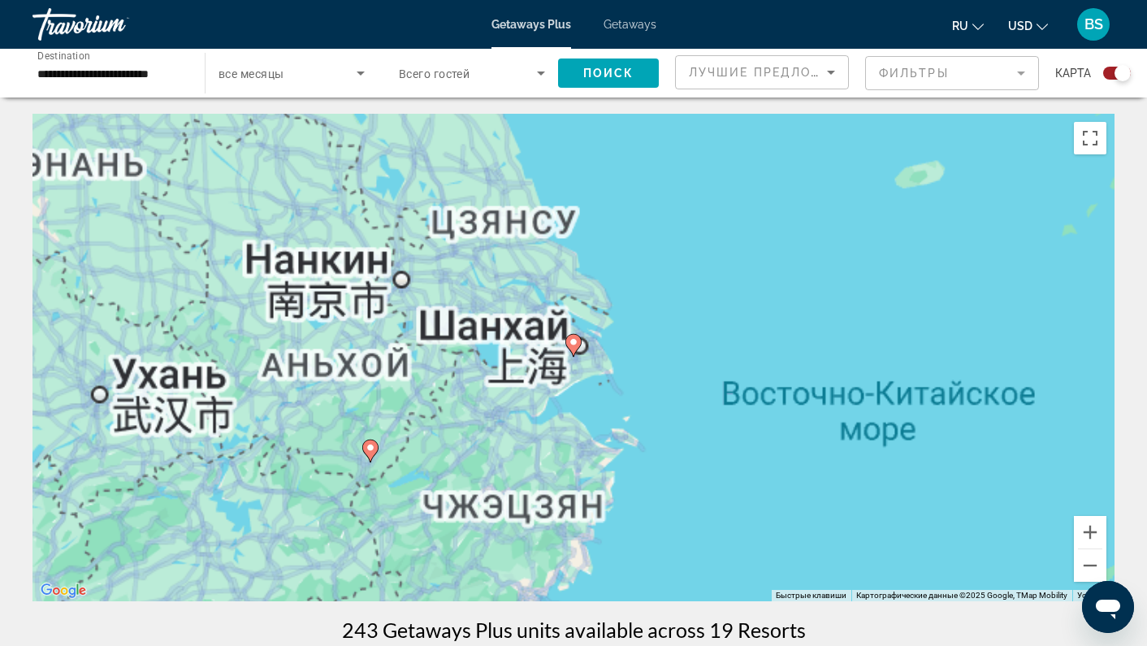
click at [574, 341] on image "Main content" at bounding box center [574, 342] width 10 height 10
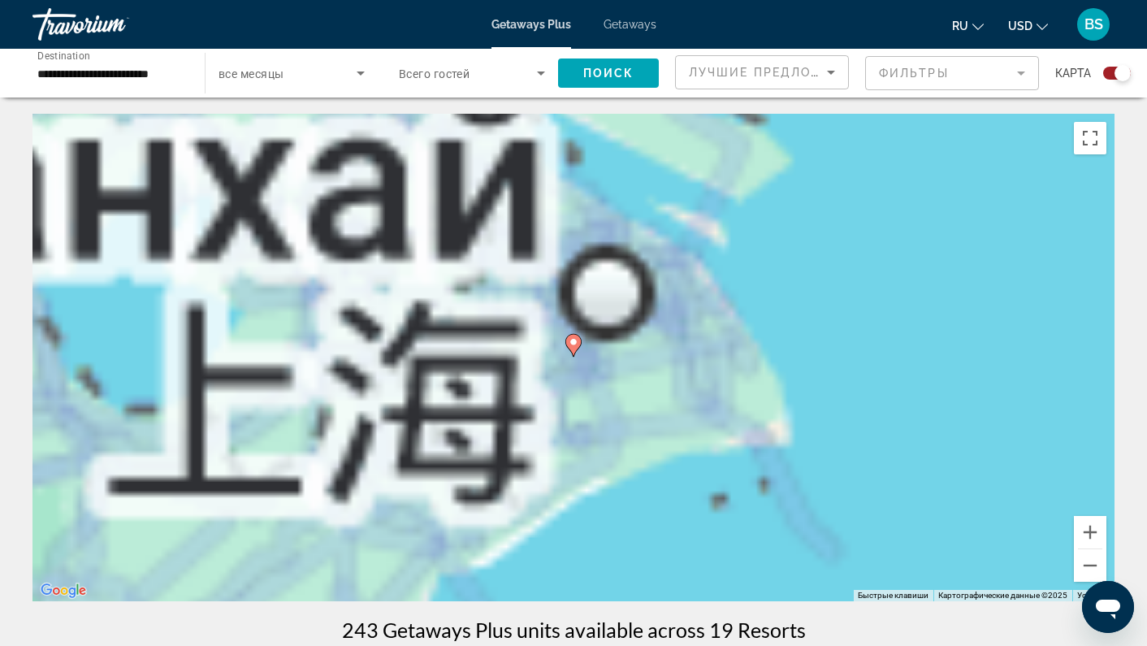
click at [574, 341] on image "Main content" at bounding box center [574, 342] width 10 height 10
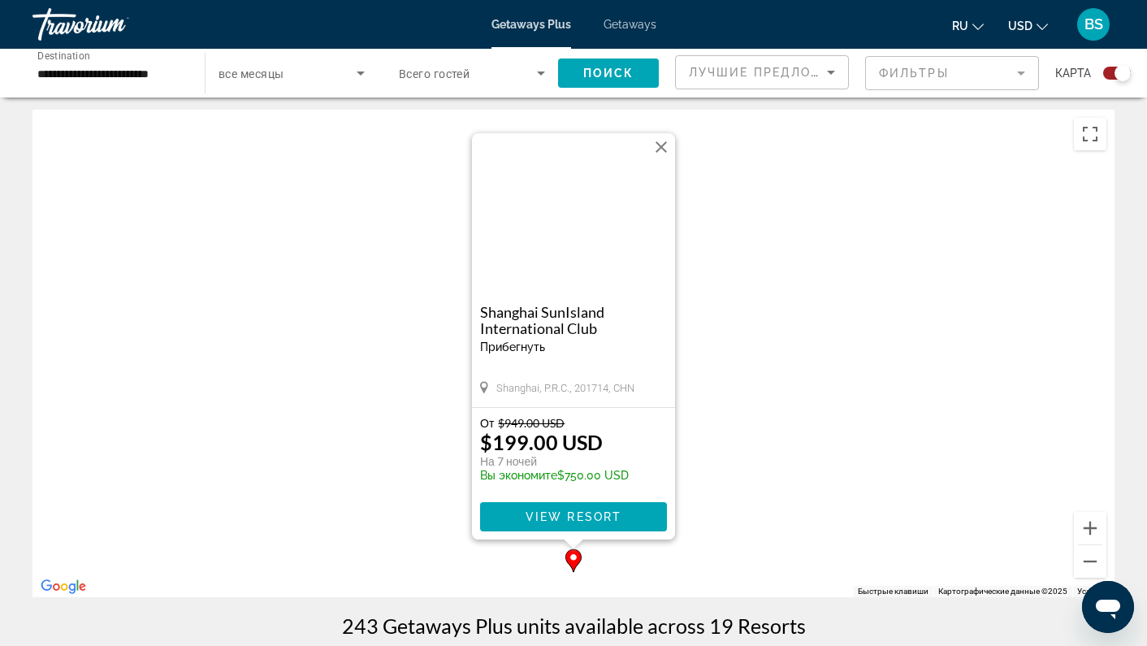
scroll to position [8, 0]
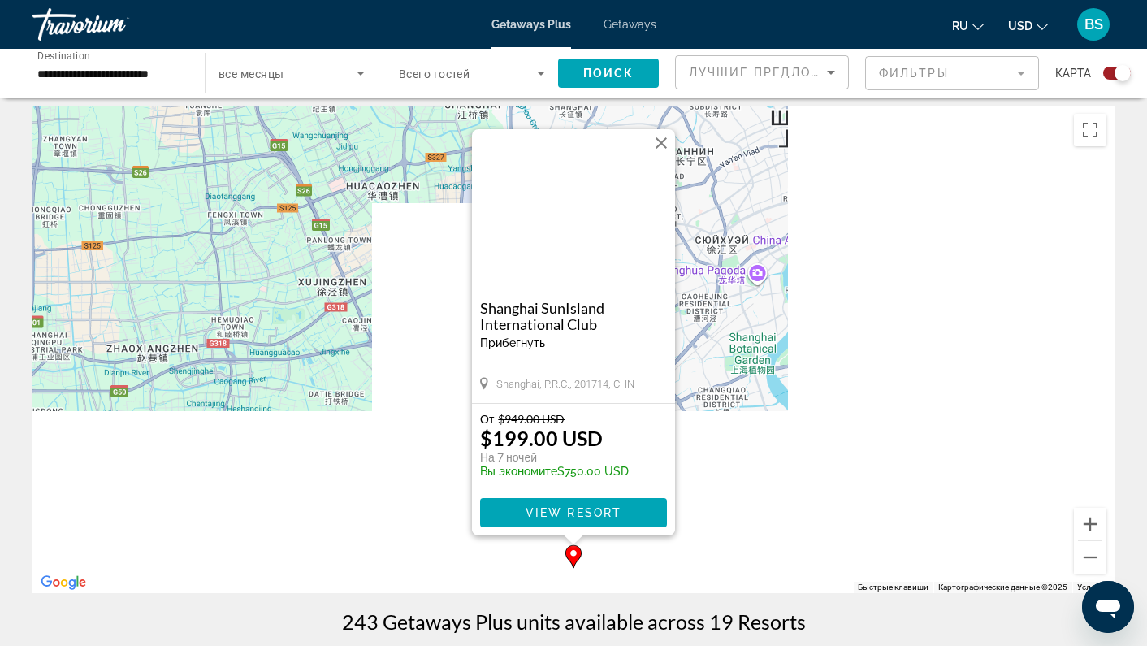
click at [663, 141] on button "Закрыть" at bounding box center [661, 143] width 24 height 24
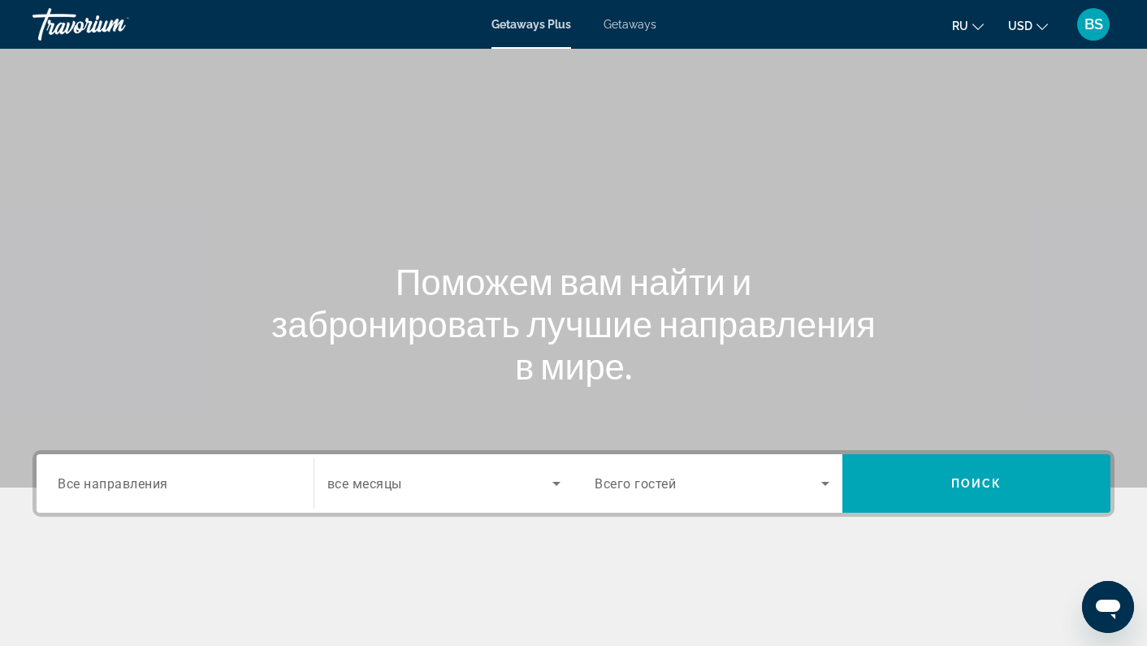
click at [625, 32] on div "Getaways Plus Getaways ru English Español Français Italiano Português русский U…" at bounding box center [573, 24] width 1147 height 42
click at [632, 28] on span "Getaways" at bounding box center [629, 24] width 53 height 13
